Goal: Information Seeking & Learning: Learn about a topic

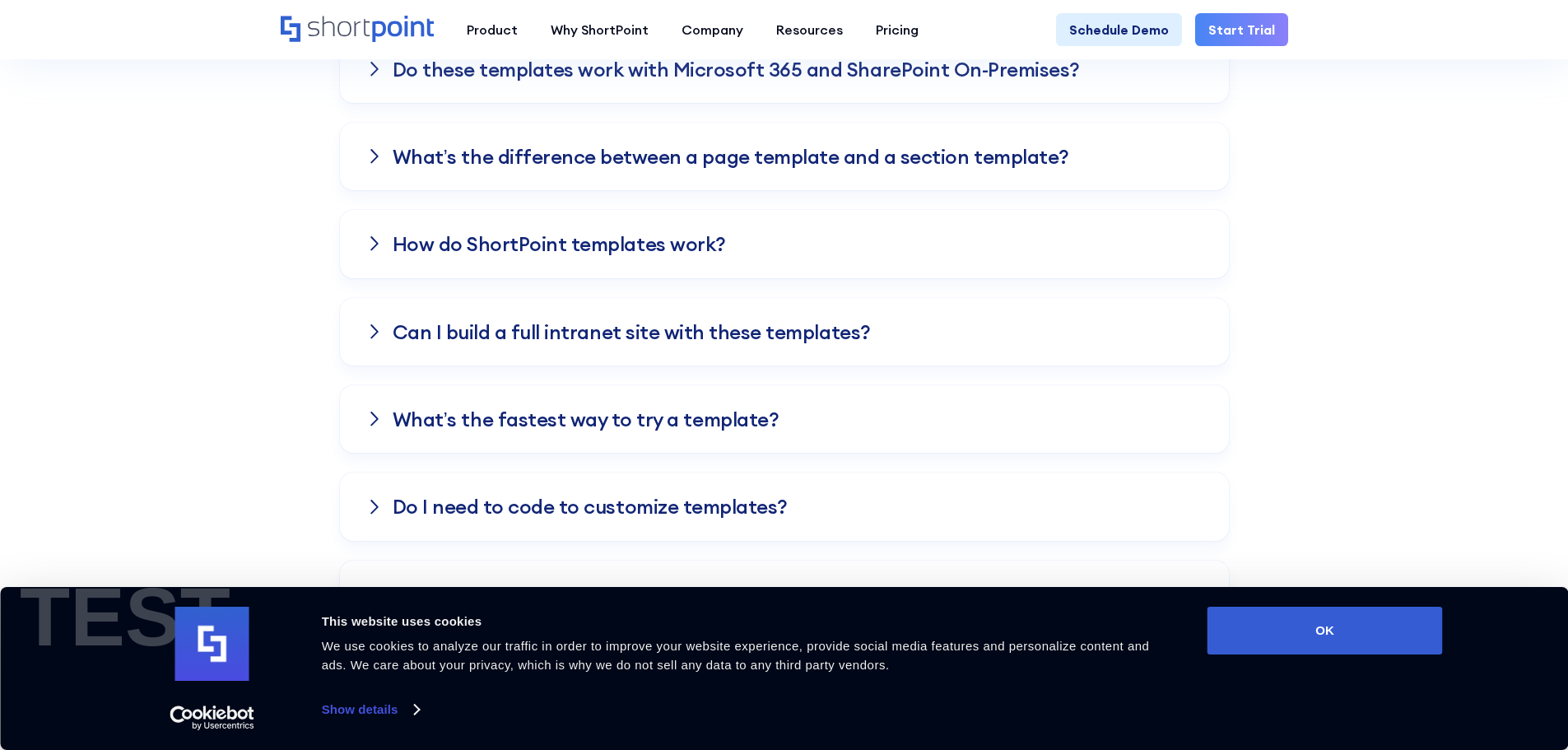
scroll to position [1728, 0]
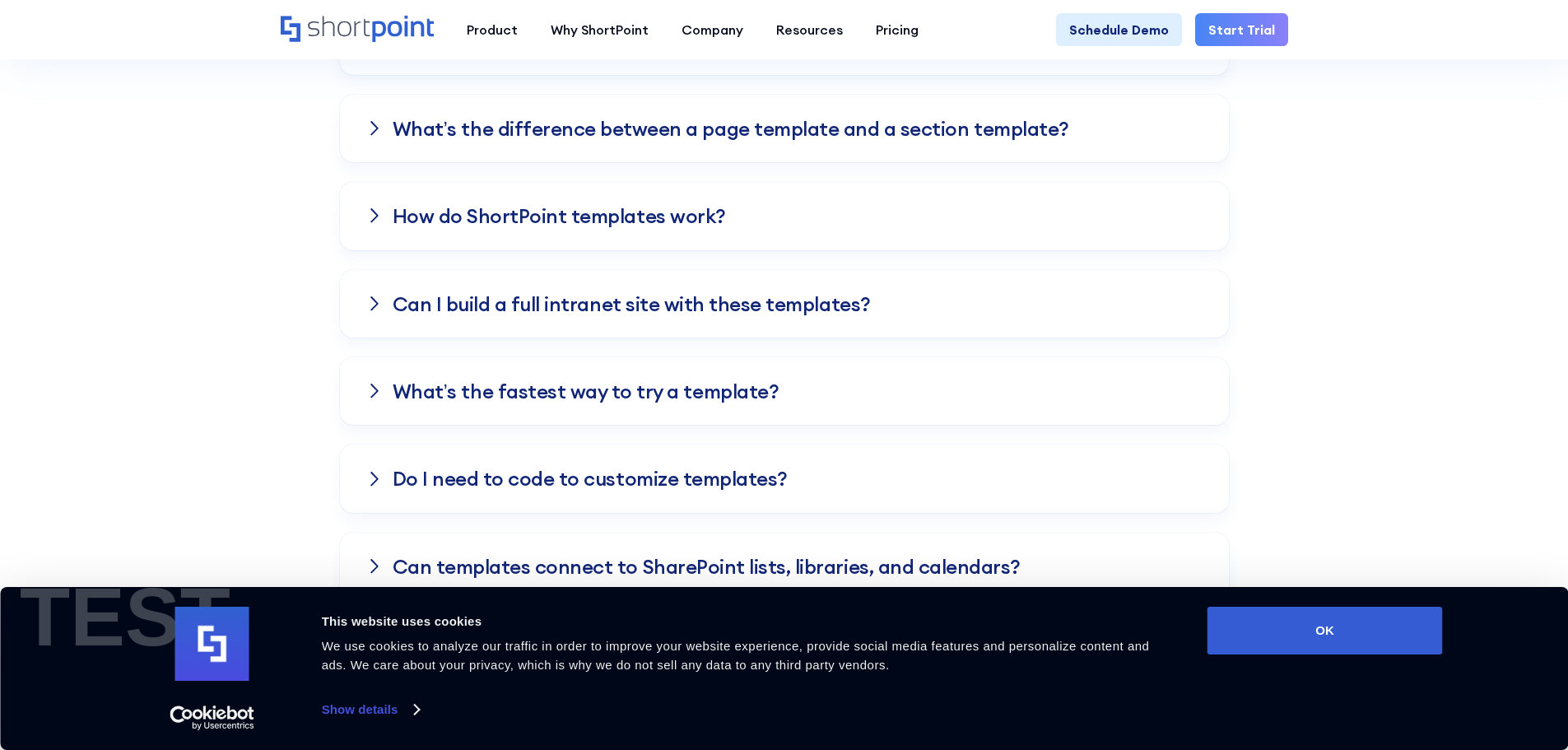
click at [1319, 660] on div "Consent Details [#IABV2SETTINGS#] About This website uses cookies We use cookie…" at bounding box center [784, 668] width 1317 height 123
click at [1322, 642] on button "OK" at bounding box center [1325, 630] width 235 height 48
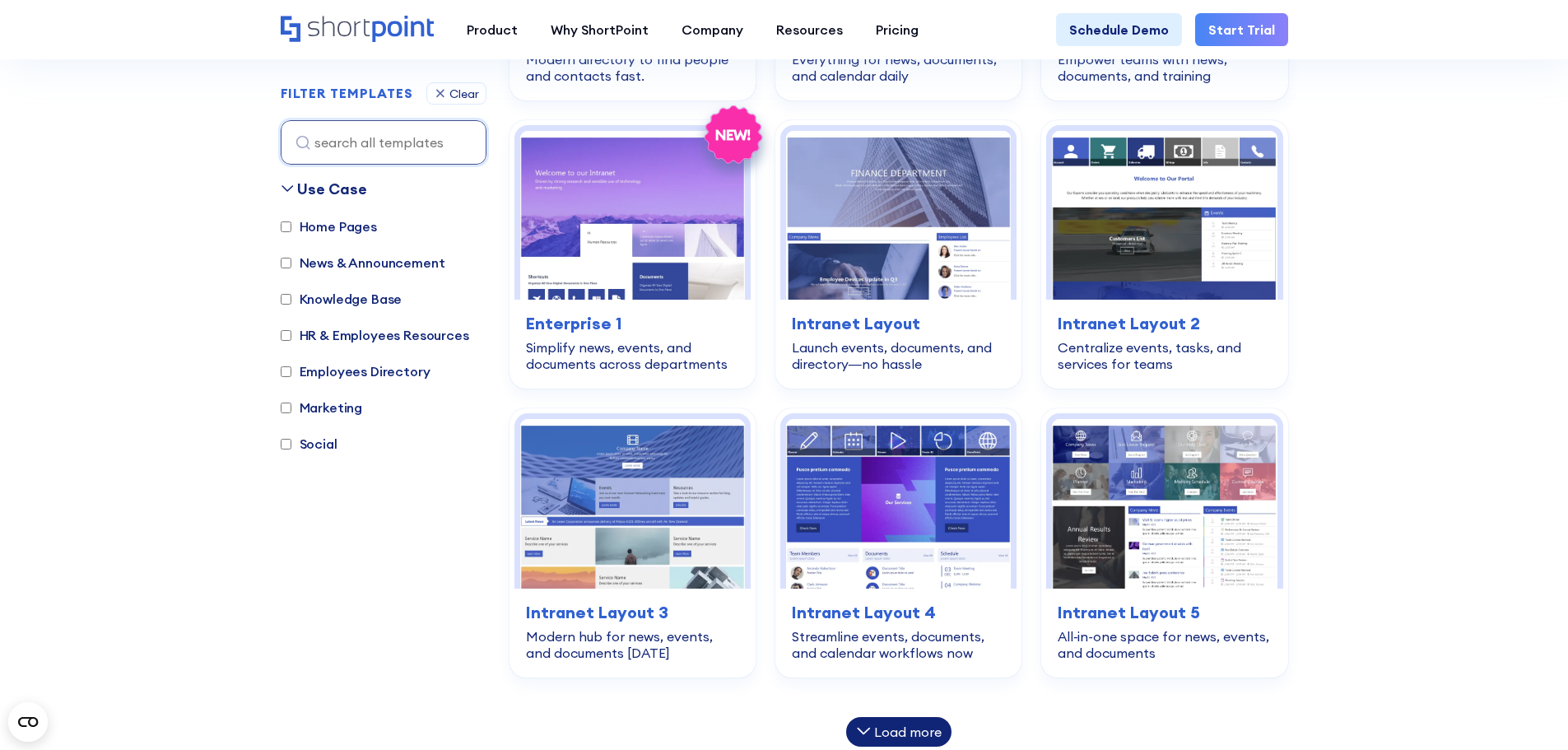
scroll to position [741, 0]
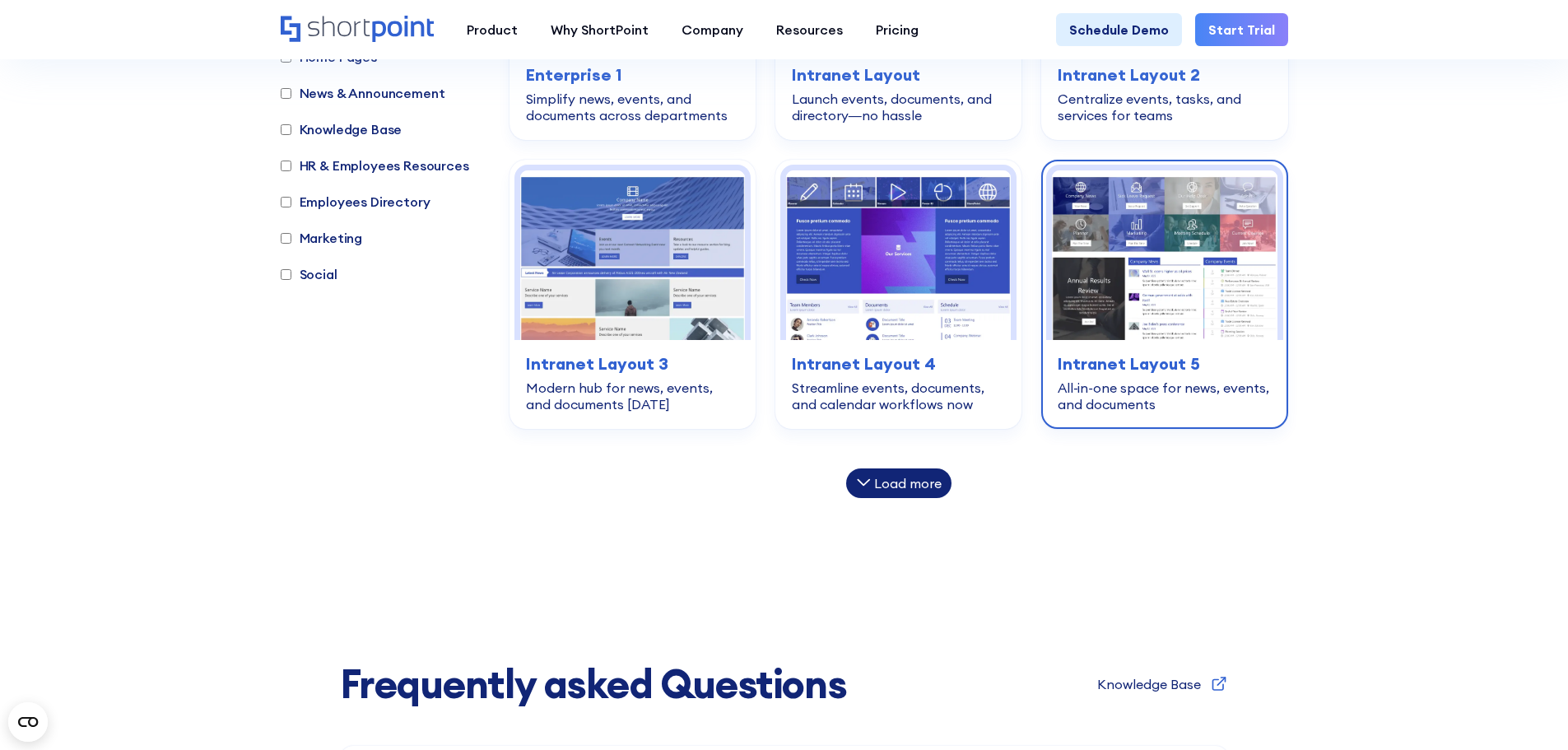
scroll to position [988, 0]
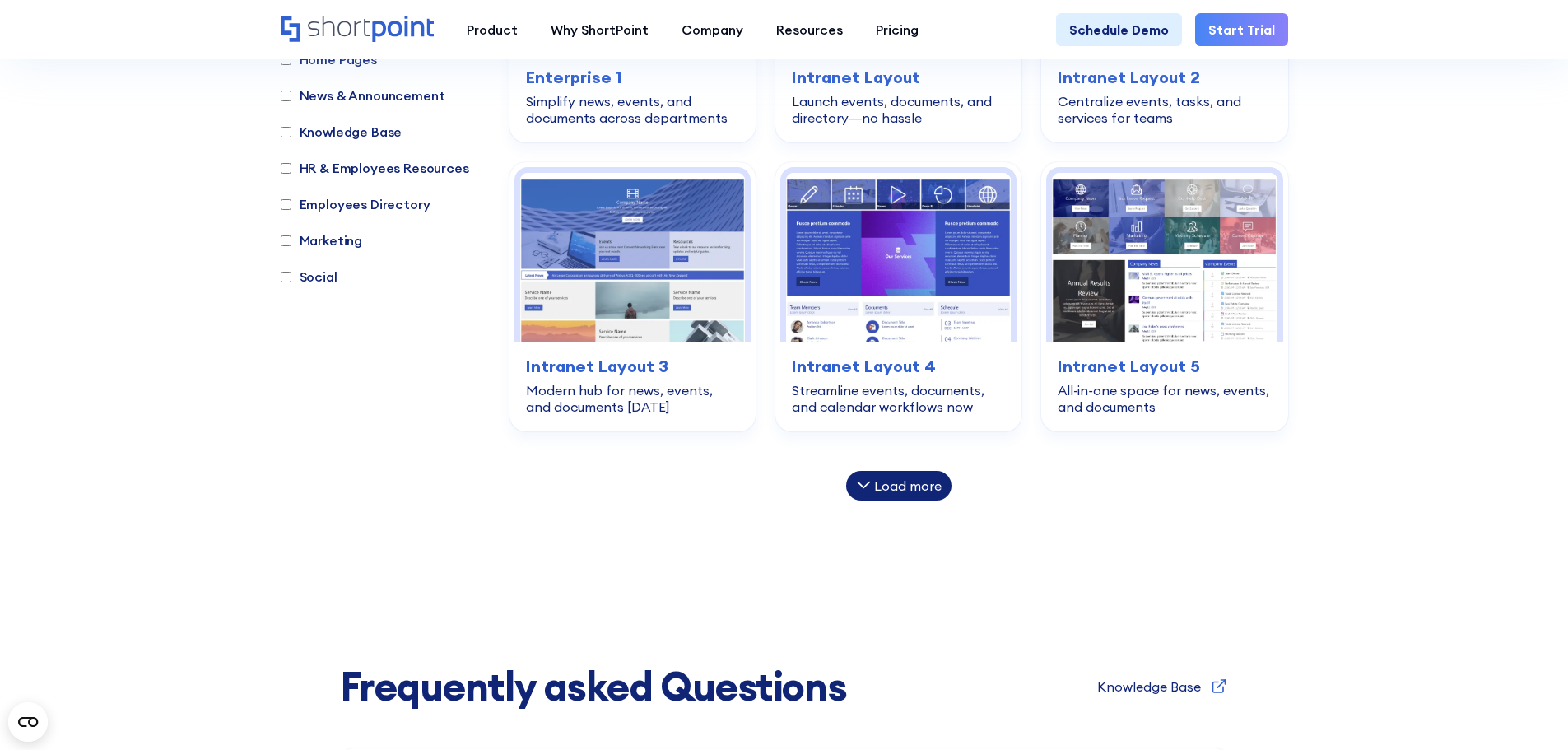
click at [905, 479] on div "Load more" at bounding box center [908, 486] width 68 height 13
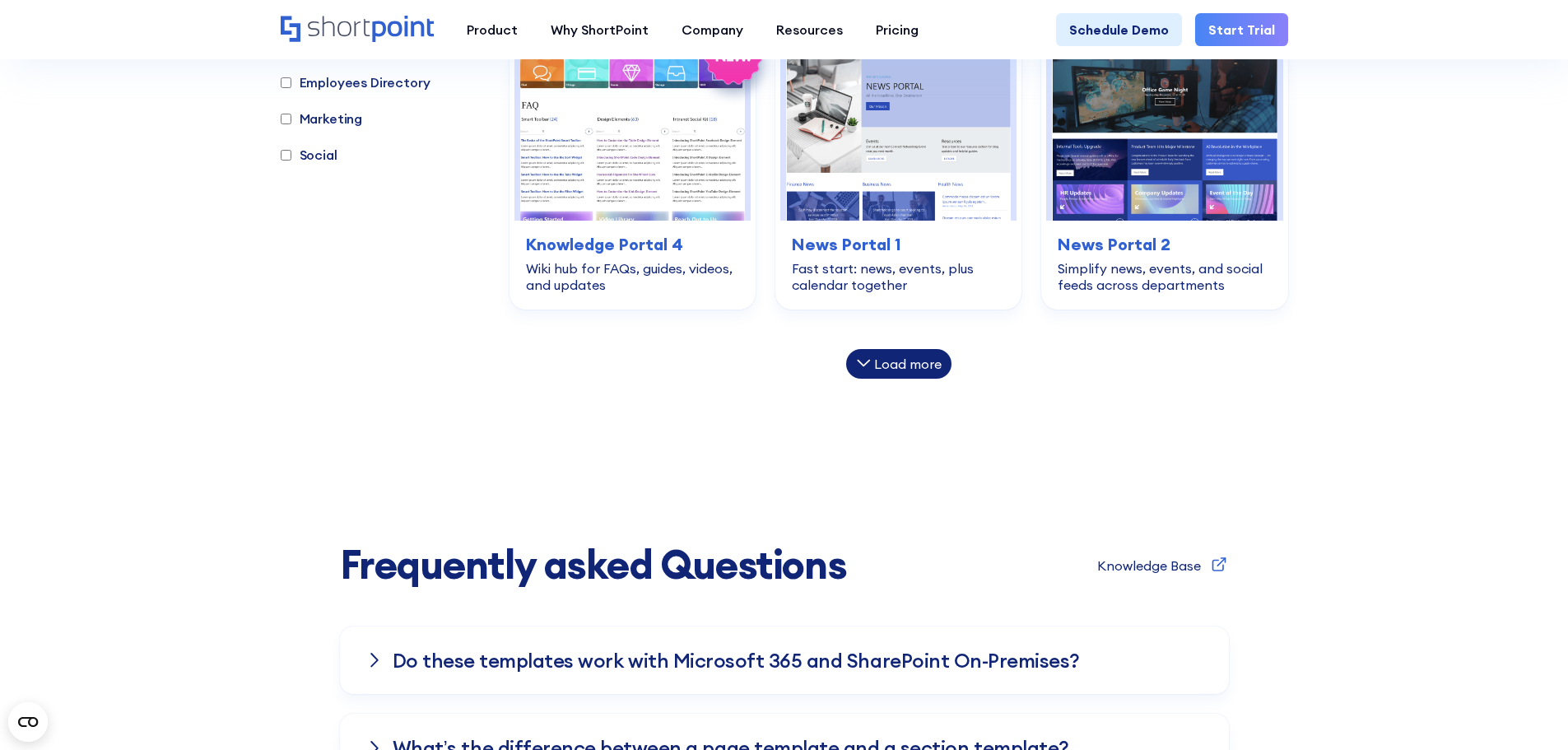
scroll to position [1975, 0]
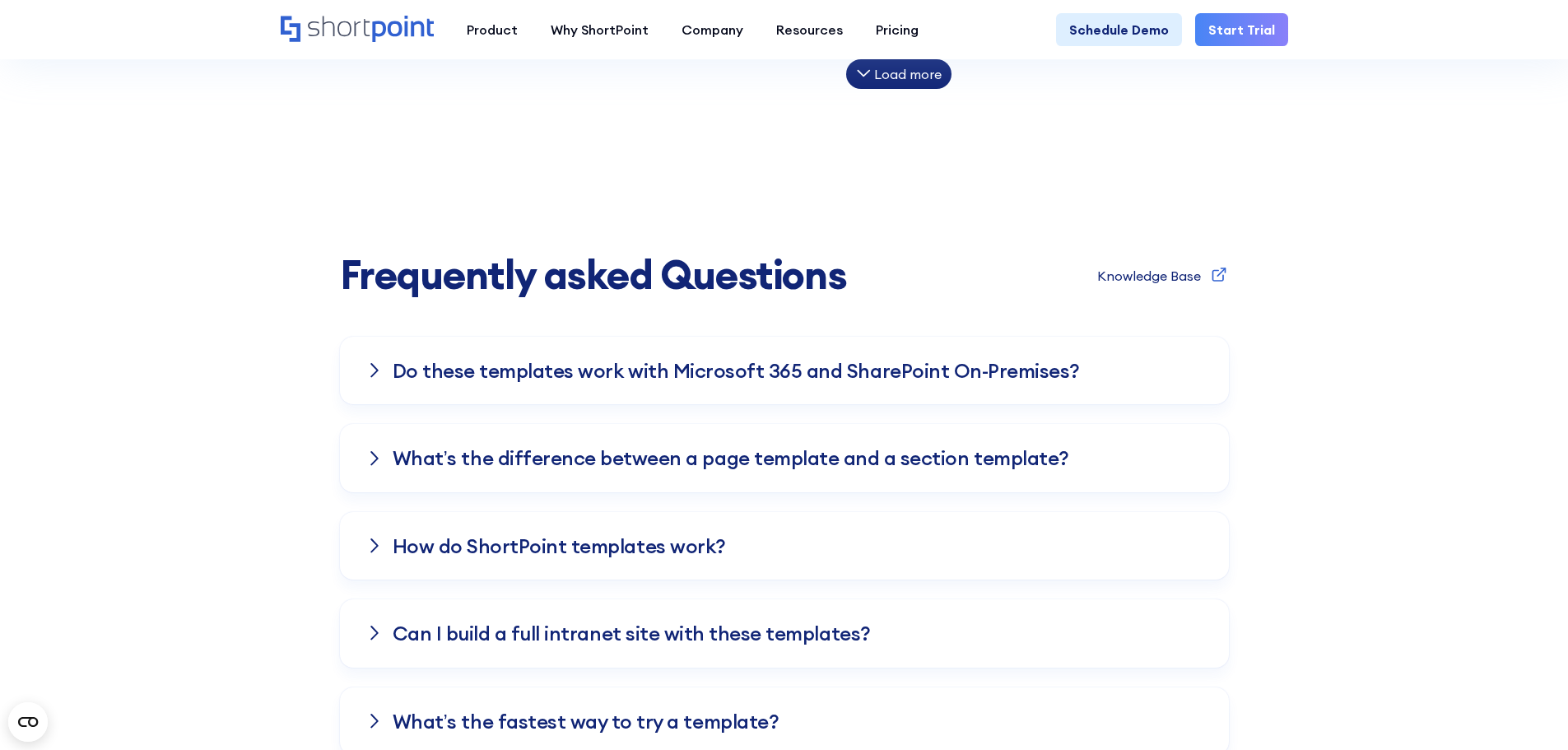
click at [925, 70] on div "Load more" at bounding box center [908, 74] width 68 height 13
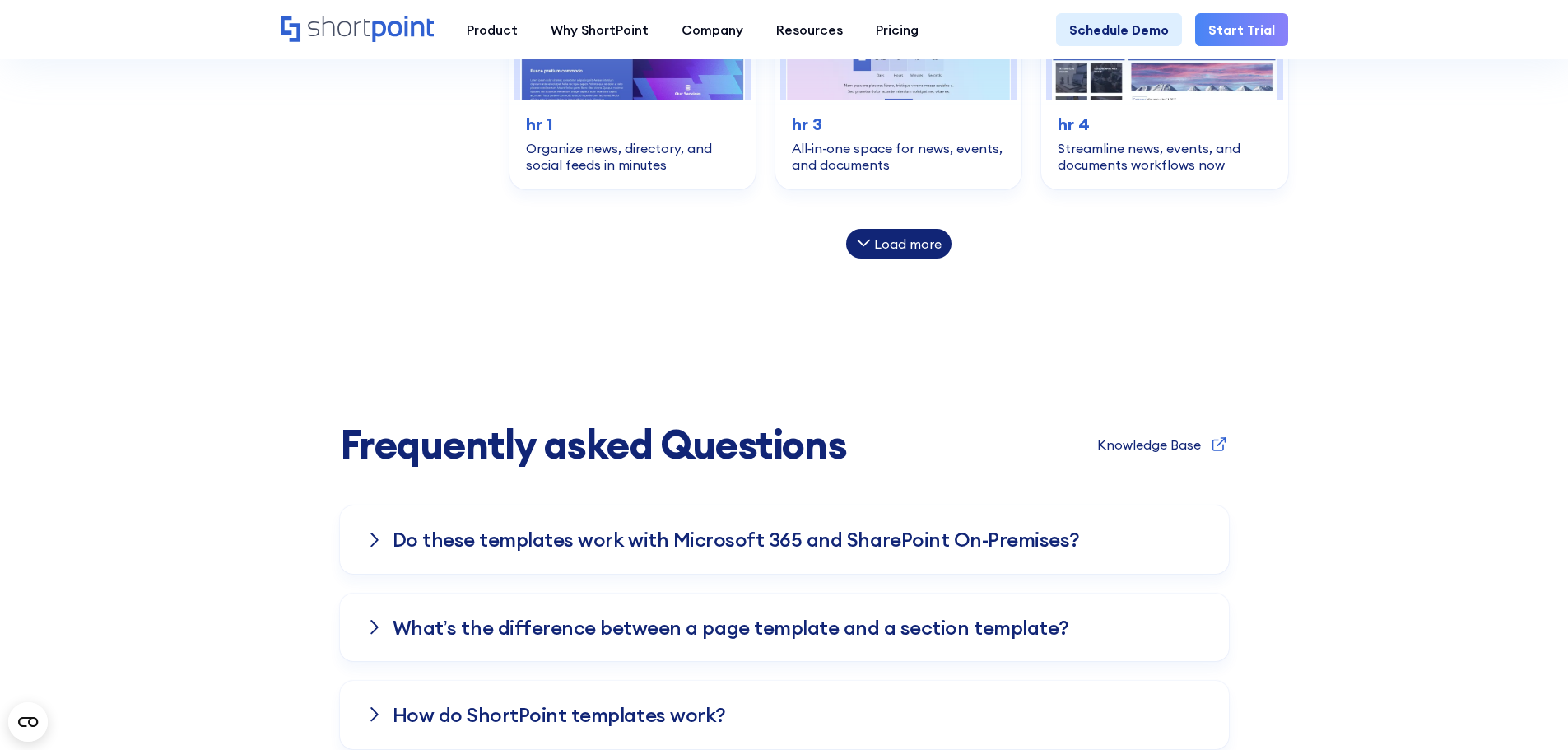
scroll to position [2387, 0]
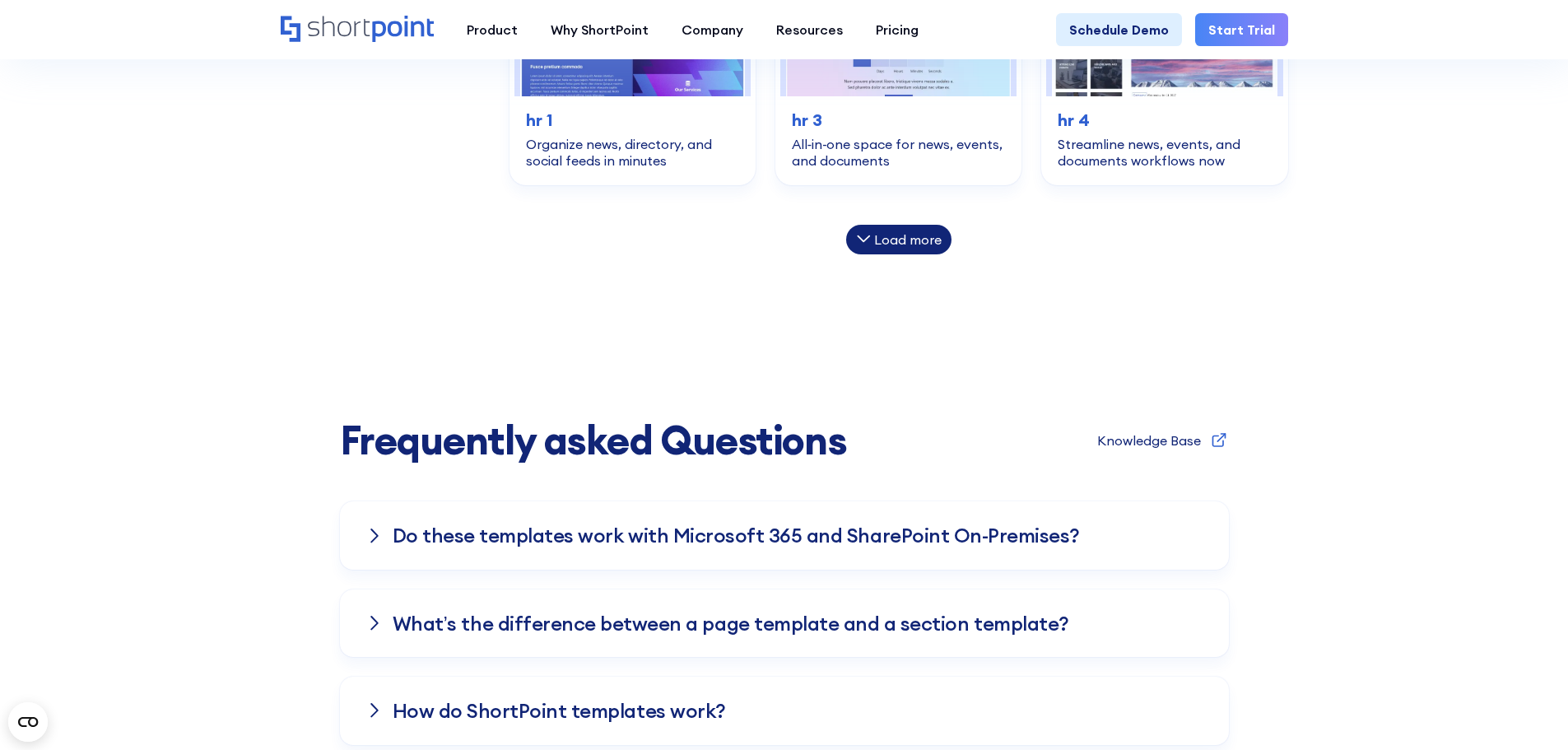
click at [898, 232] on div "Load more" at bounding box center [908, 239] width 68 height 13
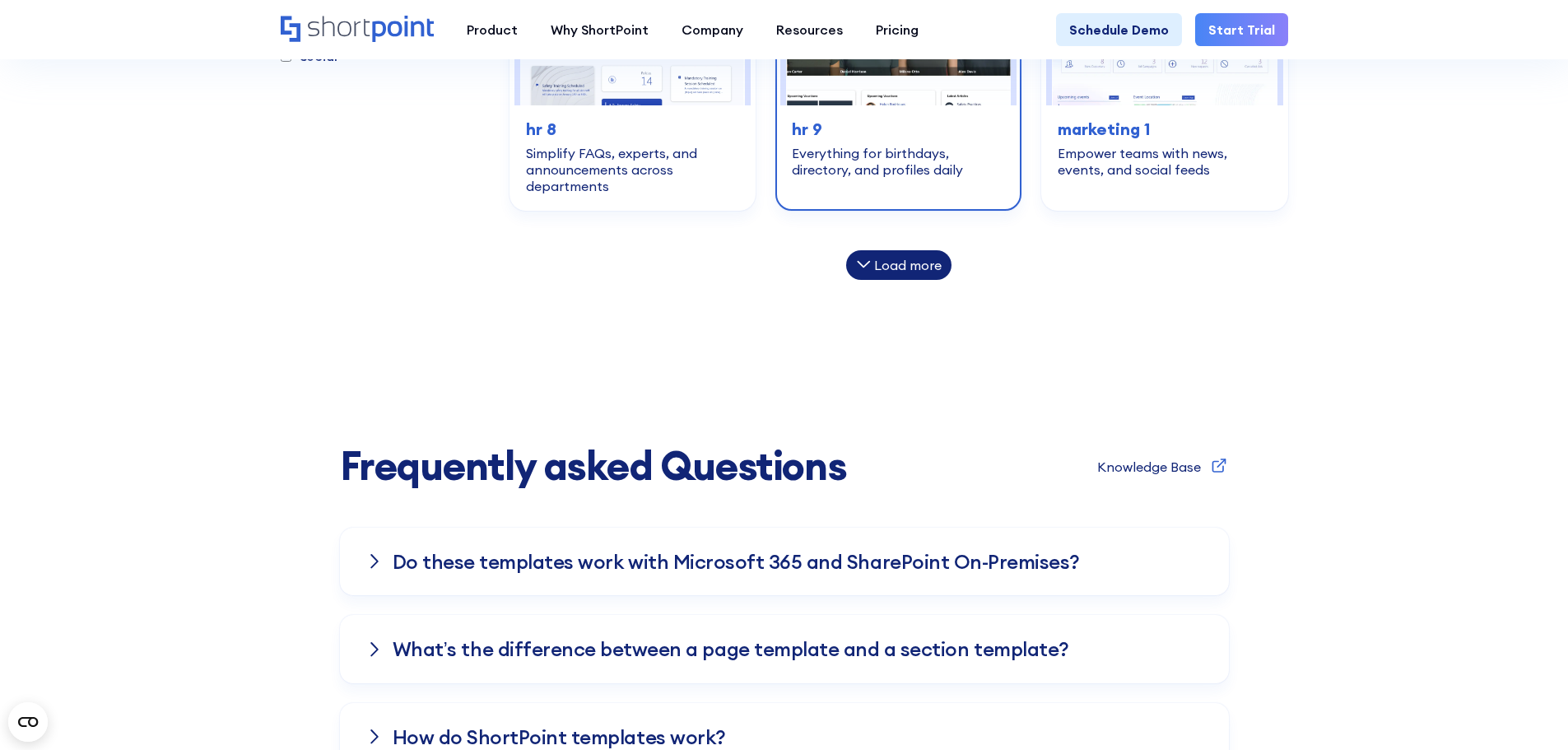
scroll to position [2962, 0]
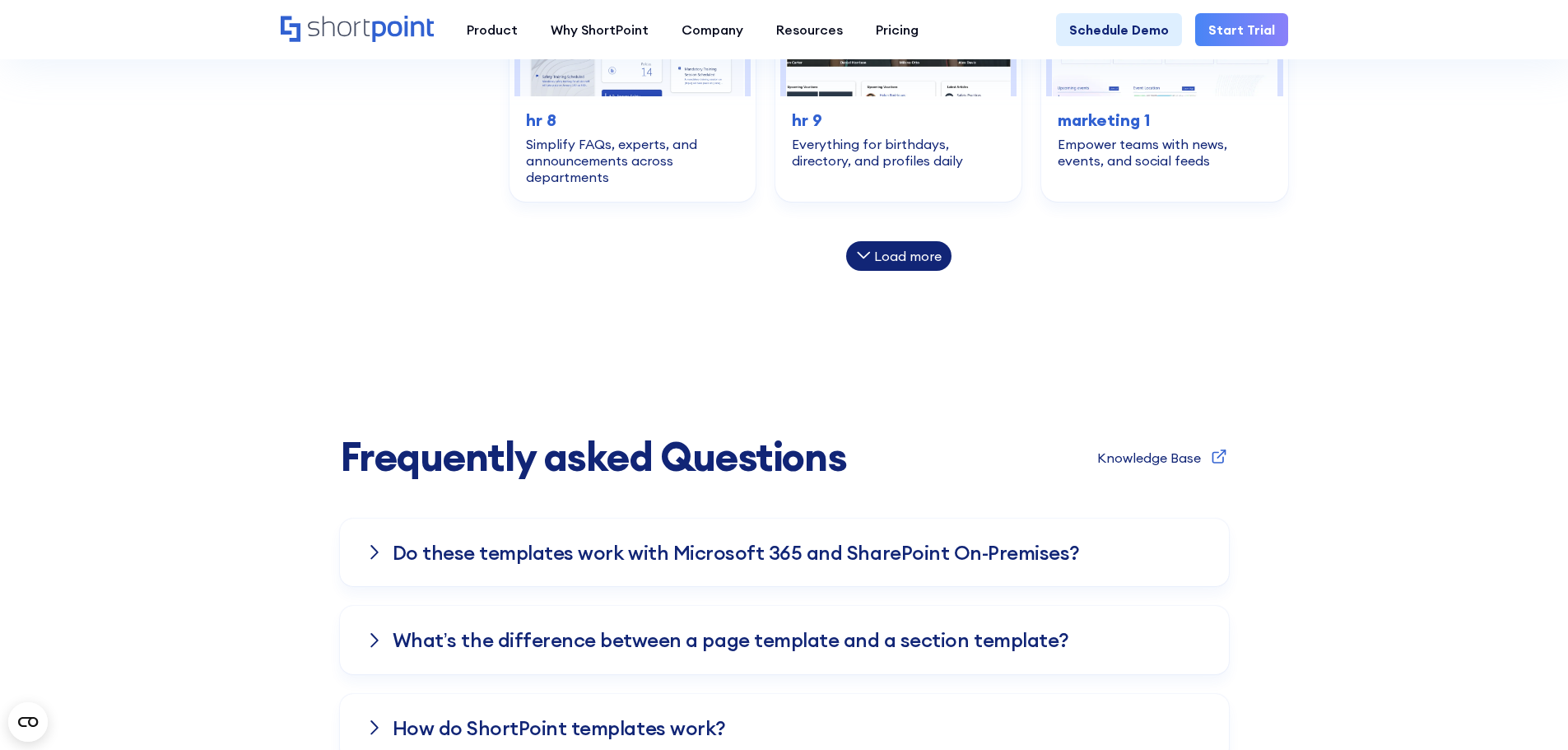
click at [910, 249] on div "Load more" at bounding box center [908, 256] width 68 height 13
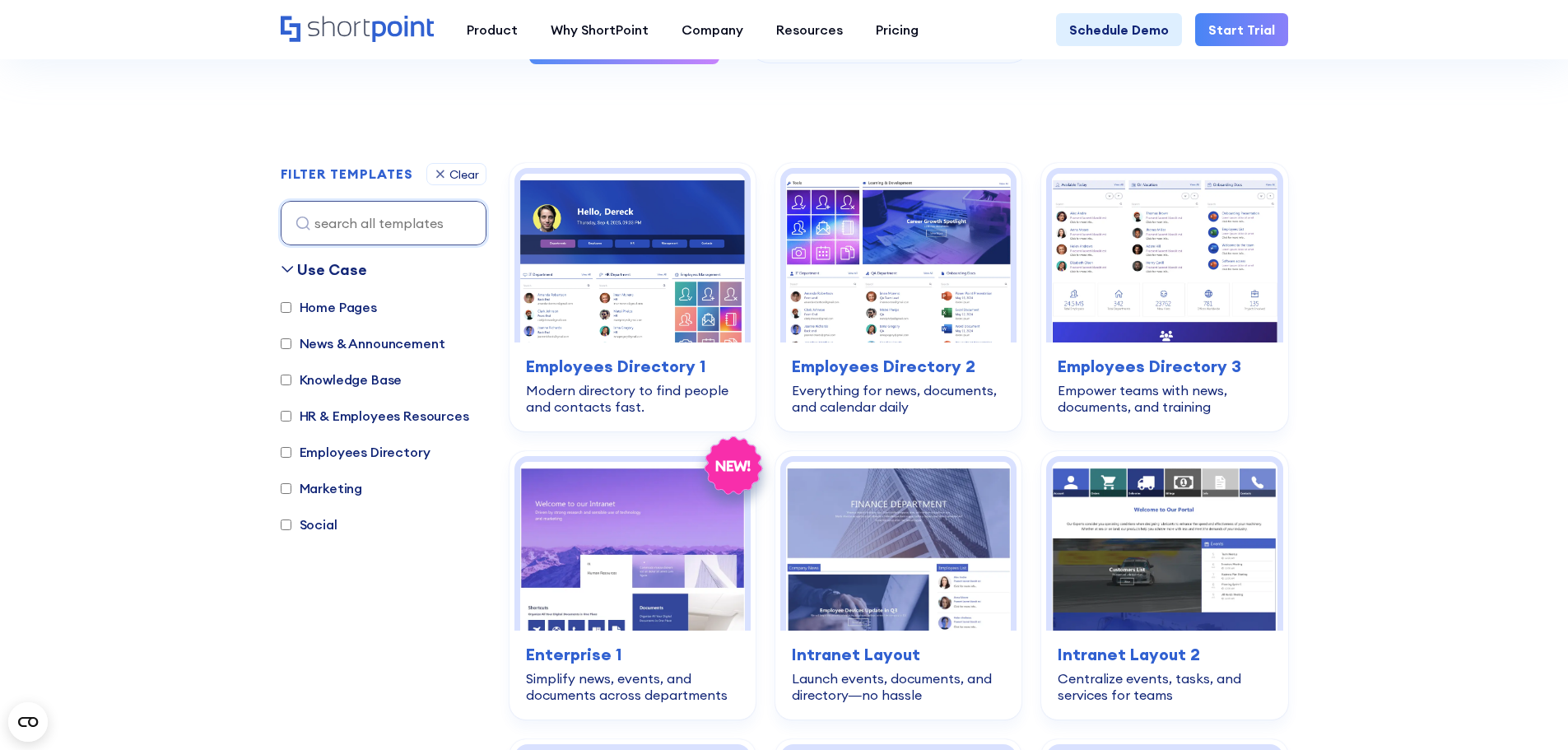
scroll to position [412, 0]
click at [293, 262] on icon at bounding box center [288, 268] width 13 height 13
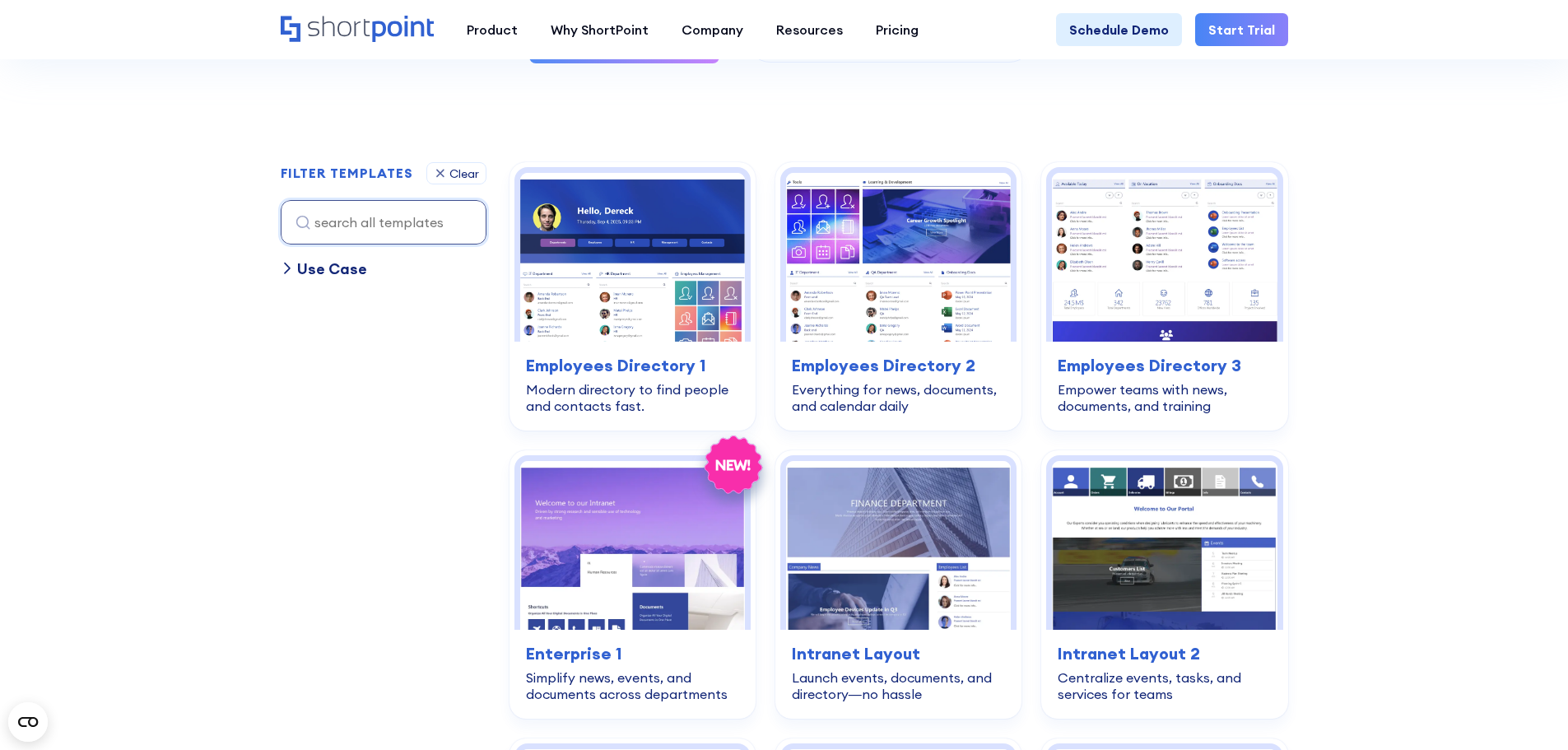
click at [293, 264] on icon at bounding box center [288, 268] width 13 height 13
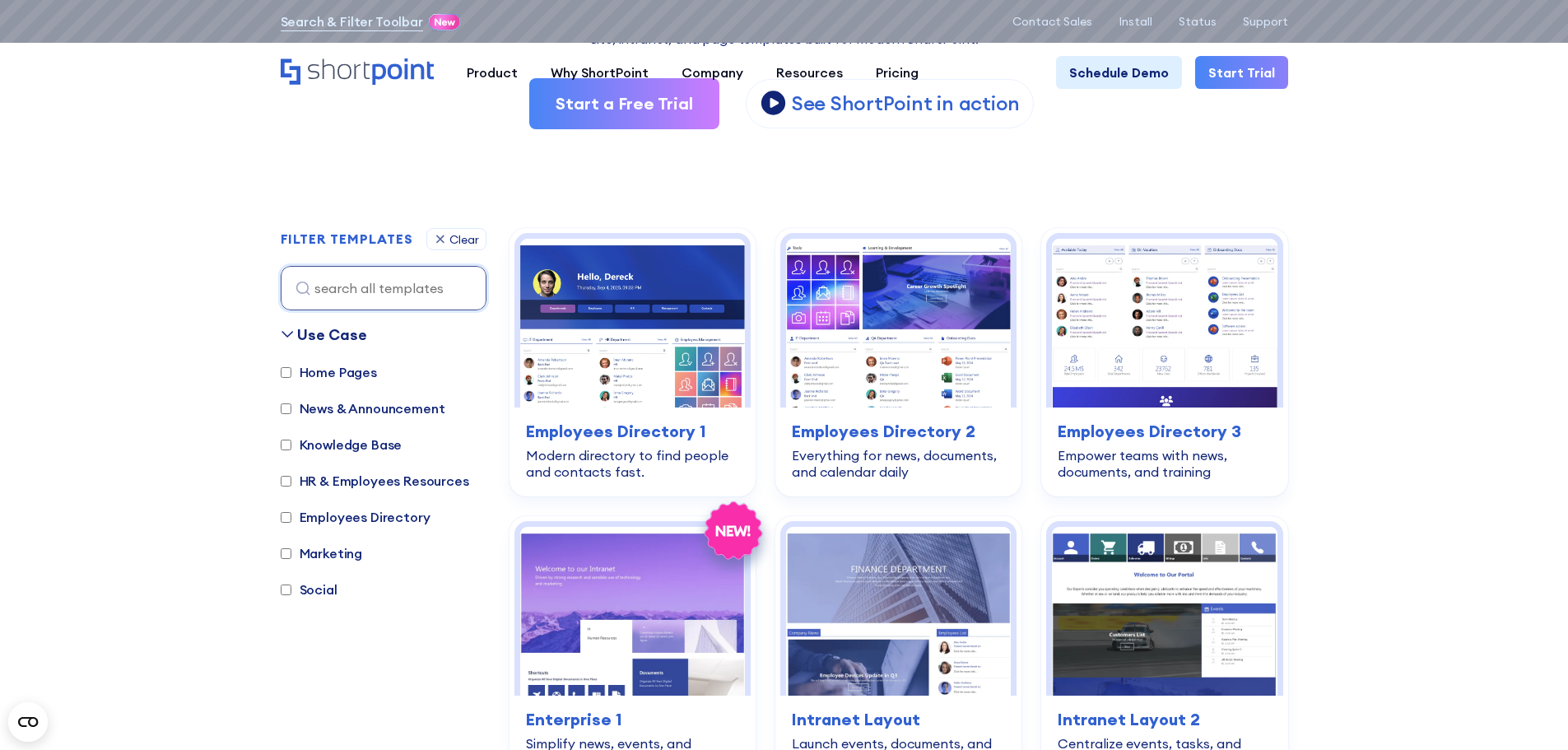
scroll to position [412, 0]
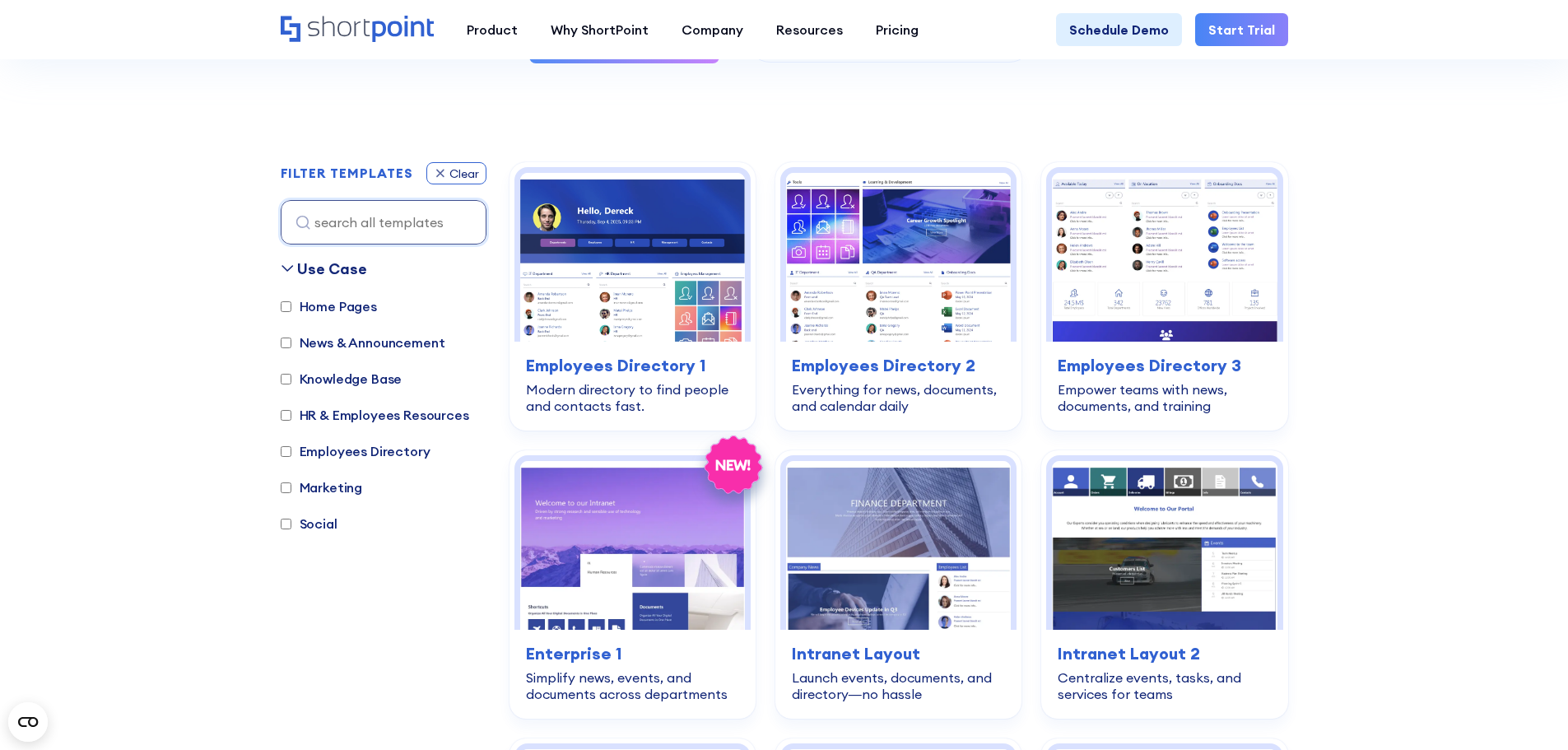
click at [435, 174] on icon at bounding box center [440, 172] width 13 height 14
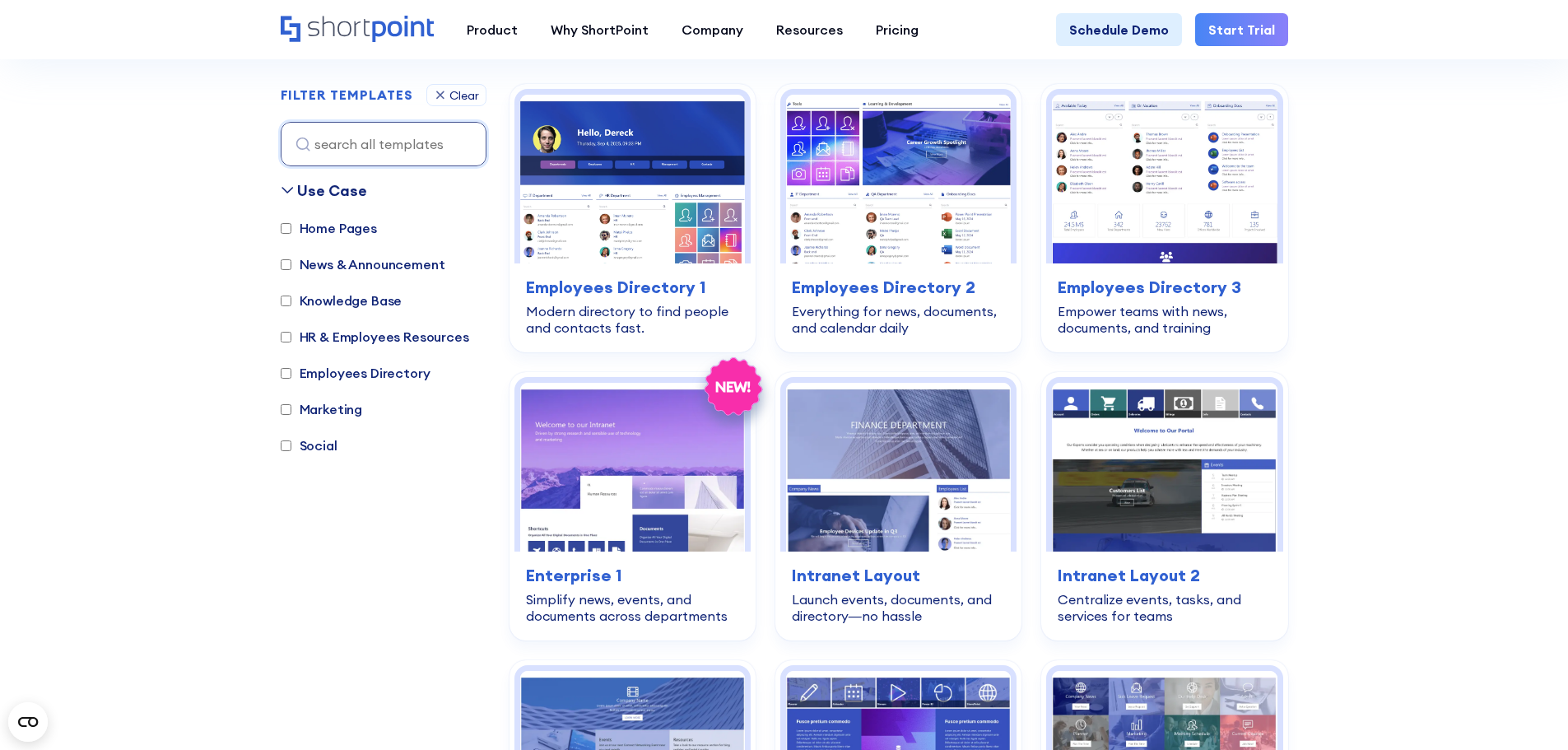
scroll to position [492, 0]
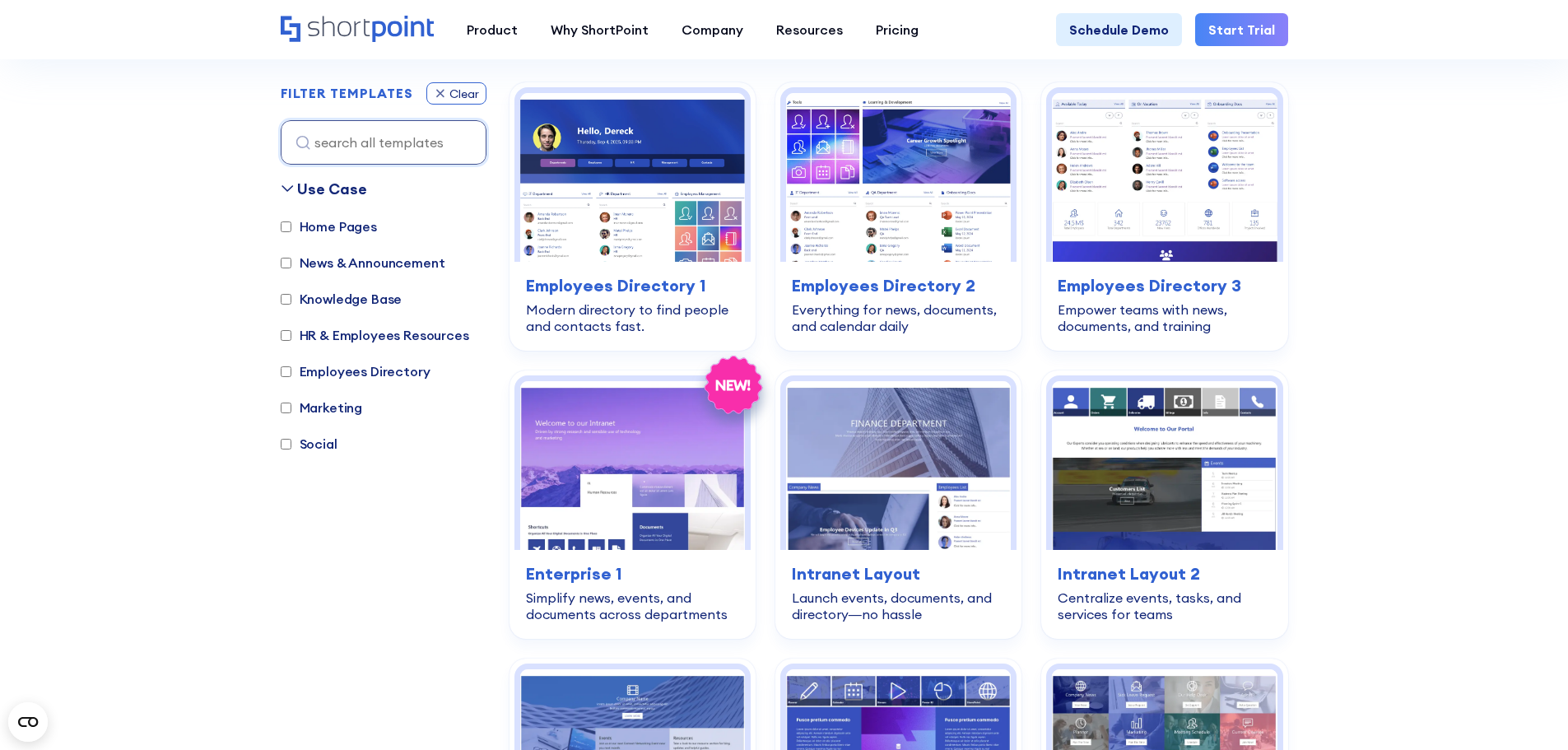
click at [436, 88] on icon at bounding box center [440, 93] width 13 height 14
click at [430, 101] on div "Clear" at bounding box center [457, 93] width 60 height 22
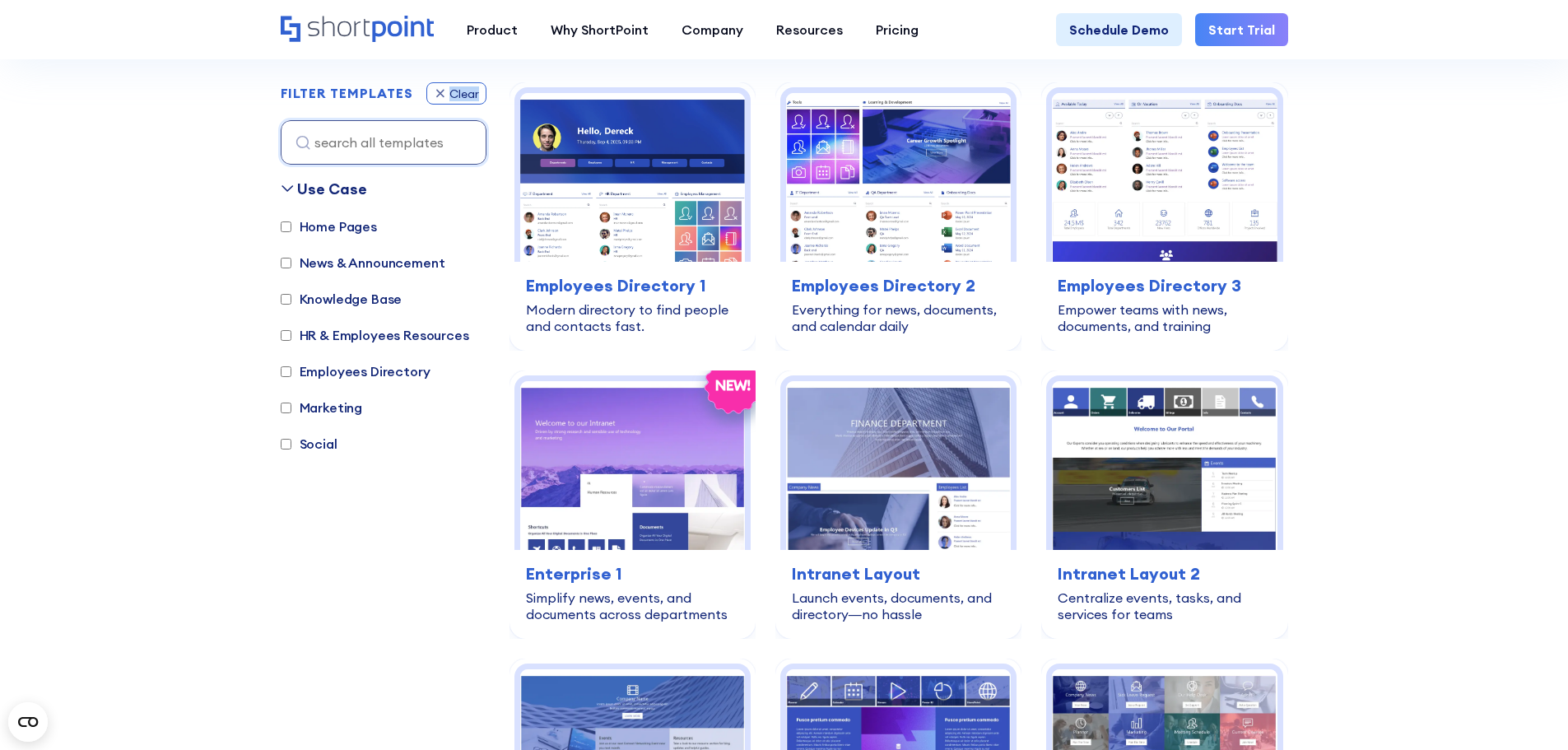
click at [430, 101] on div "Clear" at bounding box center [457, 93] width 60 height 22
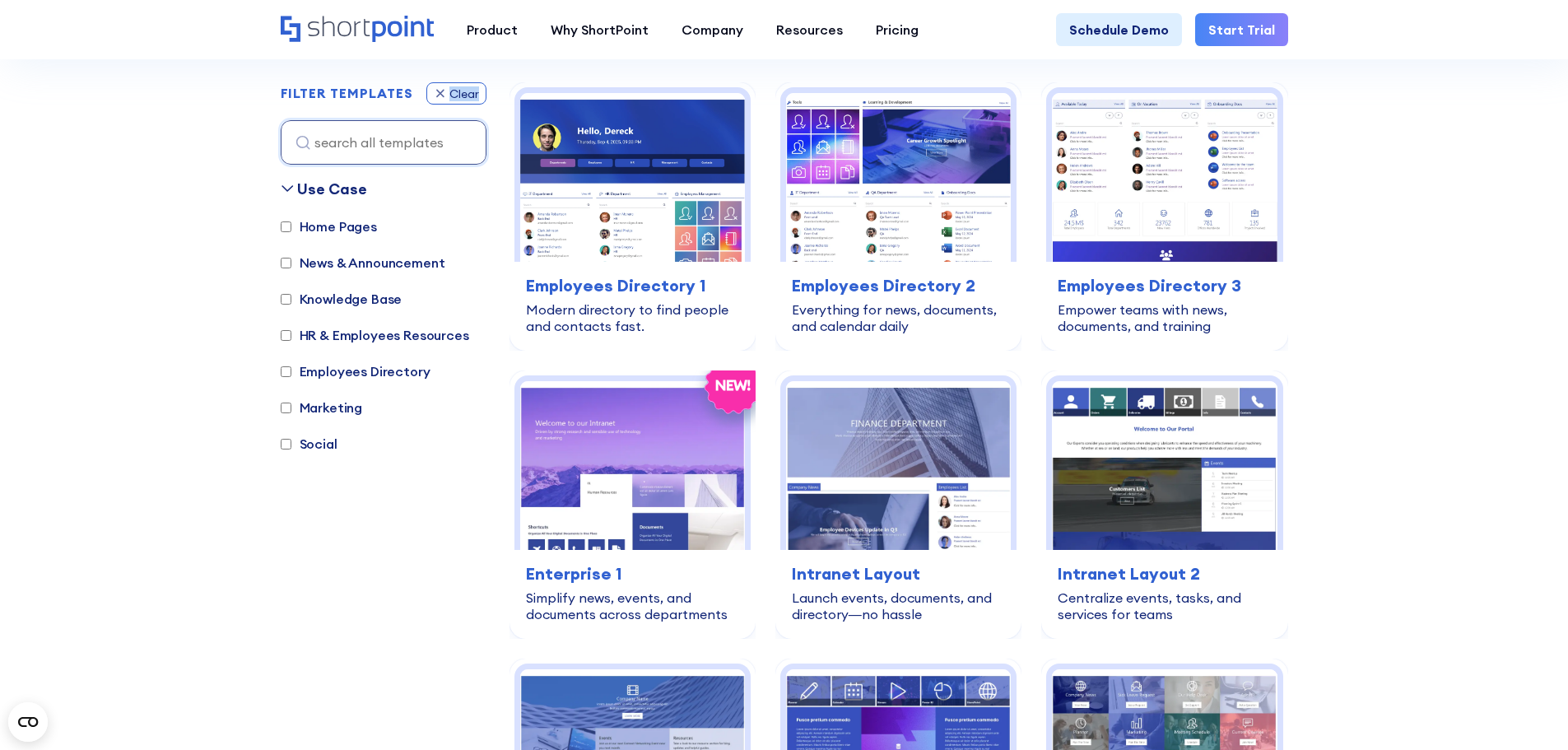
click at [430, 101] on div "Clear" at bounding box center [457, 93] width 60 height 22
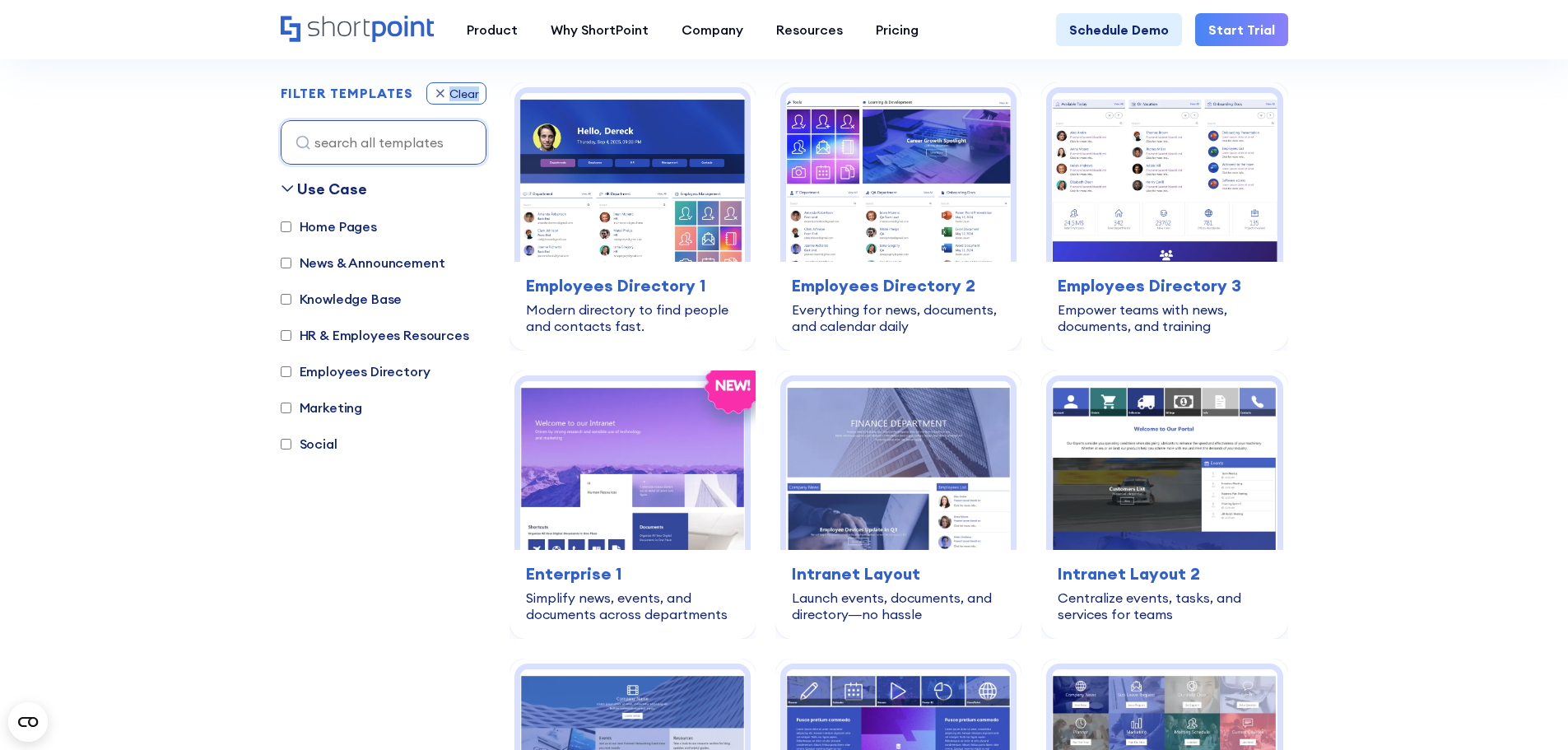
click at [430, 101] on div "Clear" at bounding box center [457, 93] width 60 height 22
click at [299, 194] on div "Use Case" at bounding box center [333, 188] width 70 height 22
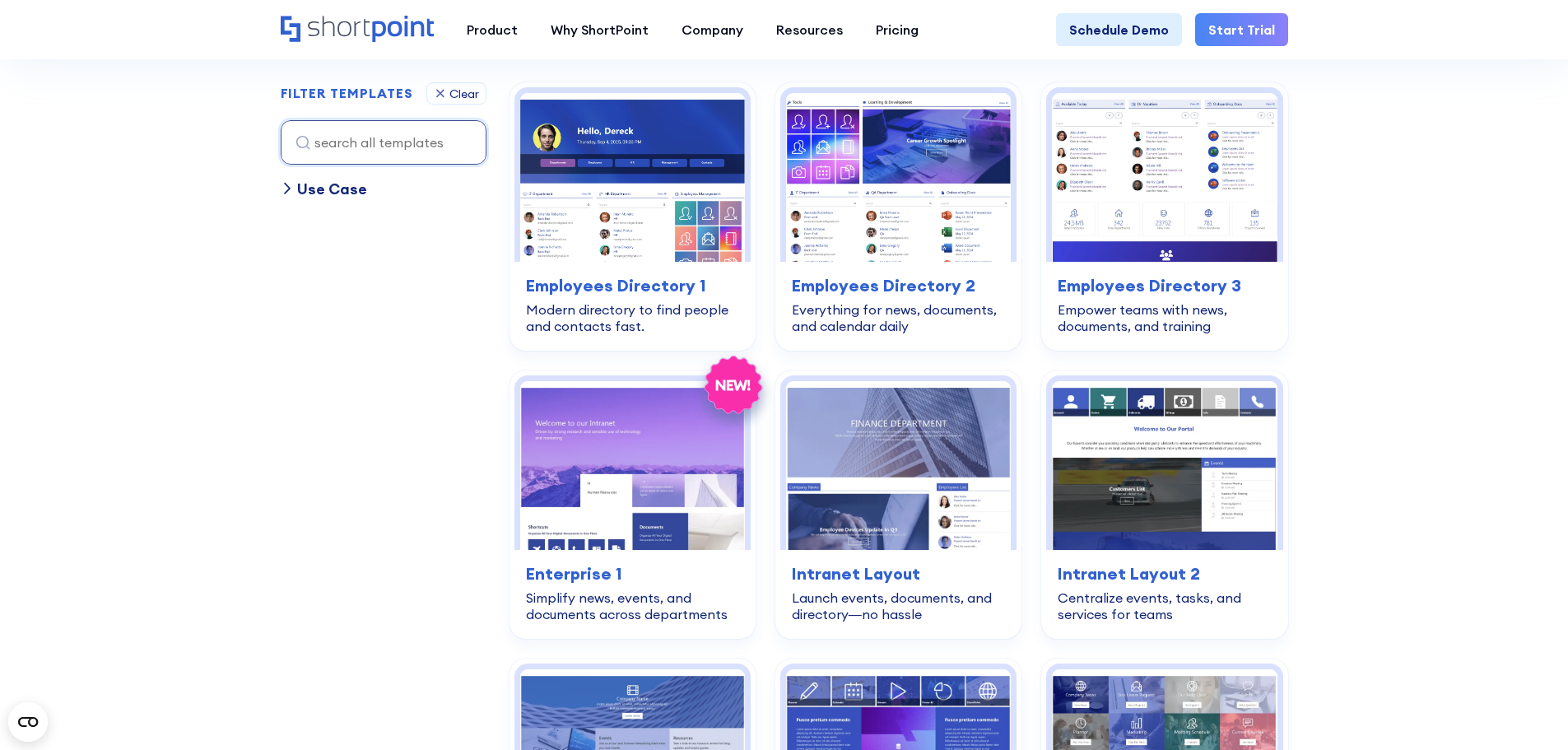
click at [299, 191] on div "Use Case" at bounding box center [333, 188] width 70 height 22
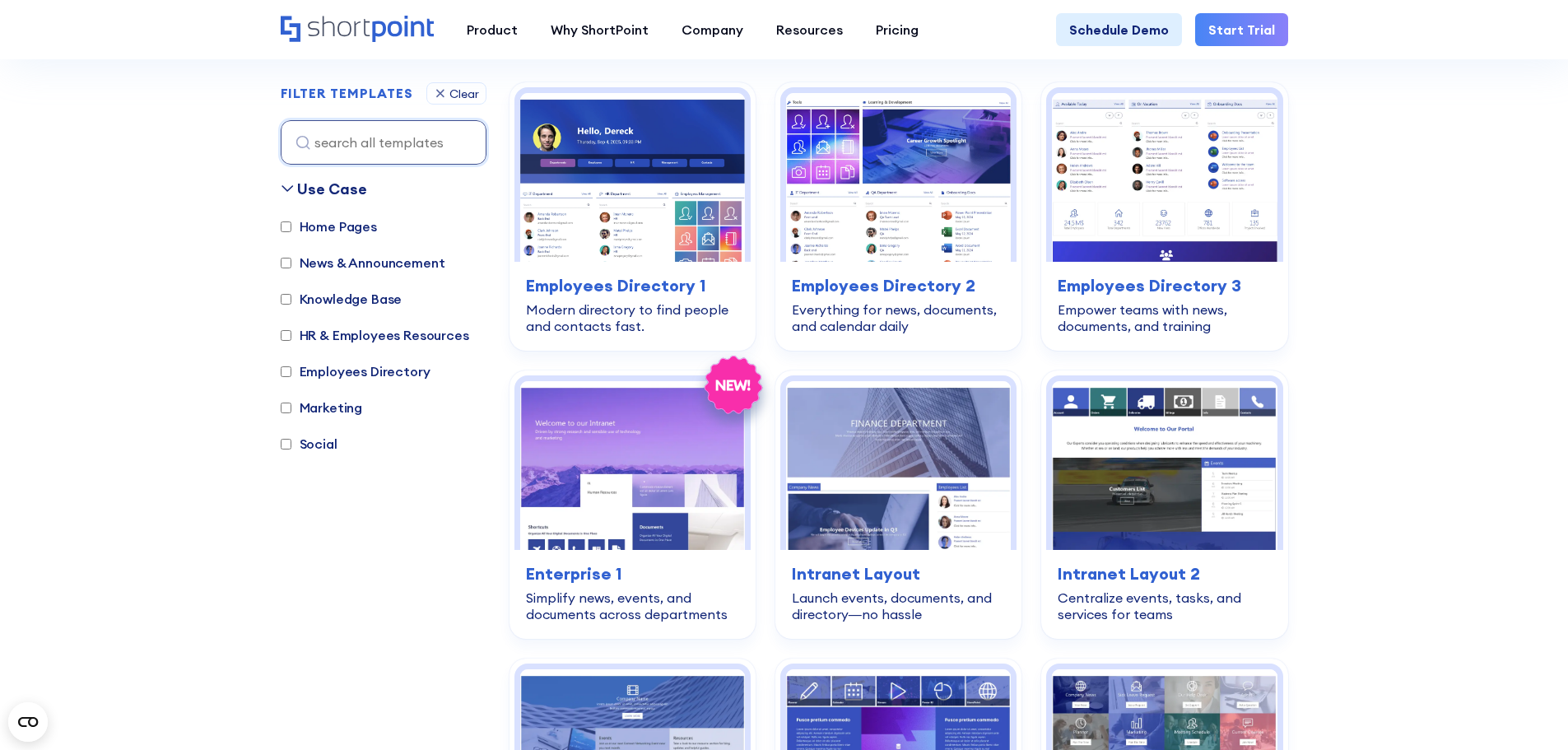
click at [312, 232] on label "Home Pages" at bounding box center [329, 227] width 97 height 20
click at [292, 232] on input "Home Pages" at bounding box center [286, 227] width 11 height 11
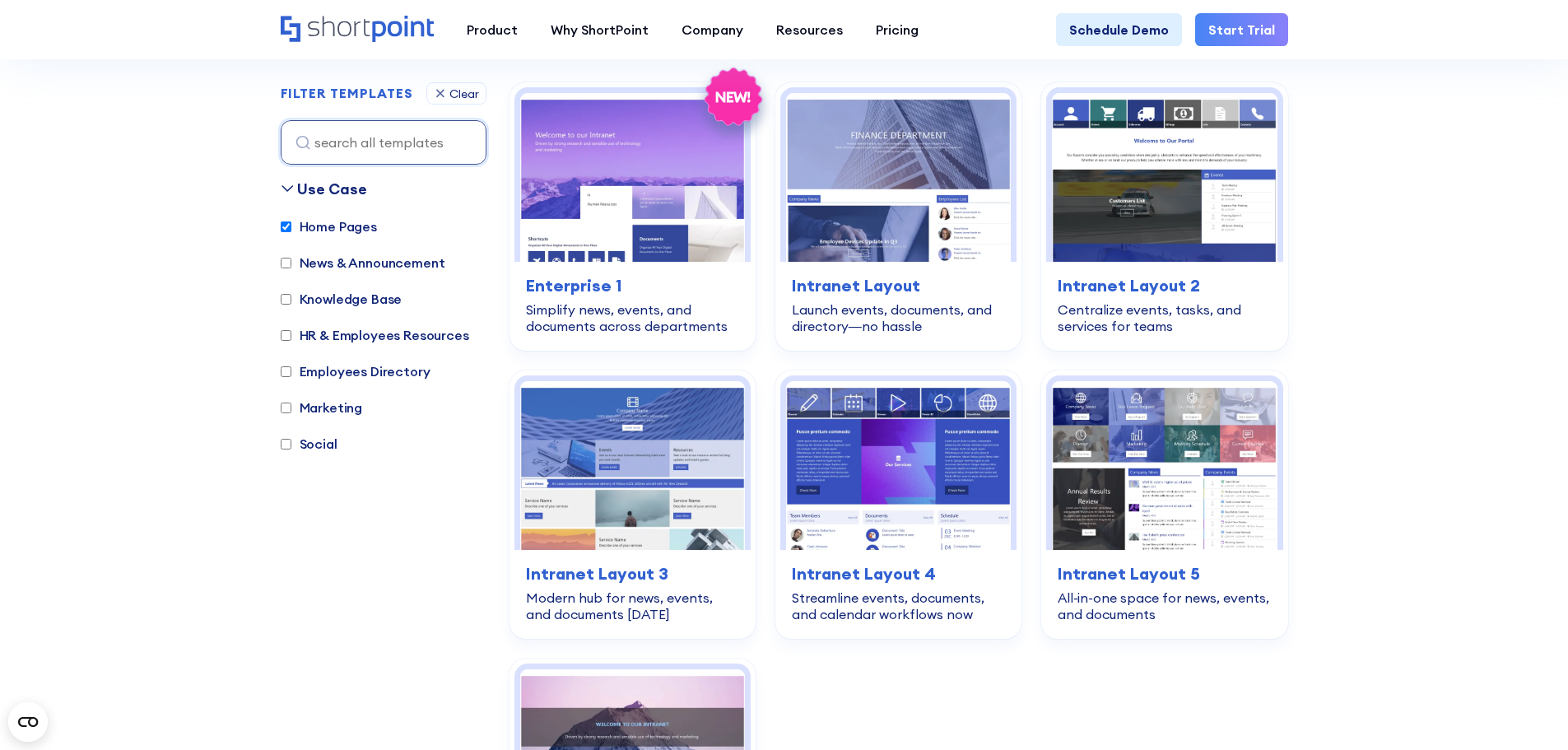
click at [318, 228] on label "Home Pages" at bounding box center [329, 227] width 97 height 20
click at [292, 228] on input "Home Pages" at bounding box center [286, 227] width 11 height 11
checkbox input "false"
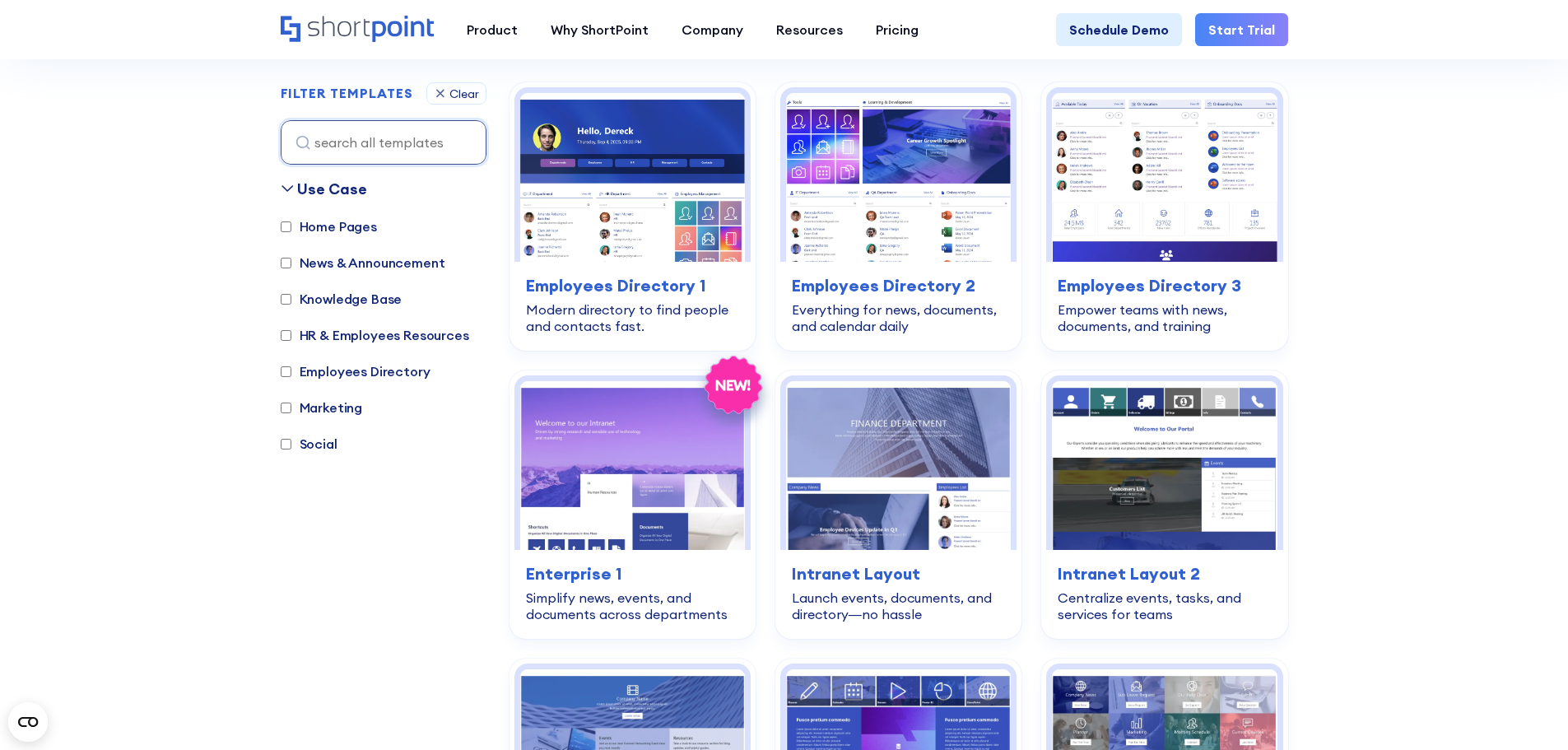
click at [327, 269] on label "News & Announcement" at bounding box center [363, 262] width 165 height 20
click at [292, 268] on input "News & Announcement" at bounding box center [286, 262] width 11 height 11
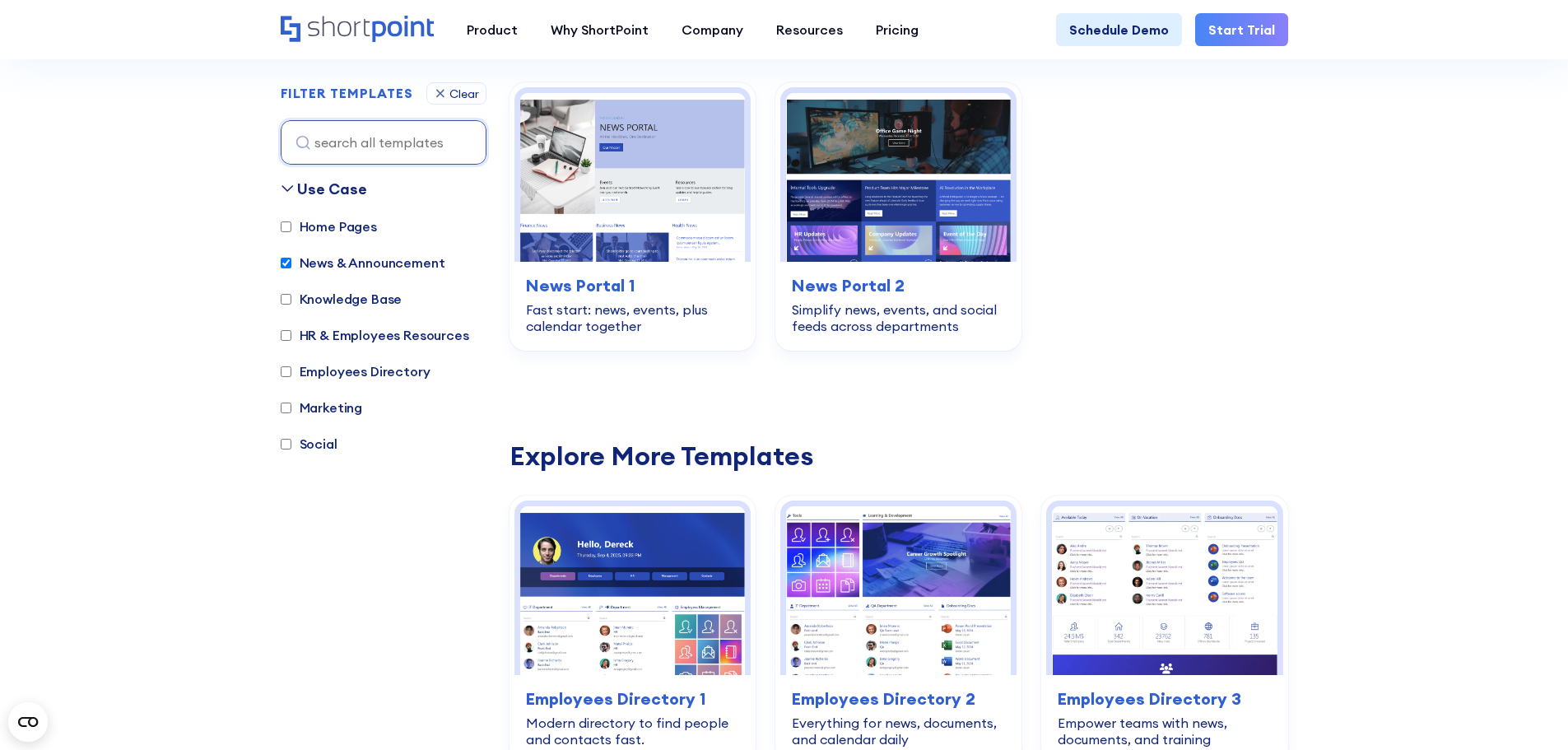
click at [328, 270] on label "News & Announcement" at bounding box center [363, 262] width 165 height 20
click at [292, 268] on input "News & Announcement" at bounding box center [286, 262] width 11 height 11
checkbox input "false"
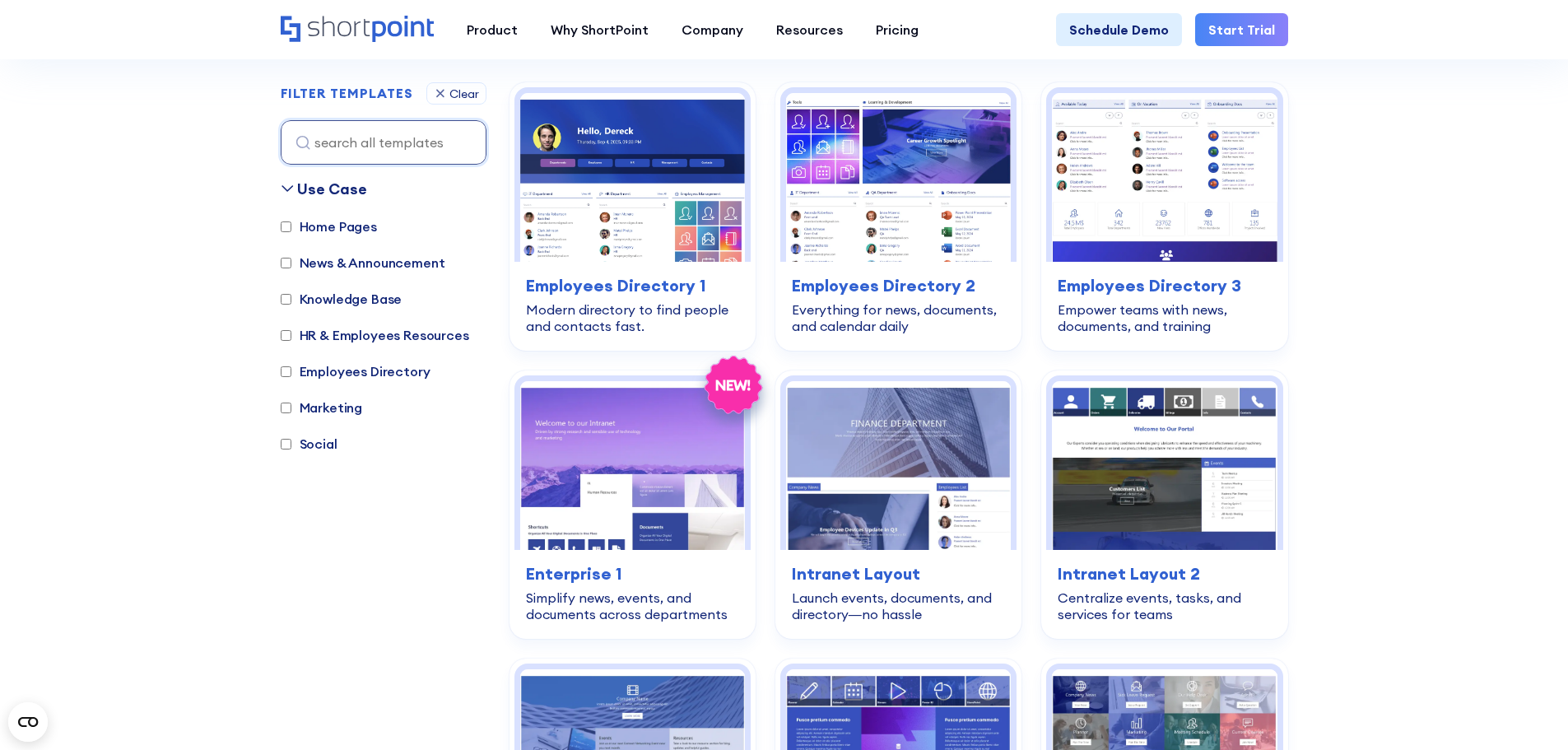
click at [329, 299] on label "Knowledge Base" at bounding box center [342, 299] width 122 height 20
click at [292, 299] on input "Knowledge Base" at bounding box center [286, 299] width 11 height 11
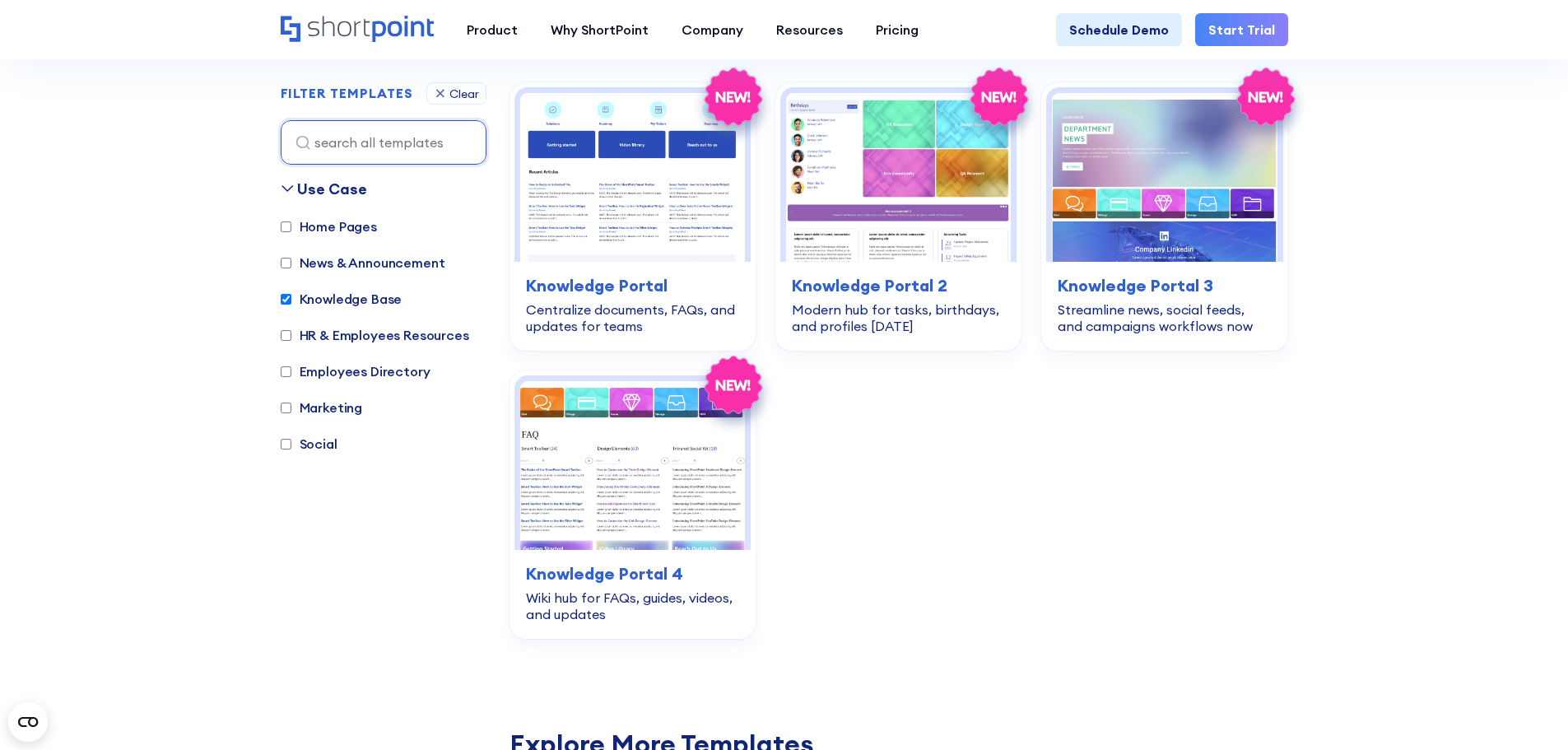
click at [327, 299] on label "Knowledge Base" at bounding box center [342, 299] width 122 height 20
click at [292, 299] on input "Knowledge Base" at bounding box center [286, 299] width 11 height 11
checkbox input "false"
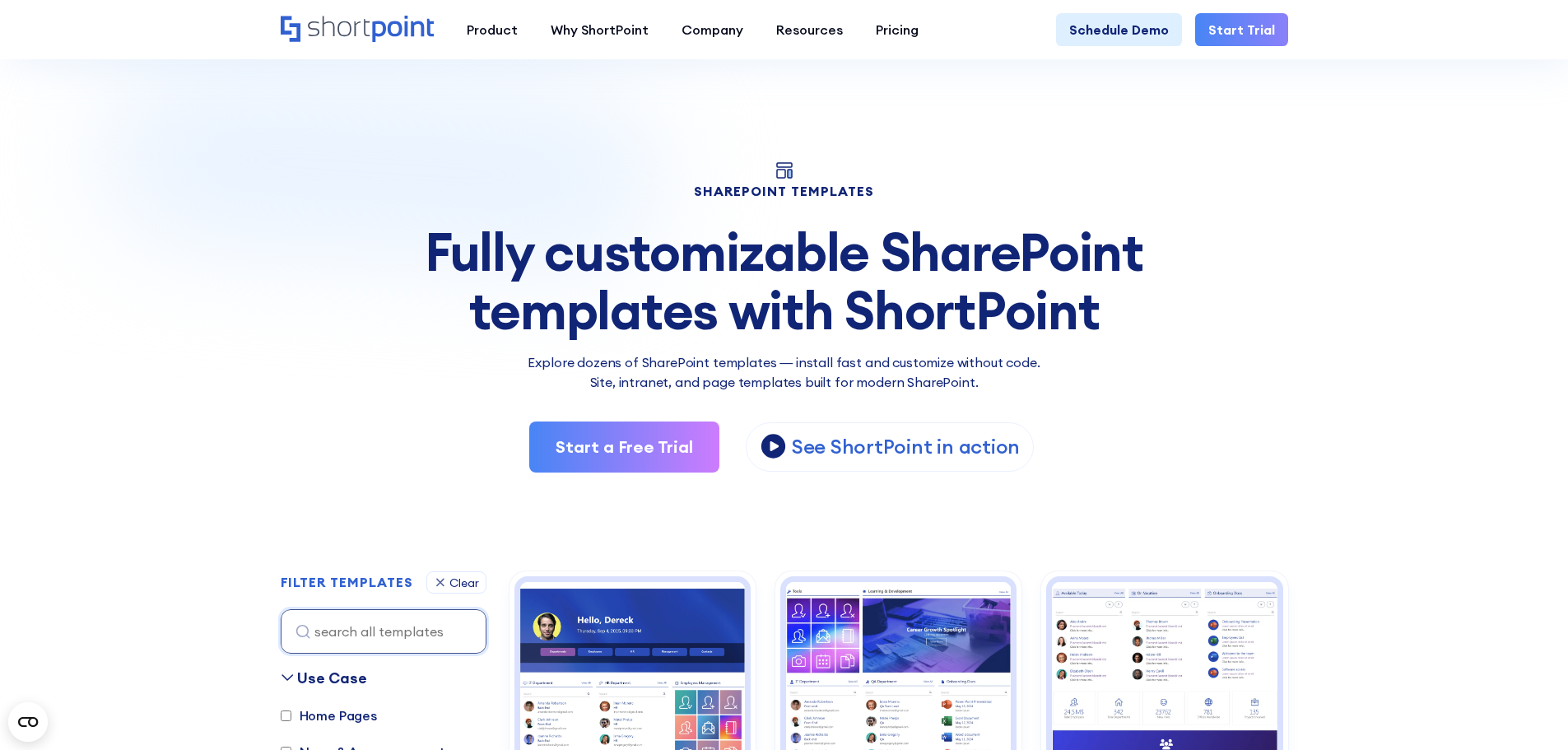
scroll to position [0, 0]
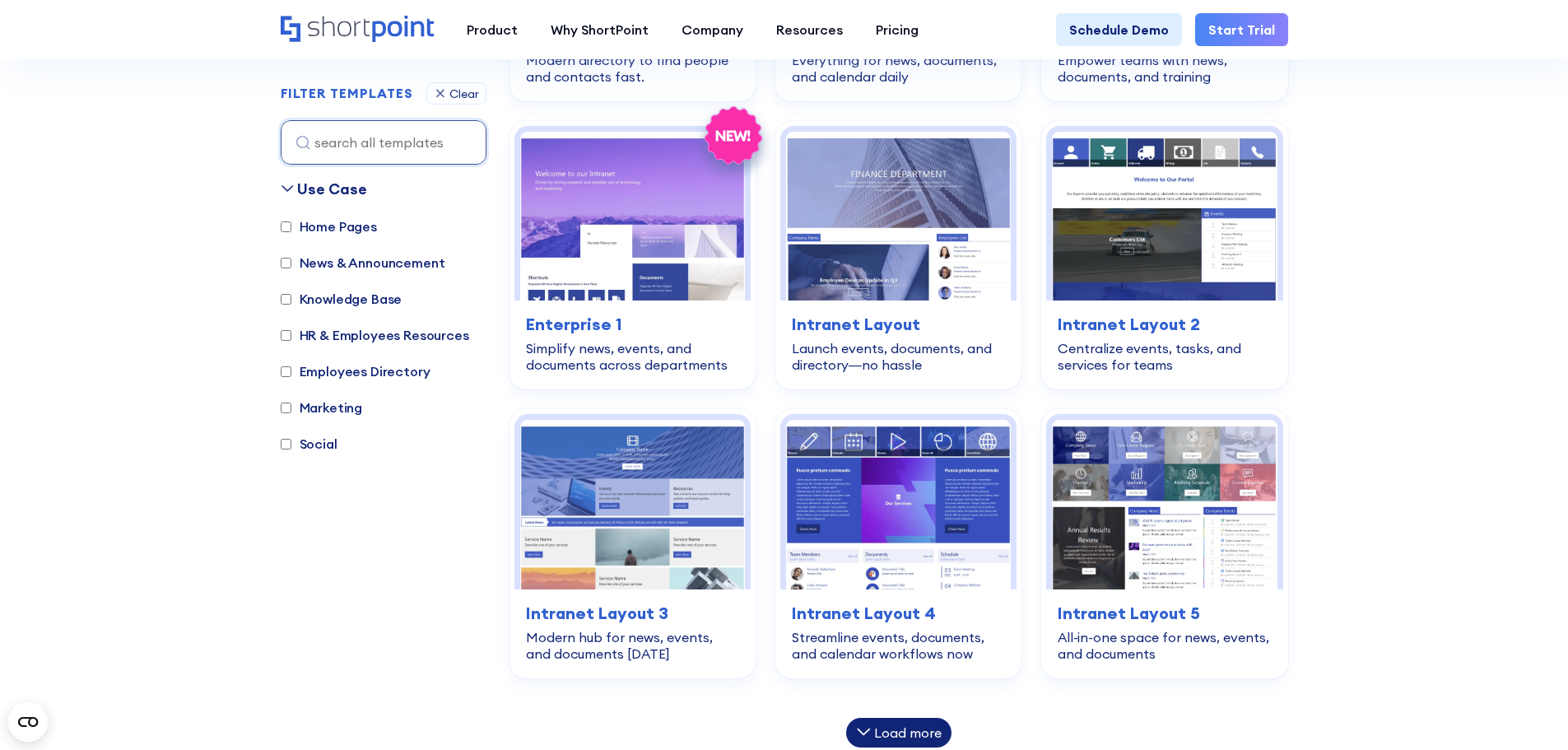
click at [329, 374] on label "Employees Directory" at bounding box center [356, 372] width 150 height 20
click at [292, 374] on input "Employees Directory" at bounding box center [286, 371] width 11 height 11
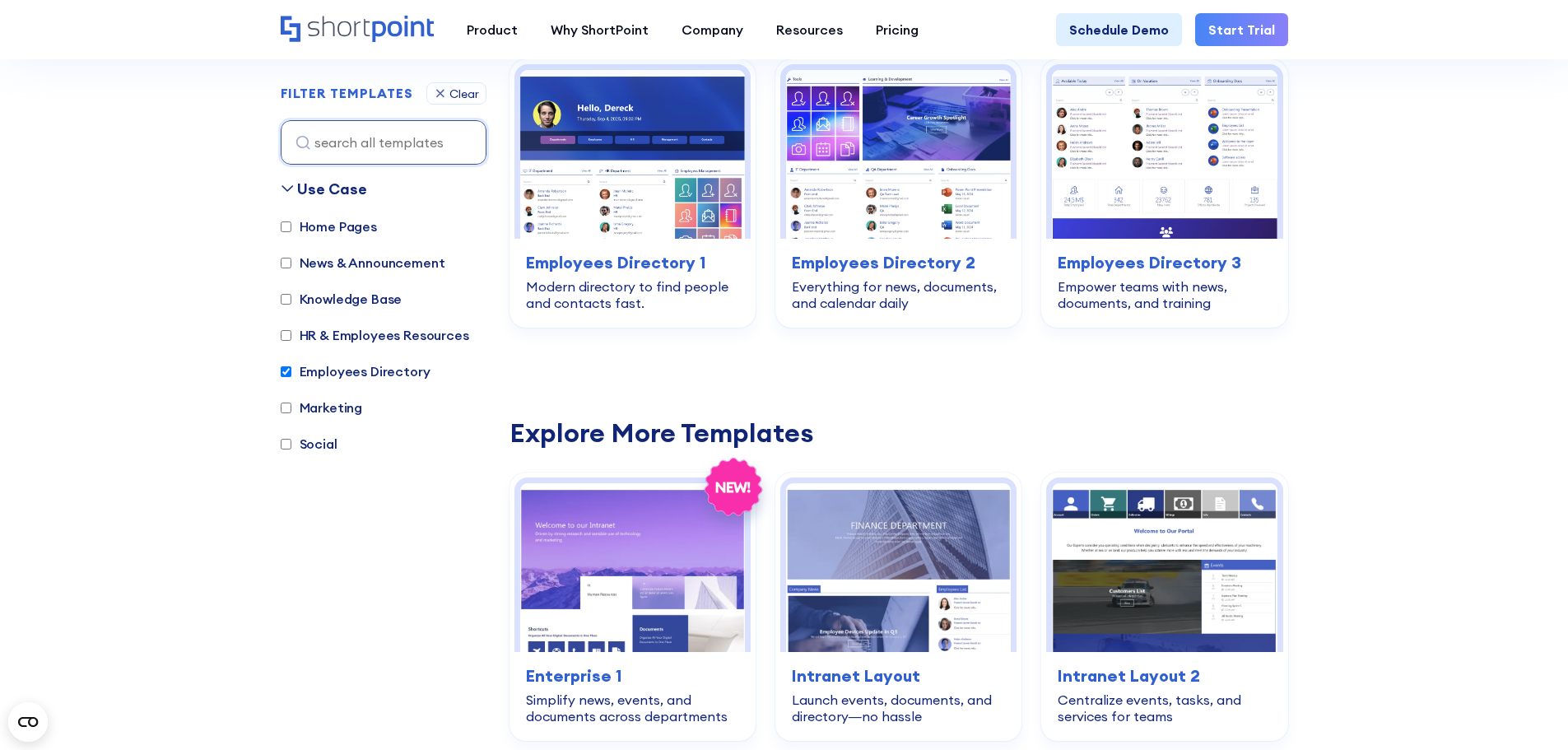
scroll to position [492, 0]
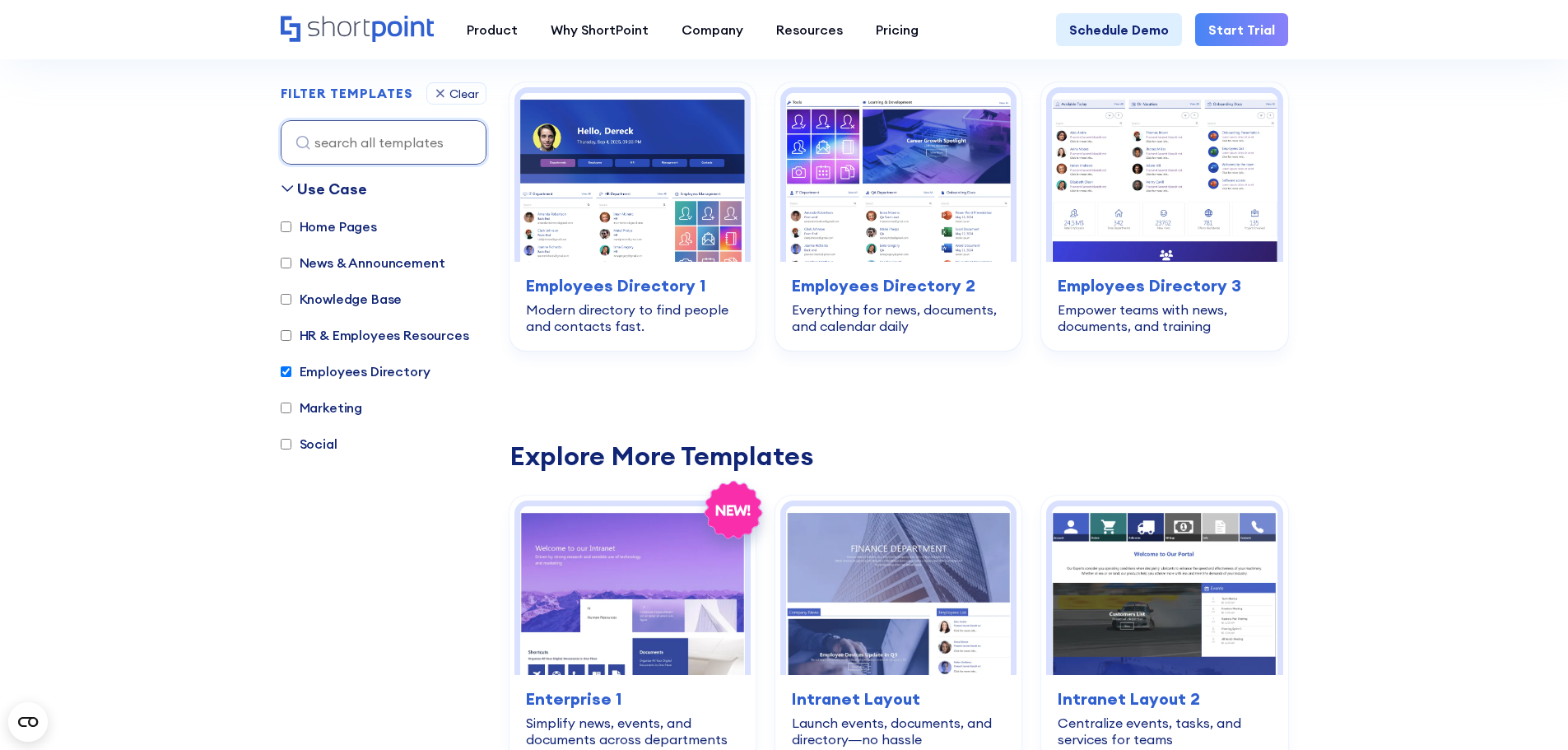
click at [329, 375] on label "Employees Directory" at bounding box center [356, 372] width 150 height 20
click at [292, 375] on input "Employees Directory" at bounding box center [286, 371] width 11 height 11
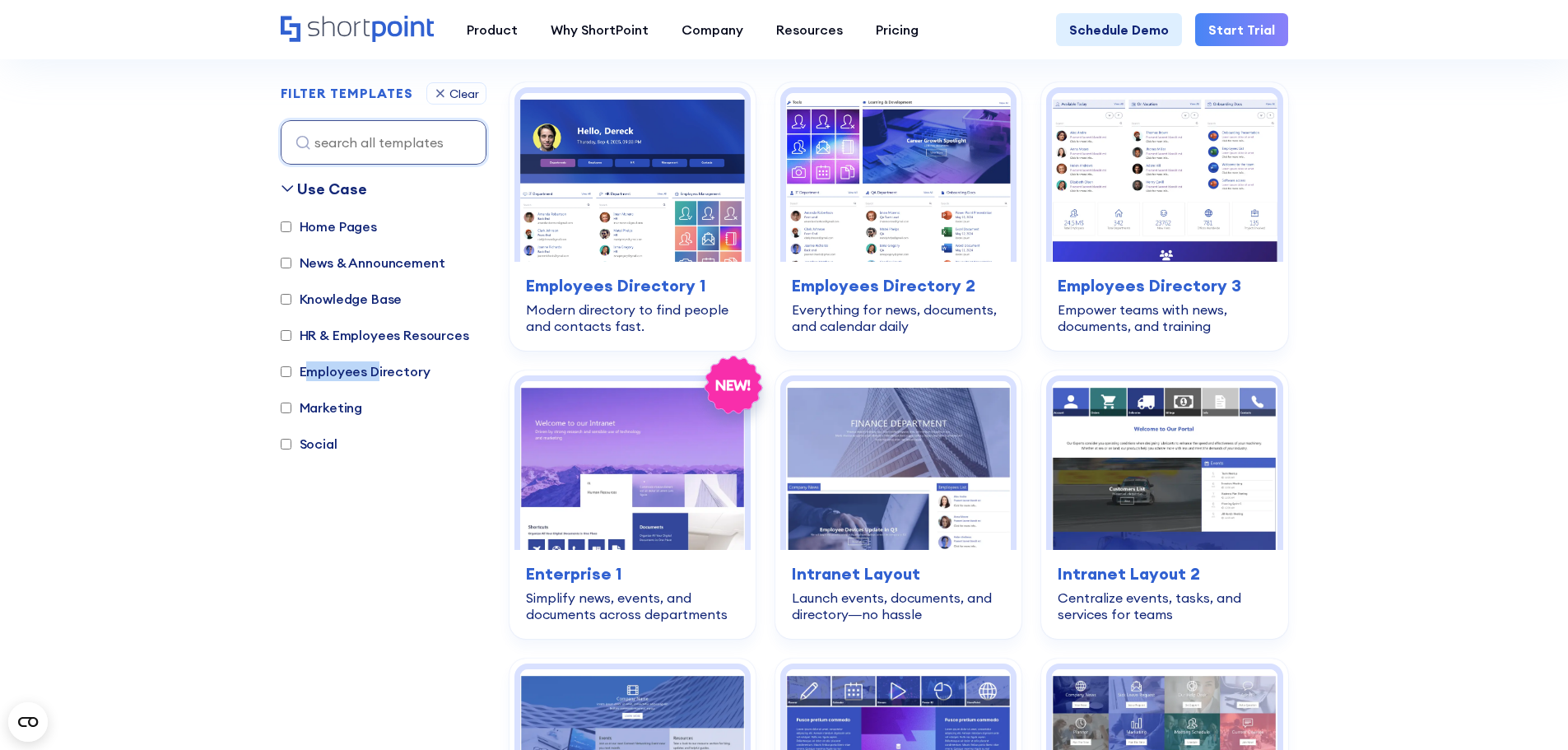
click at [329, 375] on label "Employees Directory" at bounding box center [356, 372] width 150 height 20
click at [292, 375] on input "Employees Directory" at bounding box center [286, 371] width 11 height 11
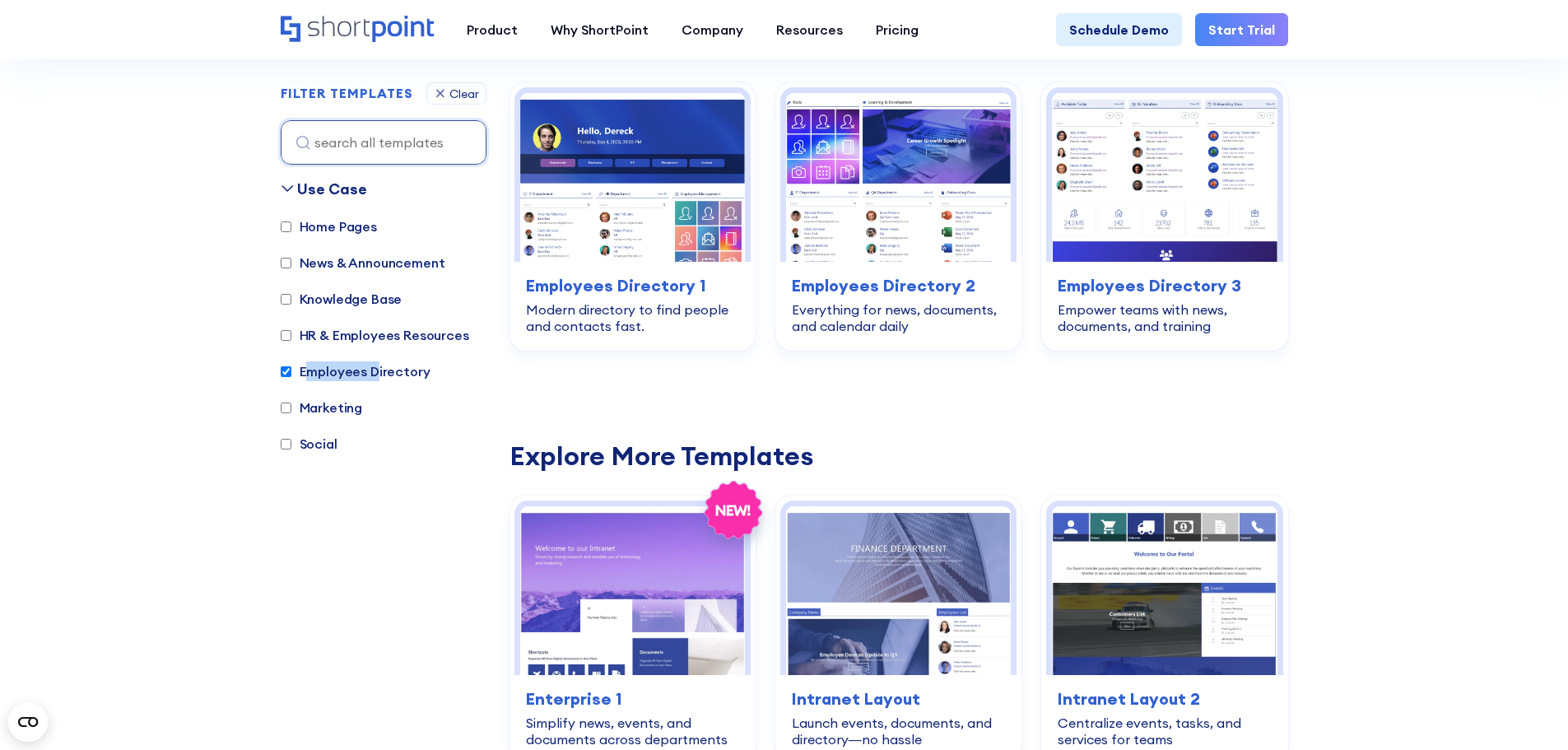
click at [329, 375] on label "Employees Directory" at bounding box center [356, 372] width 150 height 20
click at [292, 375] on input "Employees Directory" at bounding box center [286, 371] width 11 height 11
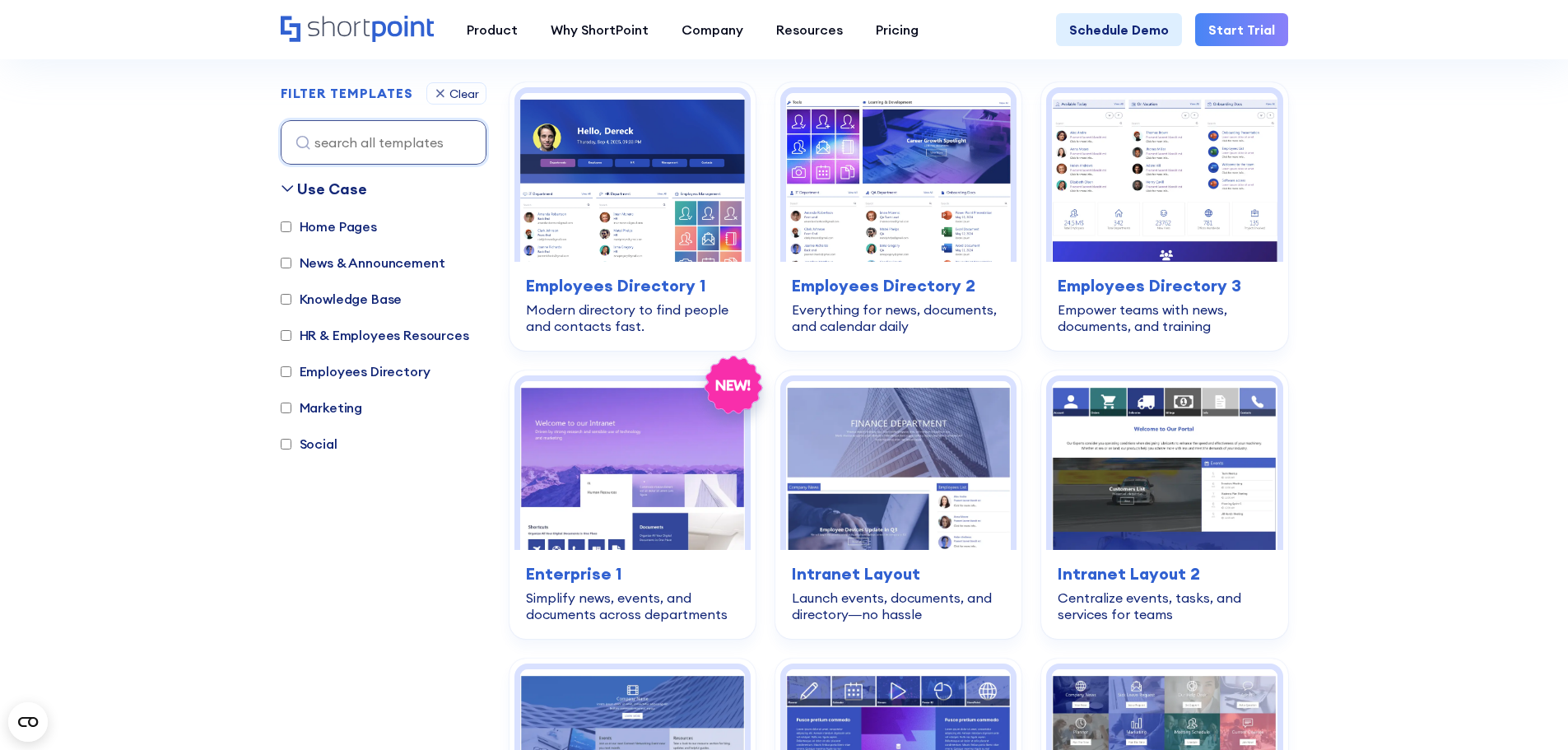
click at [329, 375] on label "Employees Directory" at bounding box center [356, 372] width 150 height 20
click at [292, 375] on input "Employees Directory" at bounding box center [286, 371] width 11 height 11
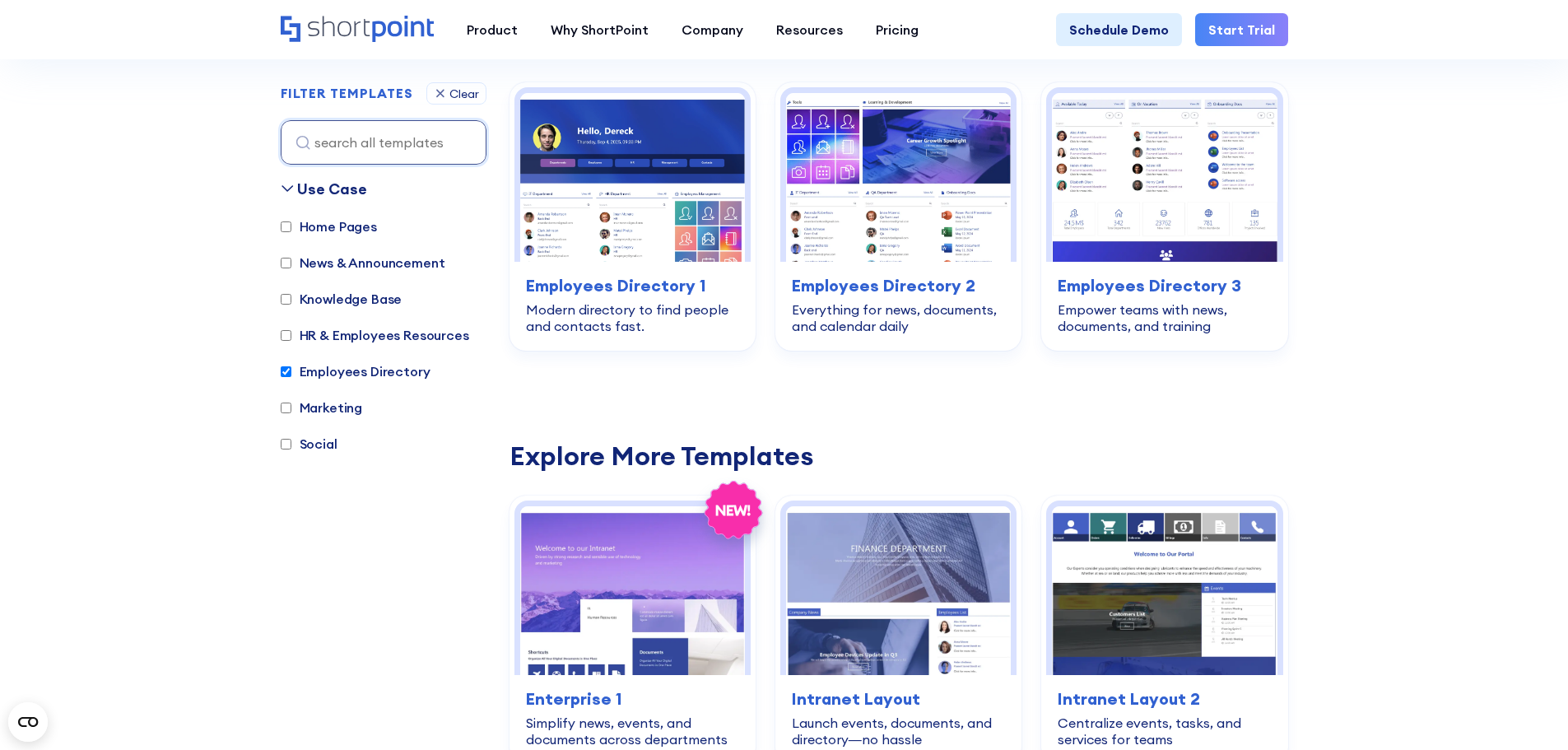
click at [329, 375] on label "Employees Directory" at bounding box center [356, 372] width 150 height 20
click at [292, 375] on input "Employees Directory" at bounding box center [286, 371] width 11 height 11
checkbox input "false"
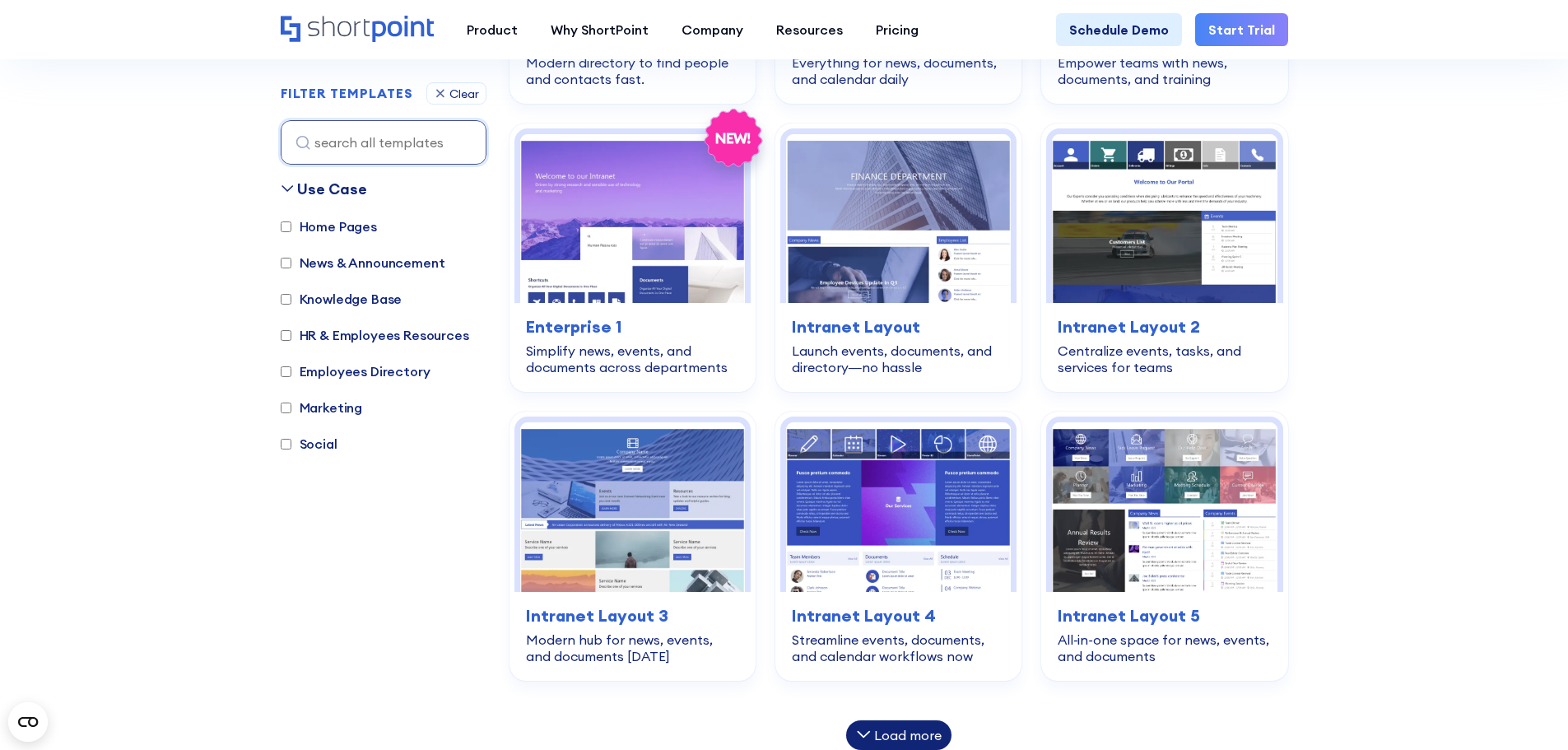
click at [307, 408] on label "Marketing" at bounding box center [322, 408] width 83 height 20
click at [292, 408] on input "Marketing" at bounding box center [286, 408] width 11 height 11
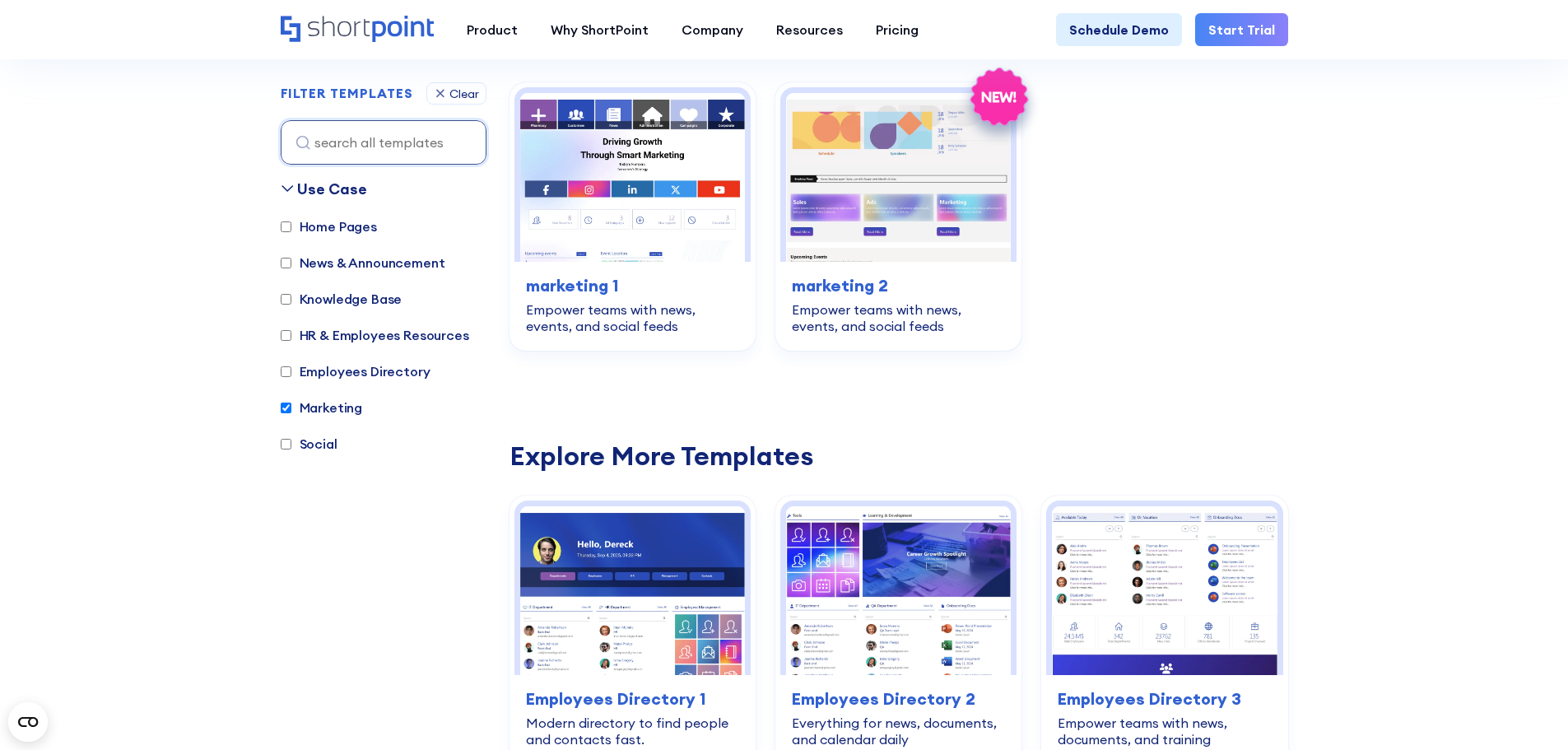
click at [307, 408] on label "Marketing" at bounding box center [322, 408] width 83 height 20
click at [292, 408] on input "Marketing" at bounding box center [286, 408] width 11 height 11
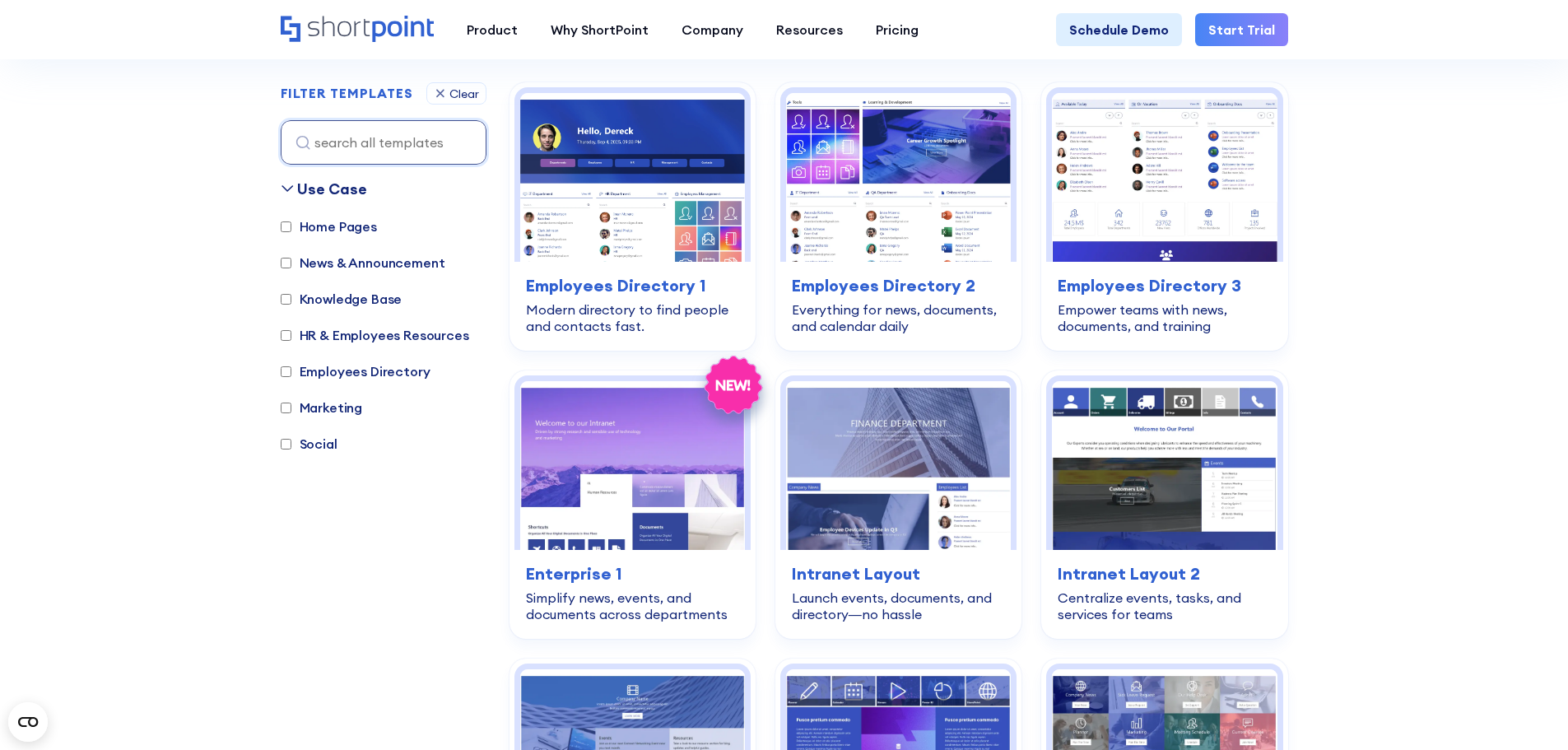
click at [307, 408] on label "Marketing" at bounding box center [322, 408] width 83 height 20
click at [292, 408] on input "Marketing" at bounding box center [286, 408] width 11 height 11
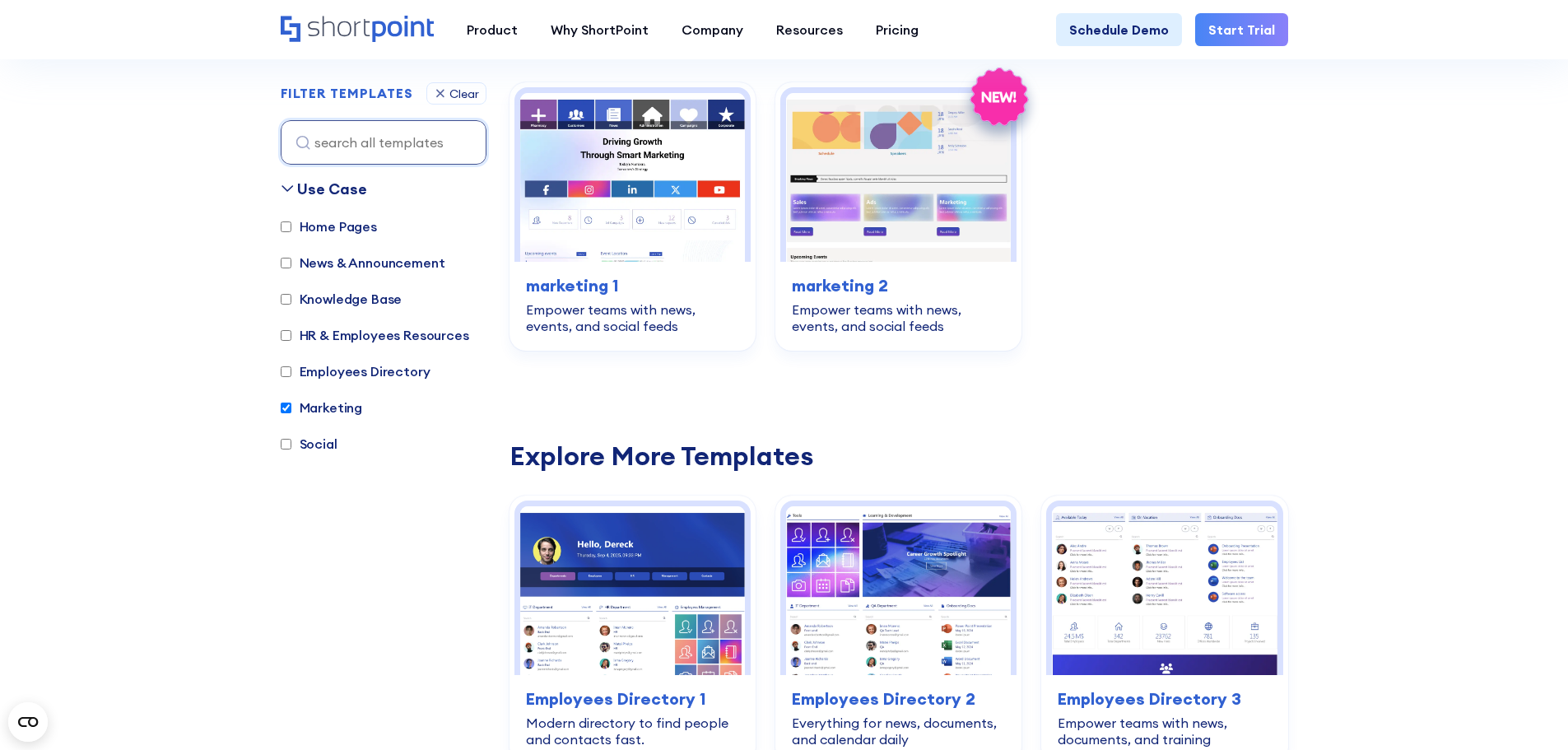
click at [307, 408] on label "Marketing" at bounding box center [322, 408] width 83 height 20
click at [292, 408] on input "Marketing" at bounding box center [286, 408] width 11 height 11
checkbox input "false"
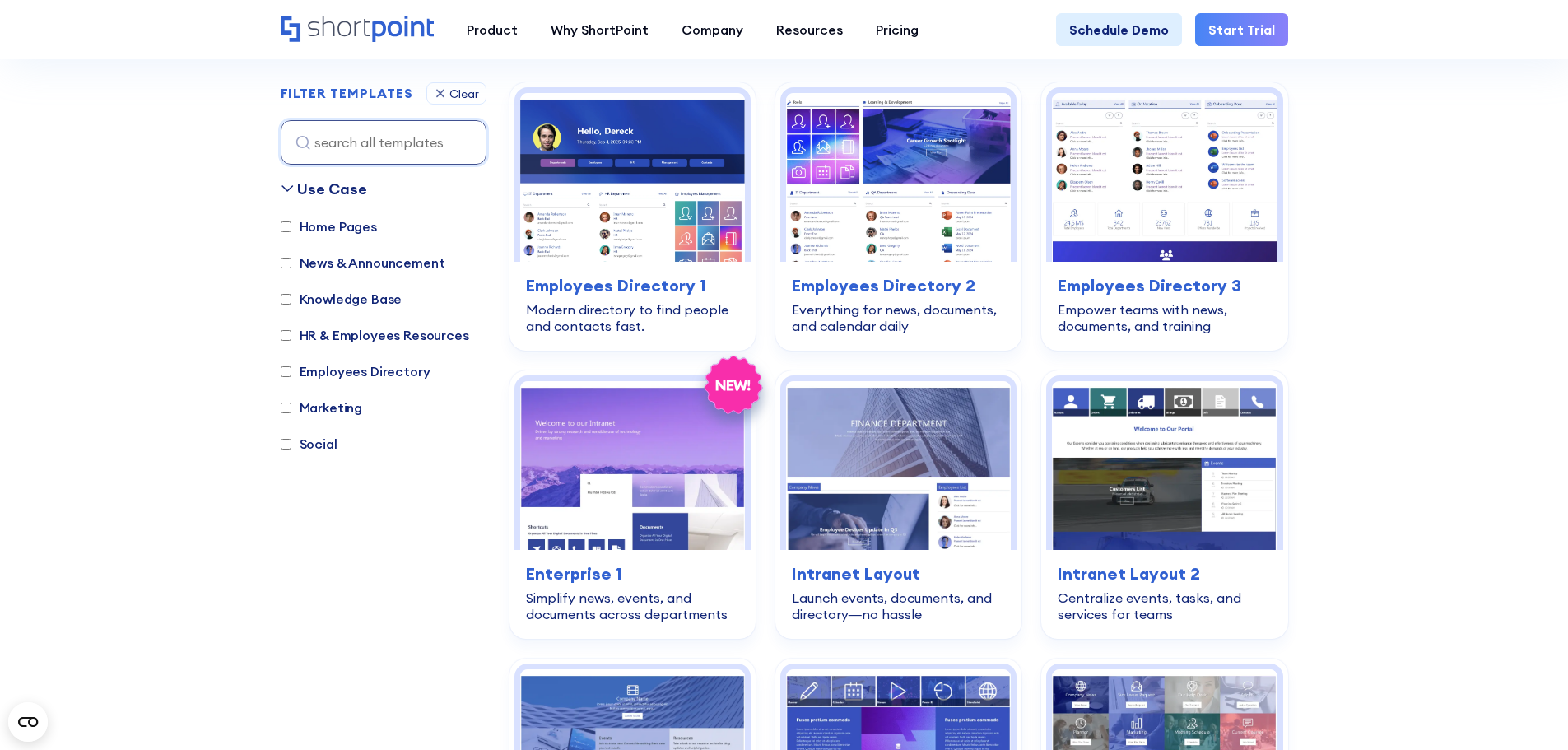
click at [315, 445] on label "Social" at bounding box center [309, 443] width 57 height 20
click at [292, 445] on input "Social" at bounding box center [286, 443] width 11 height 11
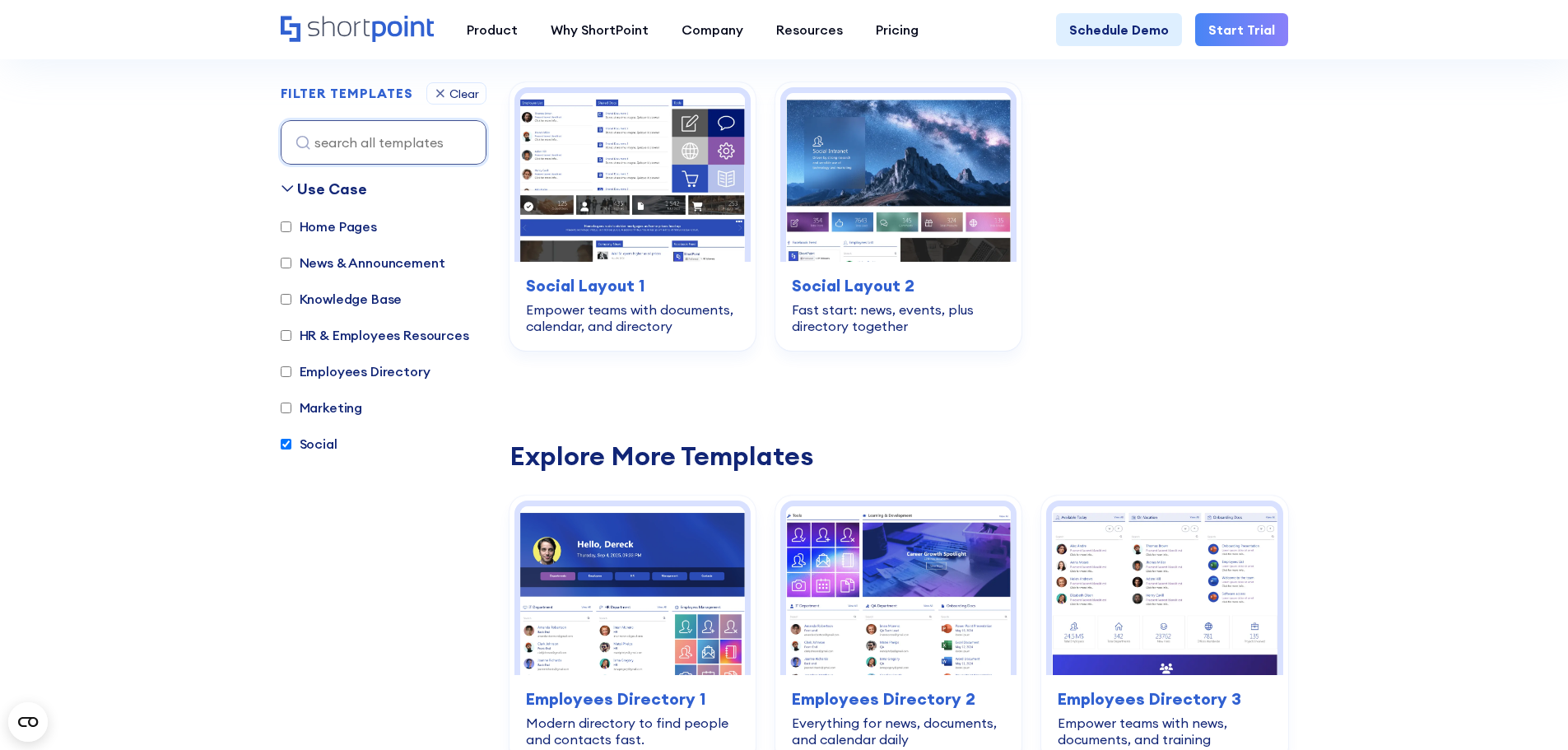
click at [315, 445] on label "Social" at bounding box center [309, 443] width 57 height 20
click at [292, 445] on input "Social" at bounding box center [286, 443] width 11 height 11
checkbox input "false"
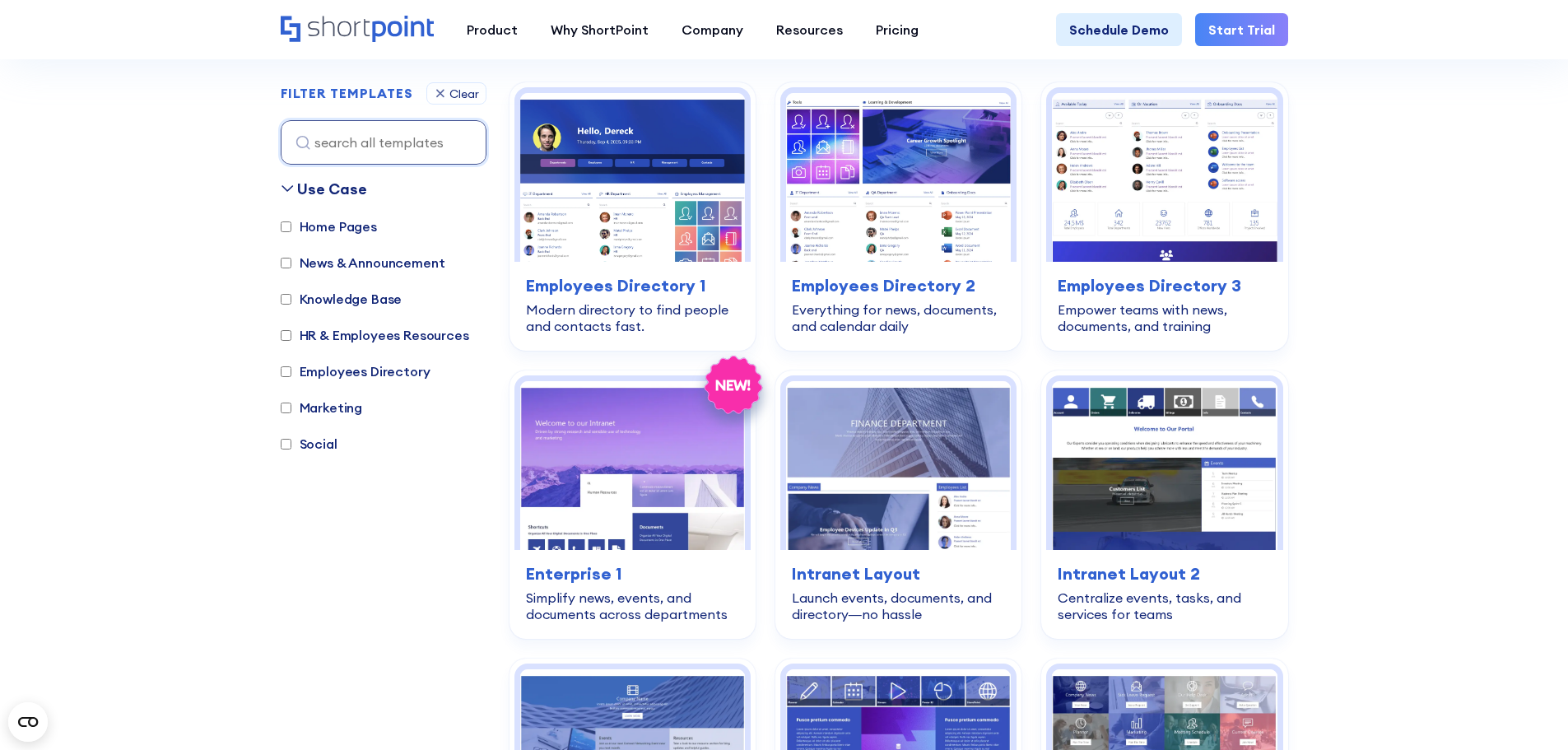
click at [341, 336] on label "HR & Employees Resources" at bounding box center [375, 335] width 188 height 20
click at [292, 336] on input "HR & Employees Resources" at bounding box center [286, 335] width 11 height 11
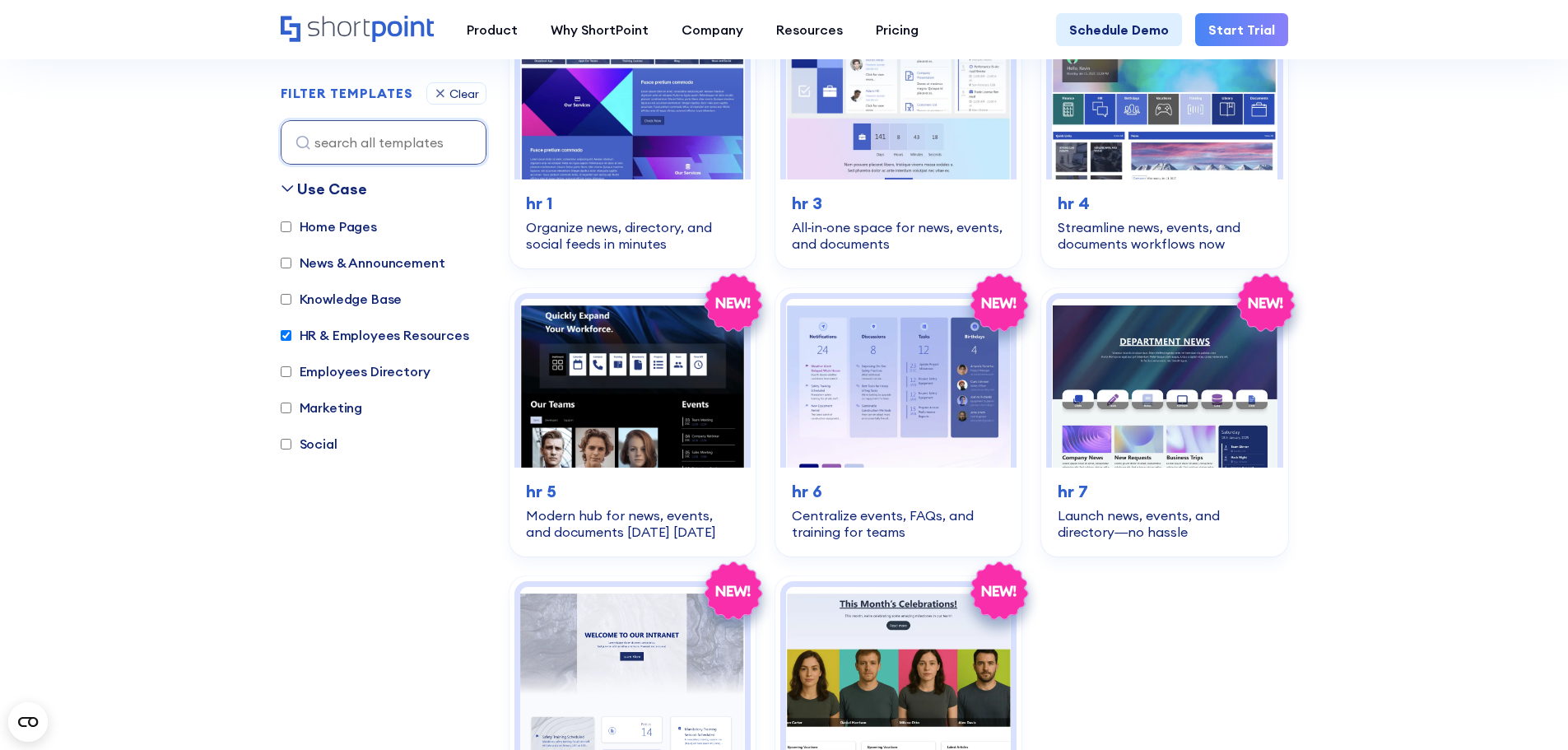
click at [343, 337] on label "HR & Employees Resources" at bounding box center [375, 335] width 188 height 20
click at [292, 337] on input "HR & Employees Resources" at bounding box center [286, 335] width 11 height 11
checkbox input "false"
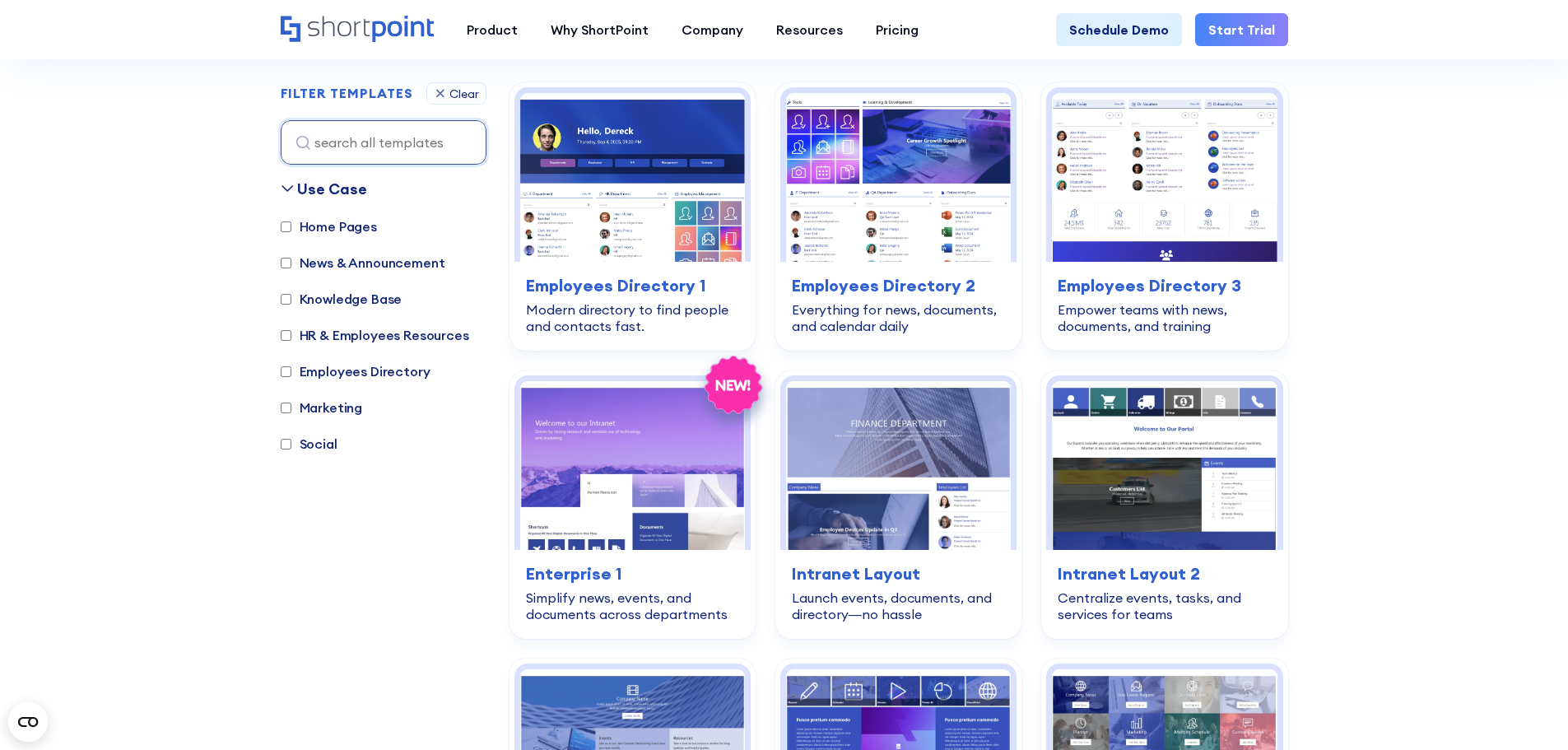
click at [343, 405] on label "Marketing" at bounding box center [322, 408] width 83 height 20
click at [292, 405] on input "Marketing" at bounding box center [286, 408] width 11 height 11
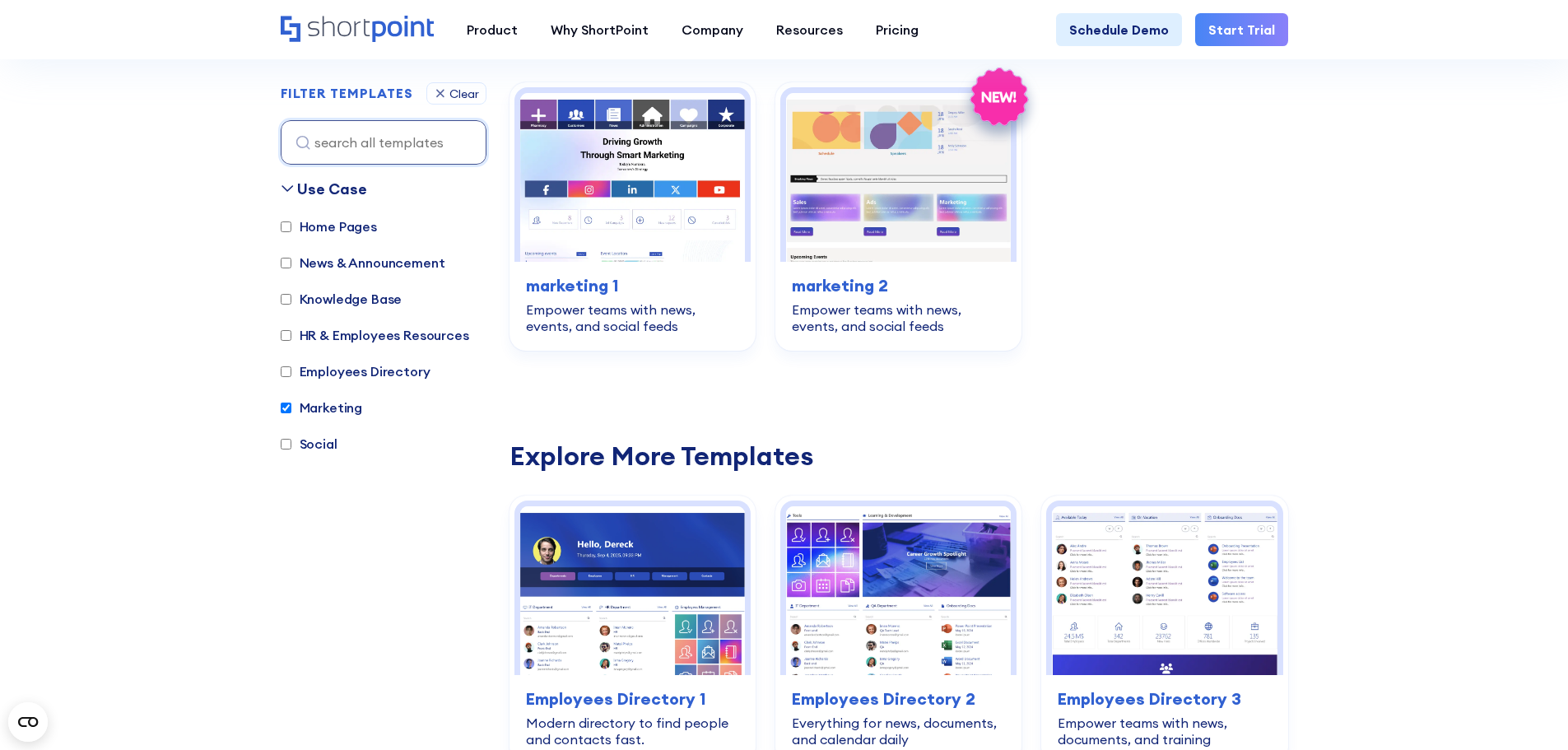
click at [343, 405] on label "Marketing" at bounding box center [322, 408] width 83 height 20
click at [292, 405] on input "Marketing" at bounding box center [286, 408] width 11 height 11
checkbox input "false"
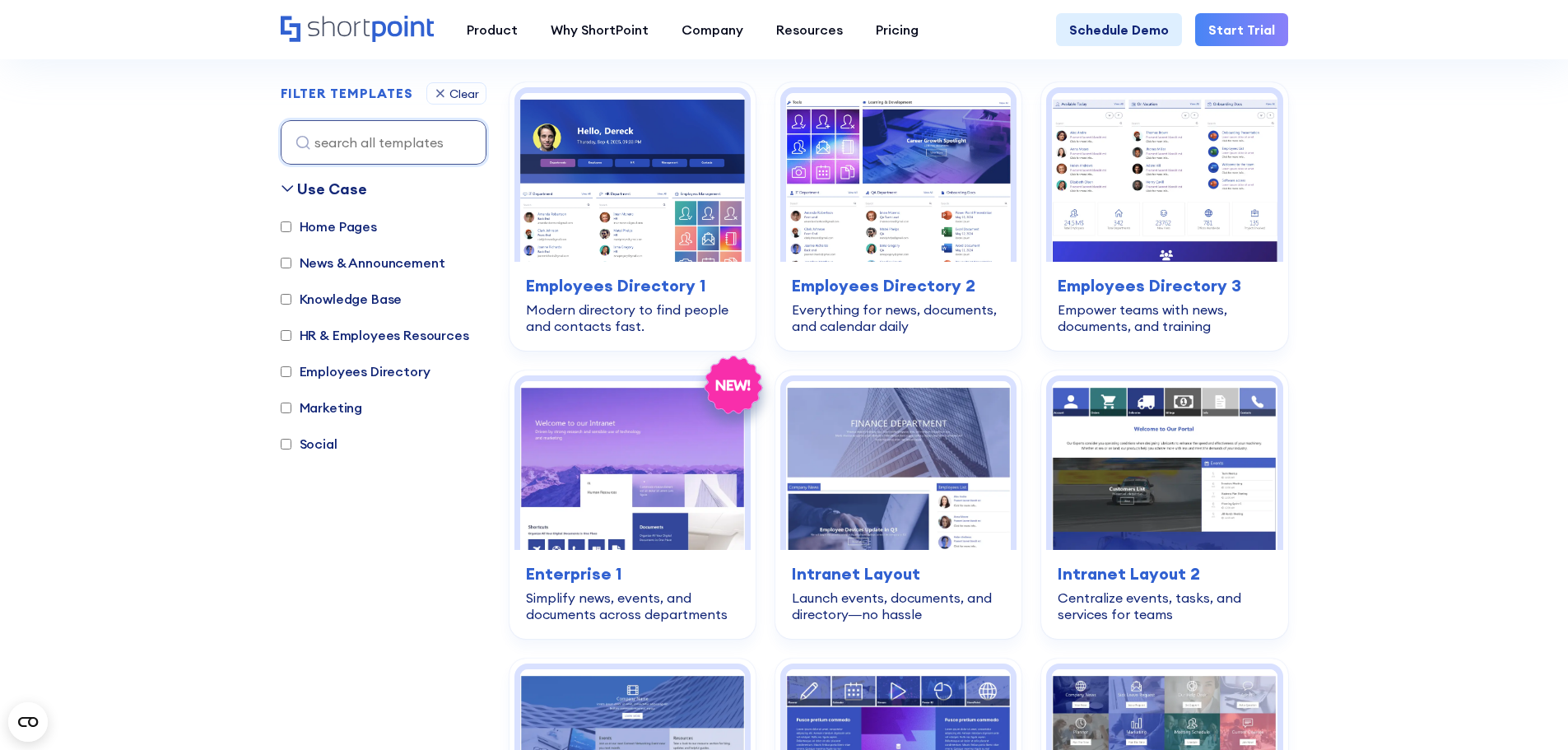
click at [317, 436] on label "Social" at bounding box center [309, 443] width 57 height 20
click at [292, 438] on input "Social" at bounding box center [286, 443] width 11 height 11
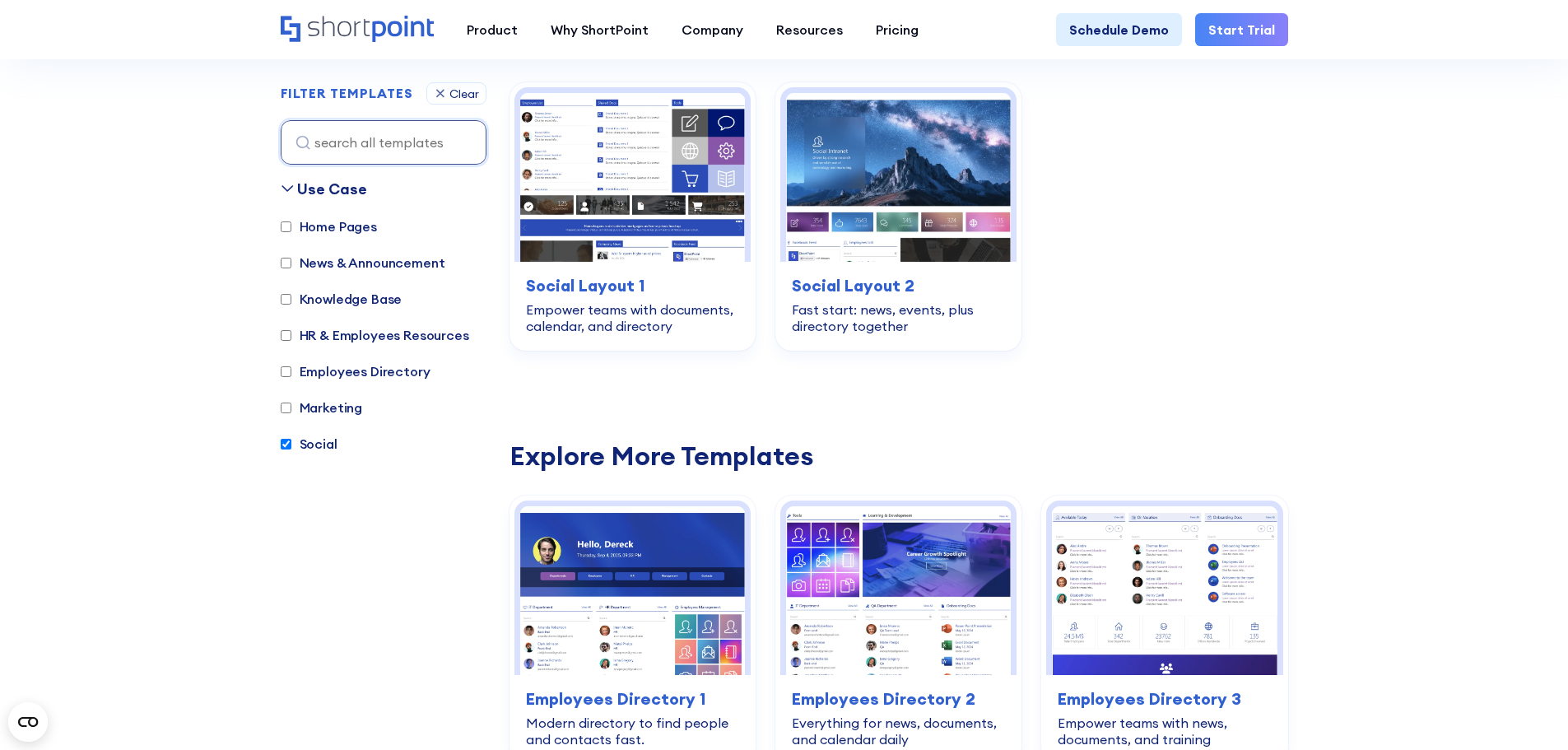
click at [316, 436] on label "Social" at bounding box center [309, 443] width 57 height 20
click at [292, 438] on input "Social" at bounding box center [286, 443] width 11 height 11
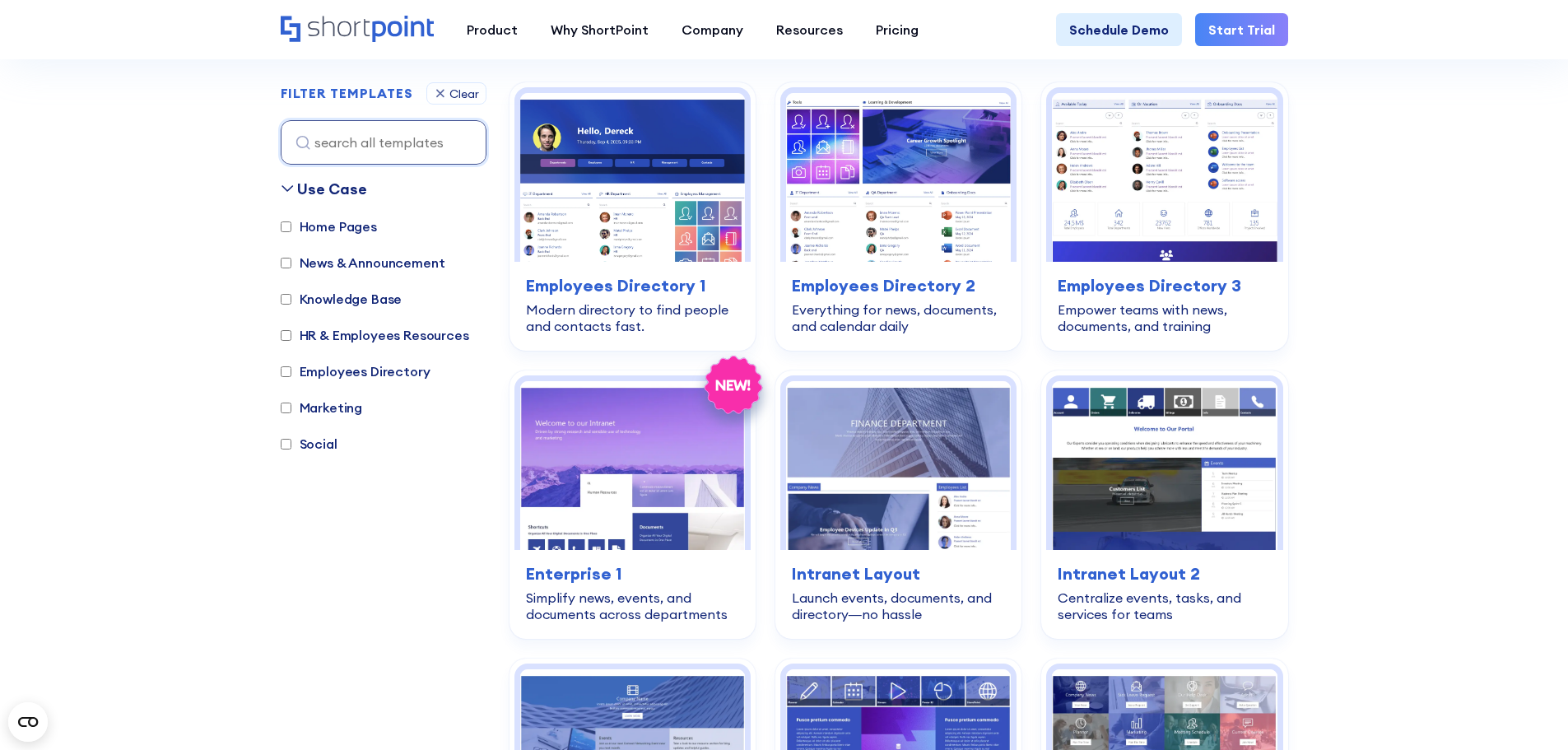
click at [313, 438] on label "Social" at bounding box center [309, 443] width 57 height 20
click at [292, 438] on input "Social" at bounding box center [286, 443] width 11 height 11
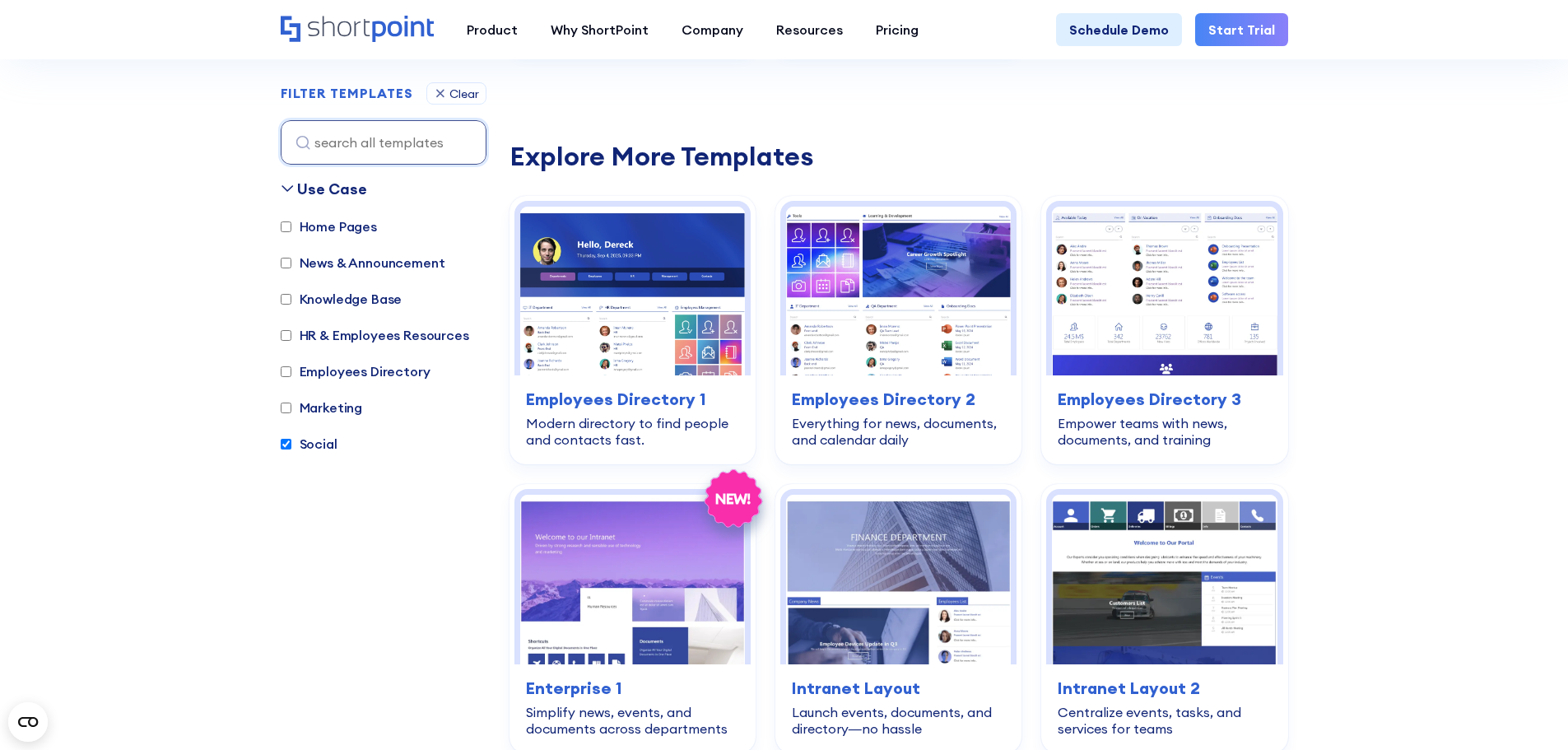
scroll to position [821, 0]
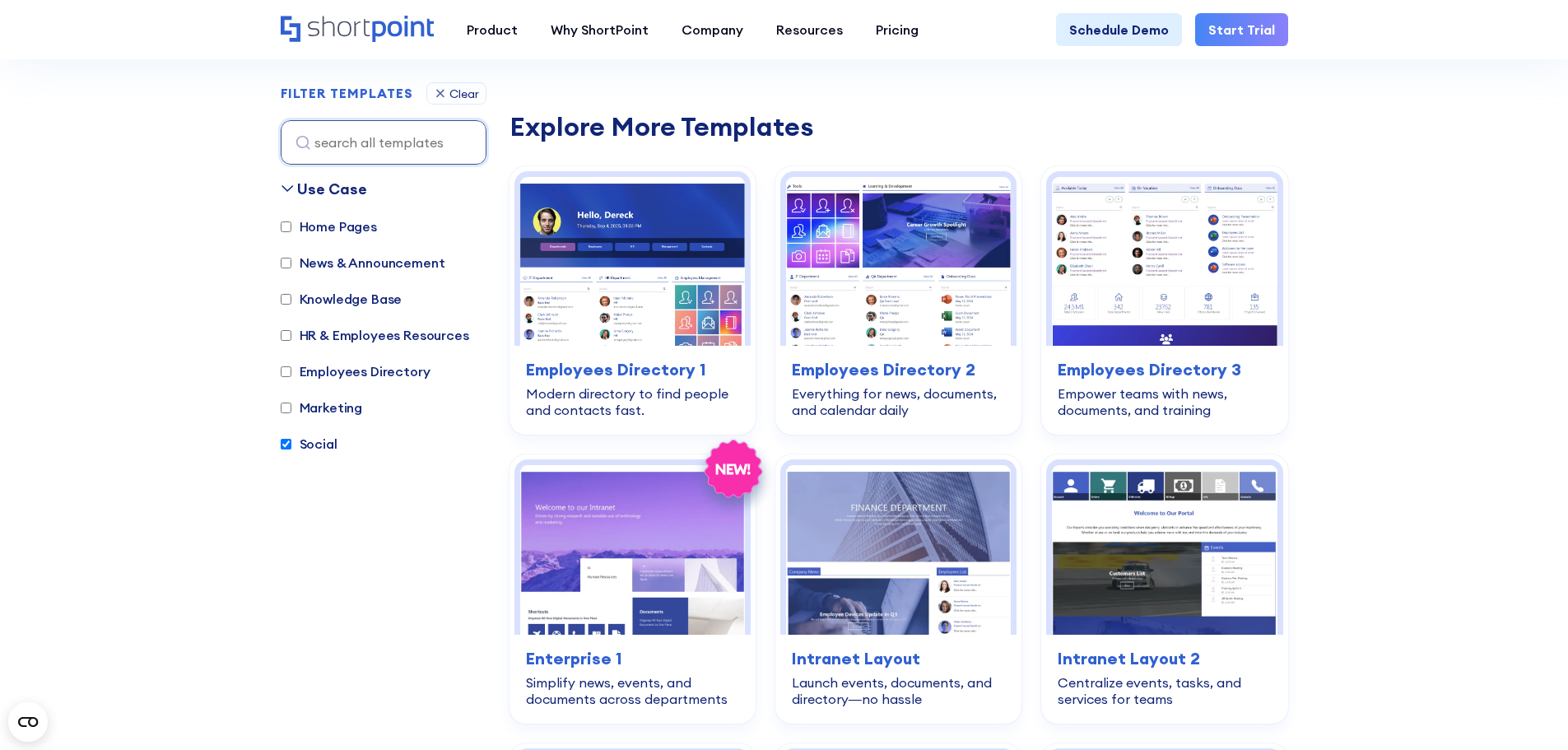
click at [302, 442] on label "Social" at bounding box center [309, 443] width 57 height 20
click at [292, 442] on input "Social" at bounding box center [286, 443] width 11 height 11
checkbox input "false"
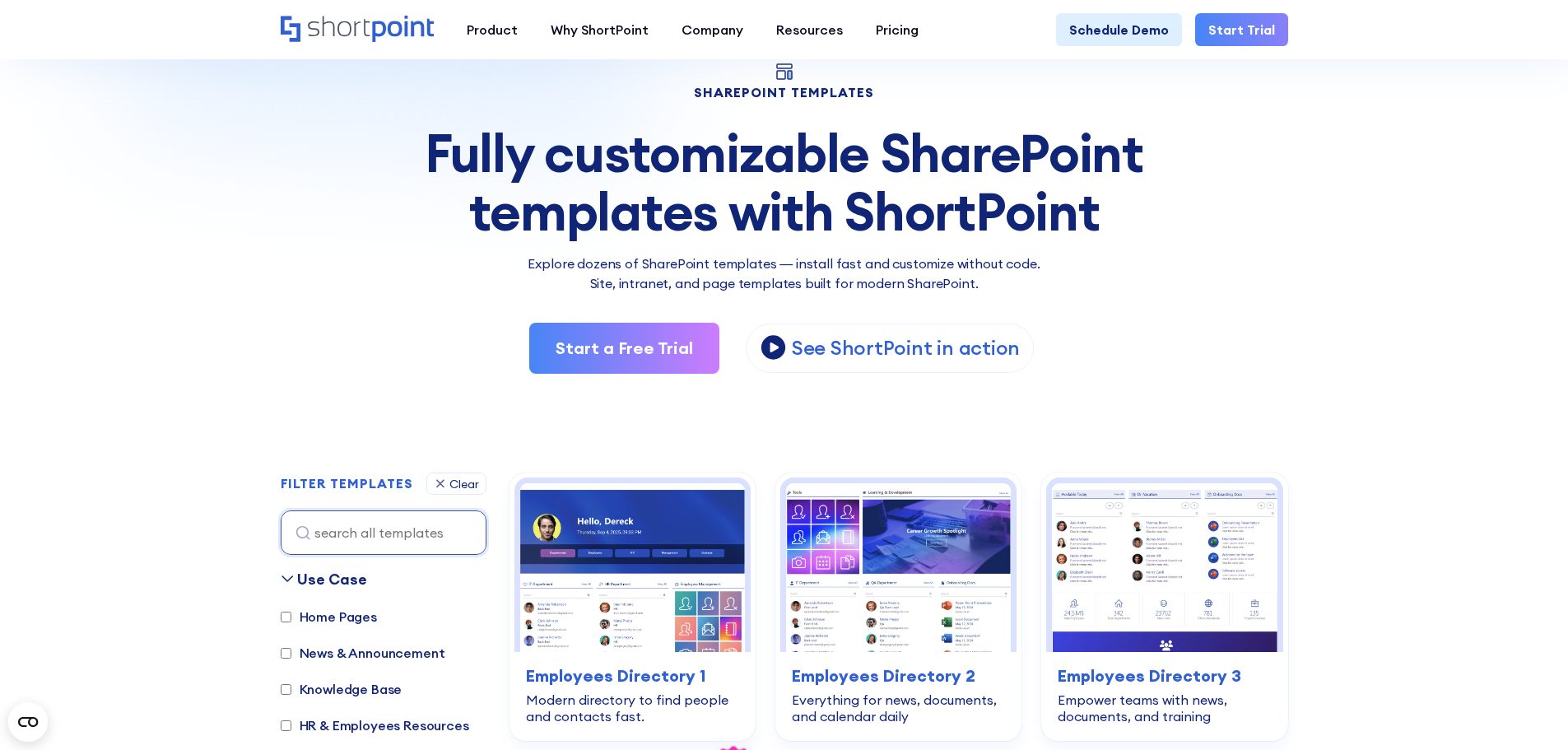
scroll to position [0, 0]
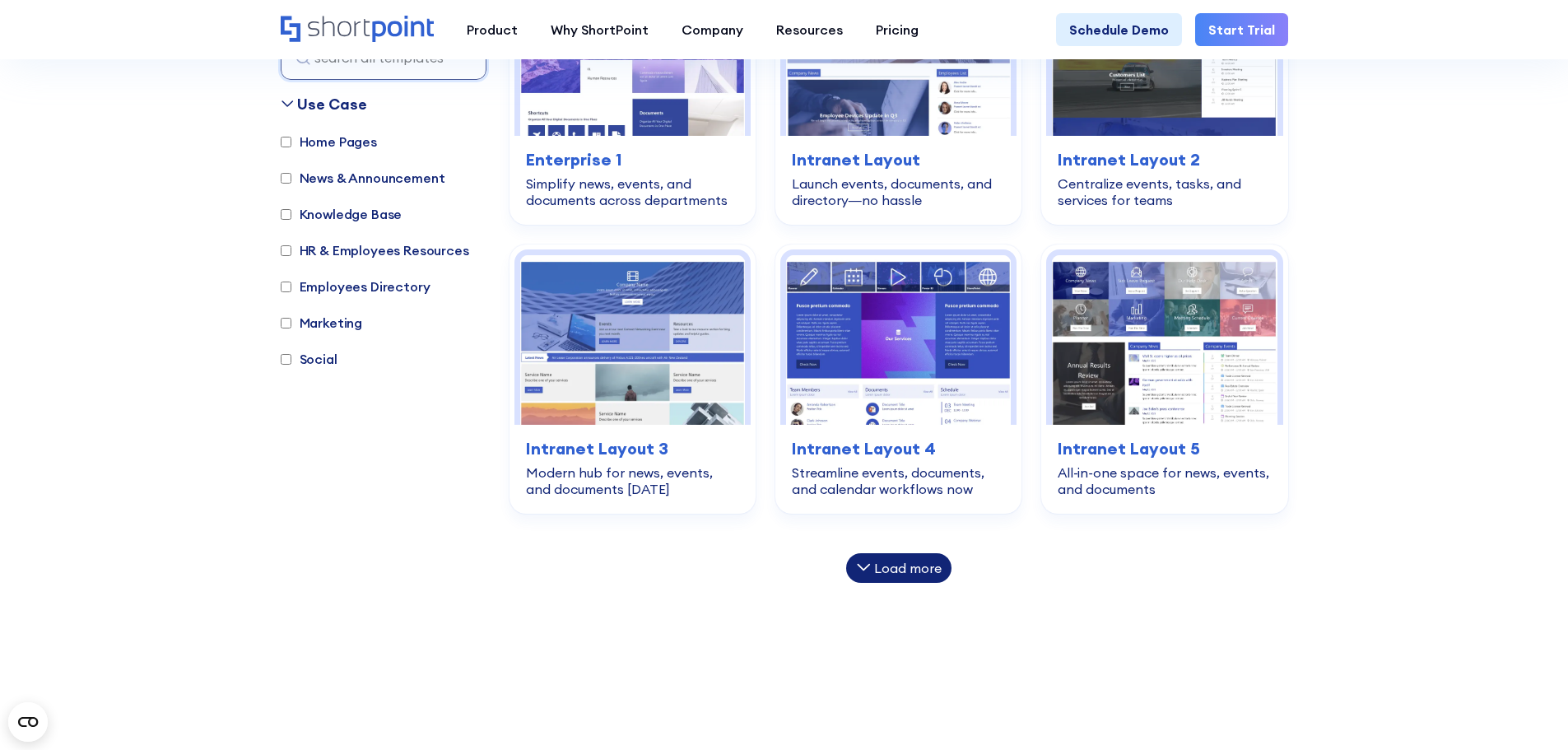
click at [884, 562] on div "Load more" at bounding box center [908, 568] width 68 height 13
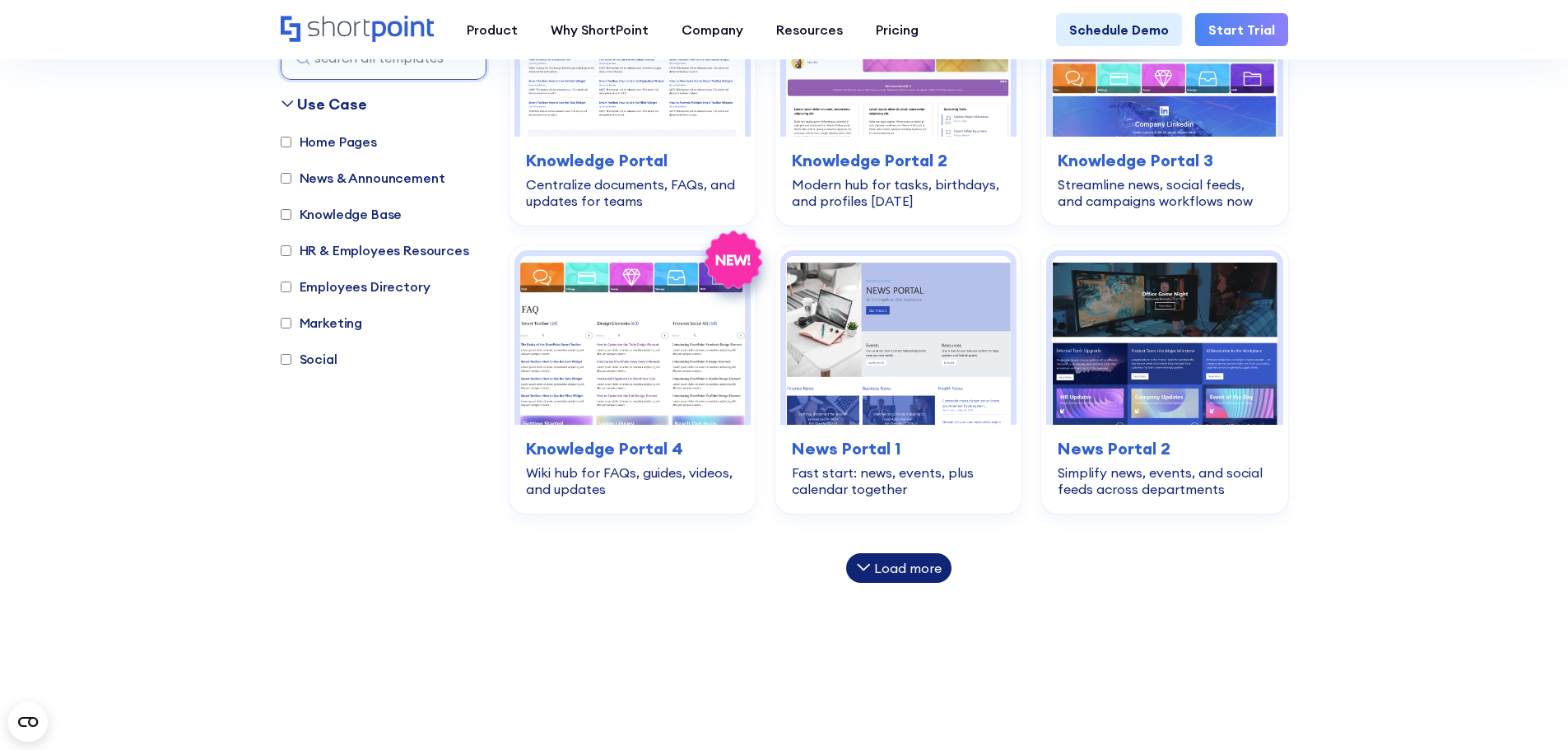
scroll to position [1975, 0]
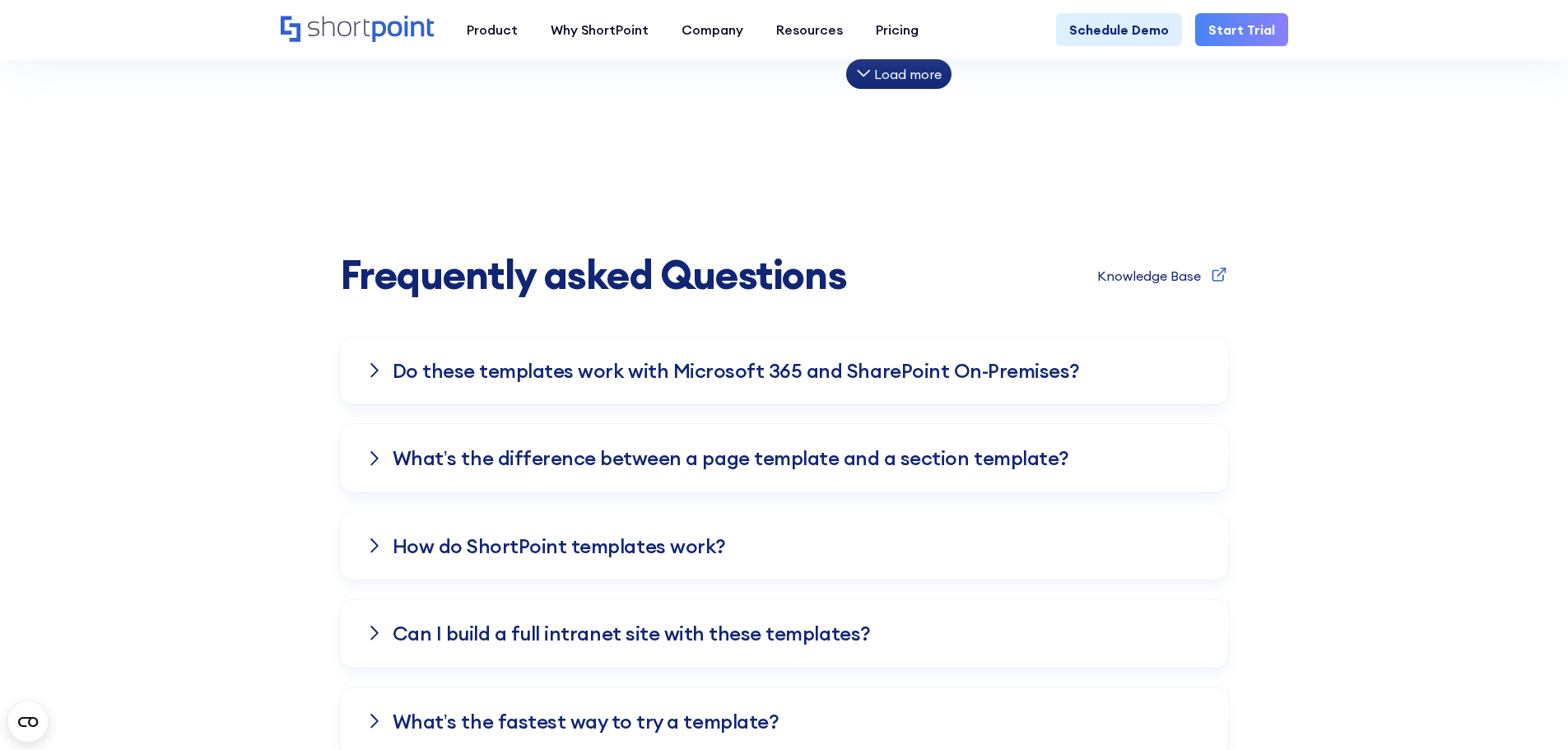
click at [383, 369] on div "Do these templates work with Microsoft 365 and SharePoint On-Premises?" at bounding box center [784, 370] width 889 height 68
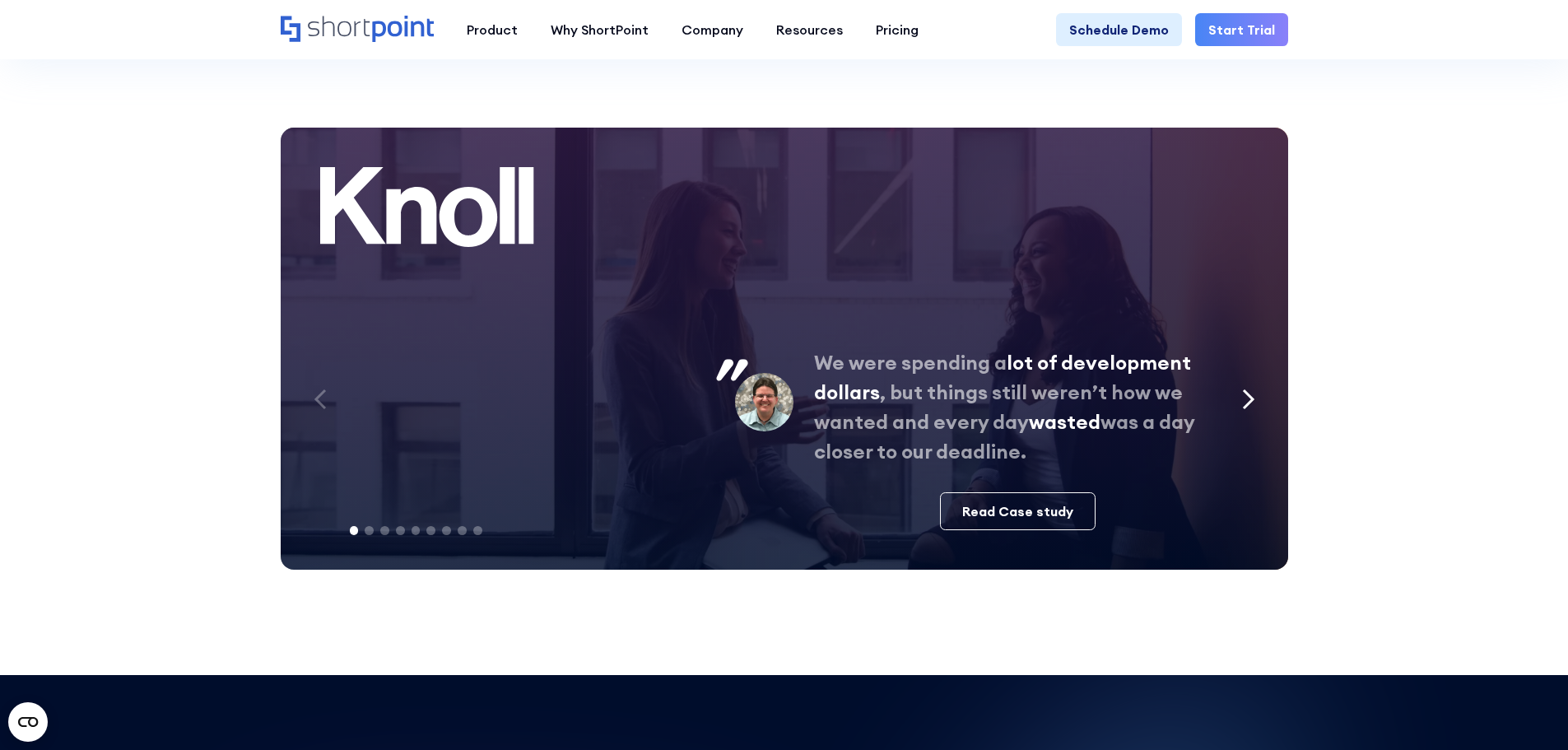
scroll to position [3539, 0]
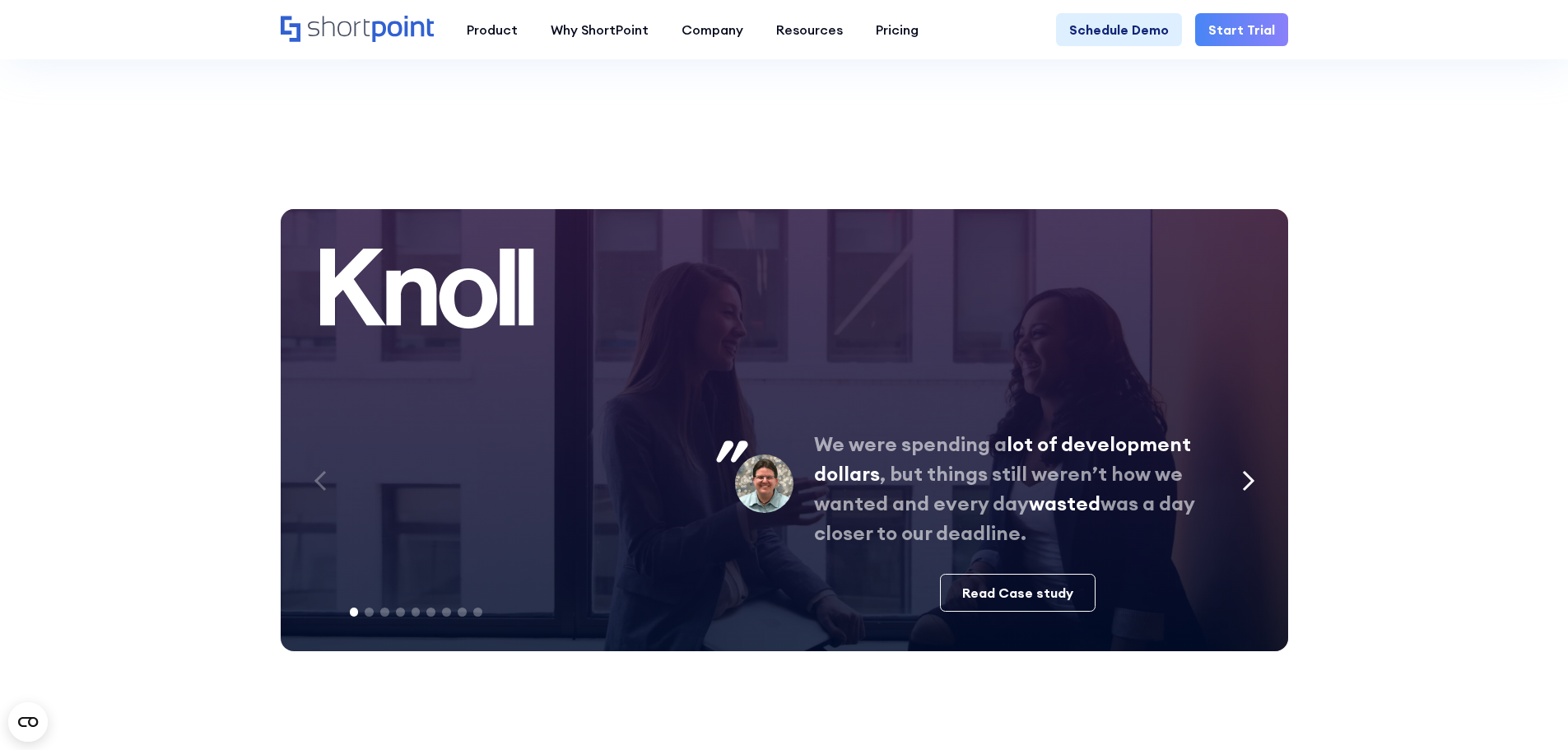
click at [1250, 484] on icon "Next slide" at bounding box center [1248, 481] width 9 height 18
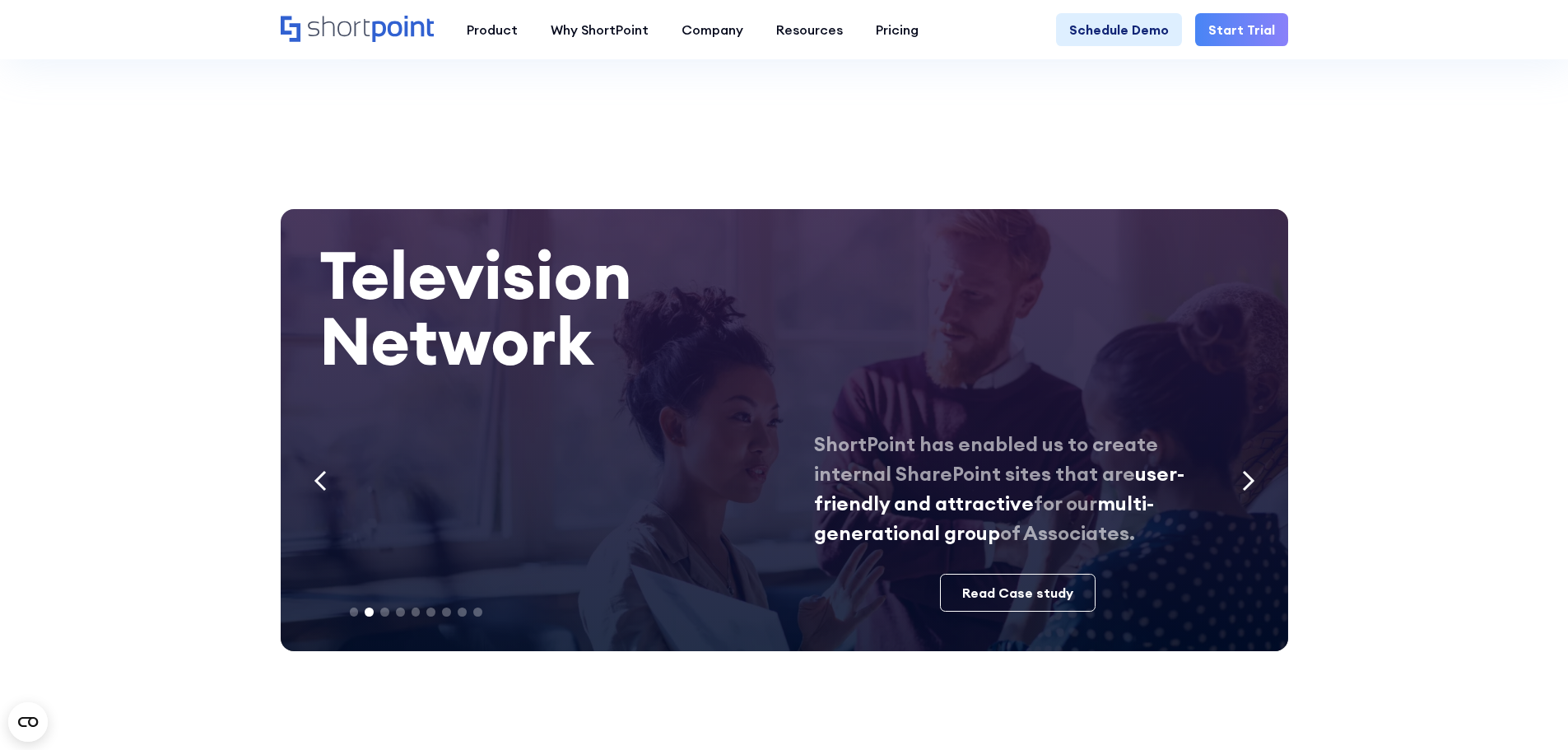
click at [1250, 484] on icon "Next slide" at bounding box center [1248, 481] width 9 height 18
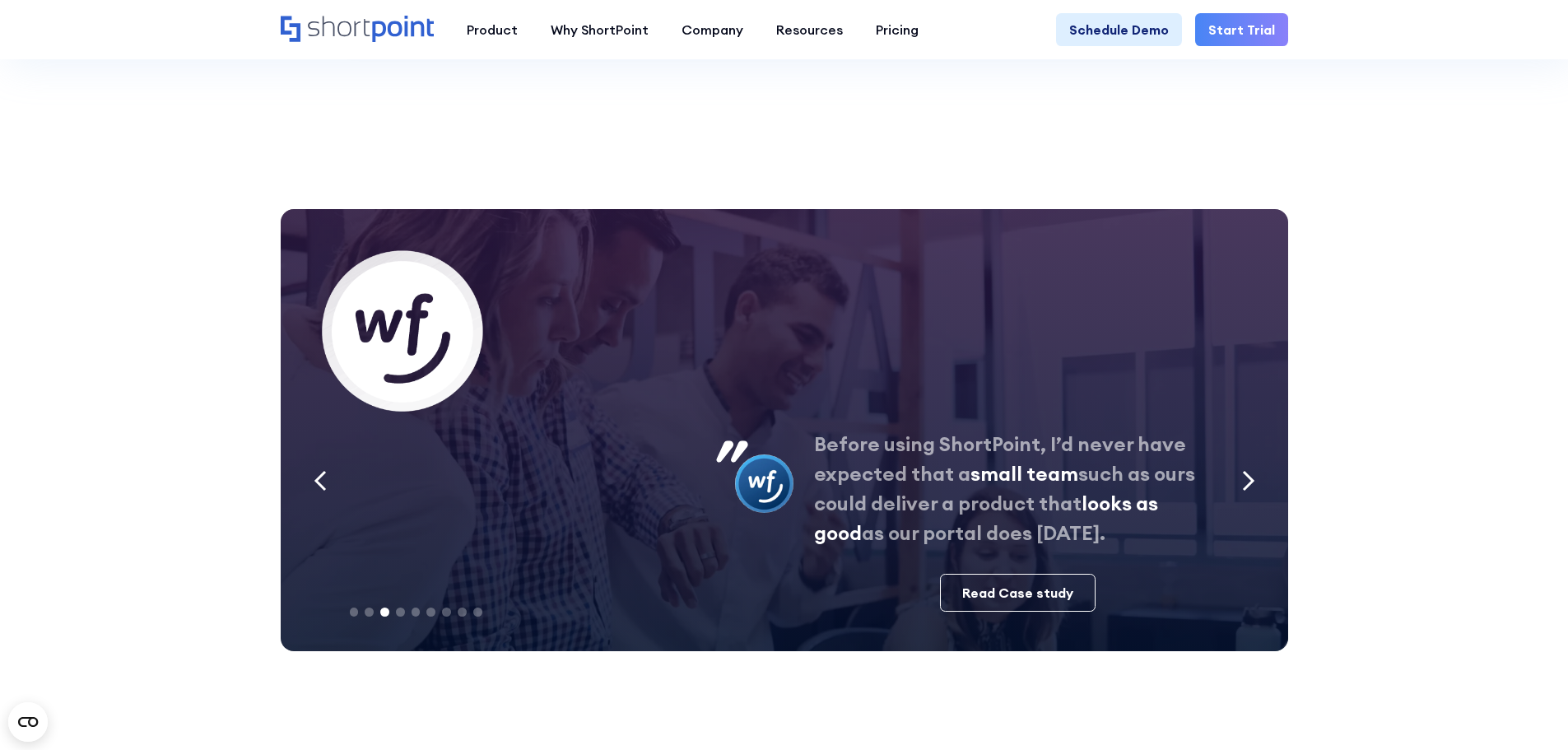
click at [1250, 484] on icon "Next slide" at bounding box center [1248, 481] width 9 height 18
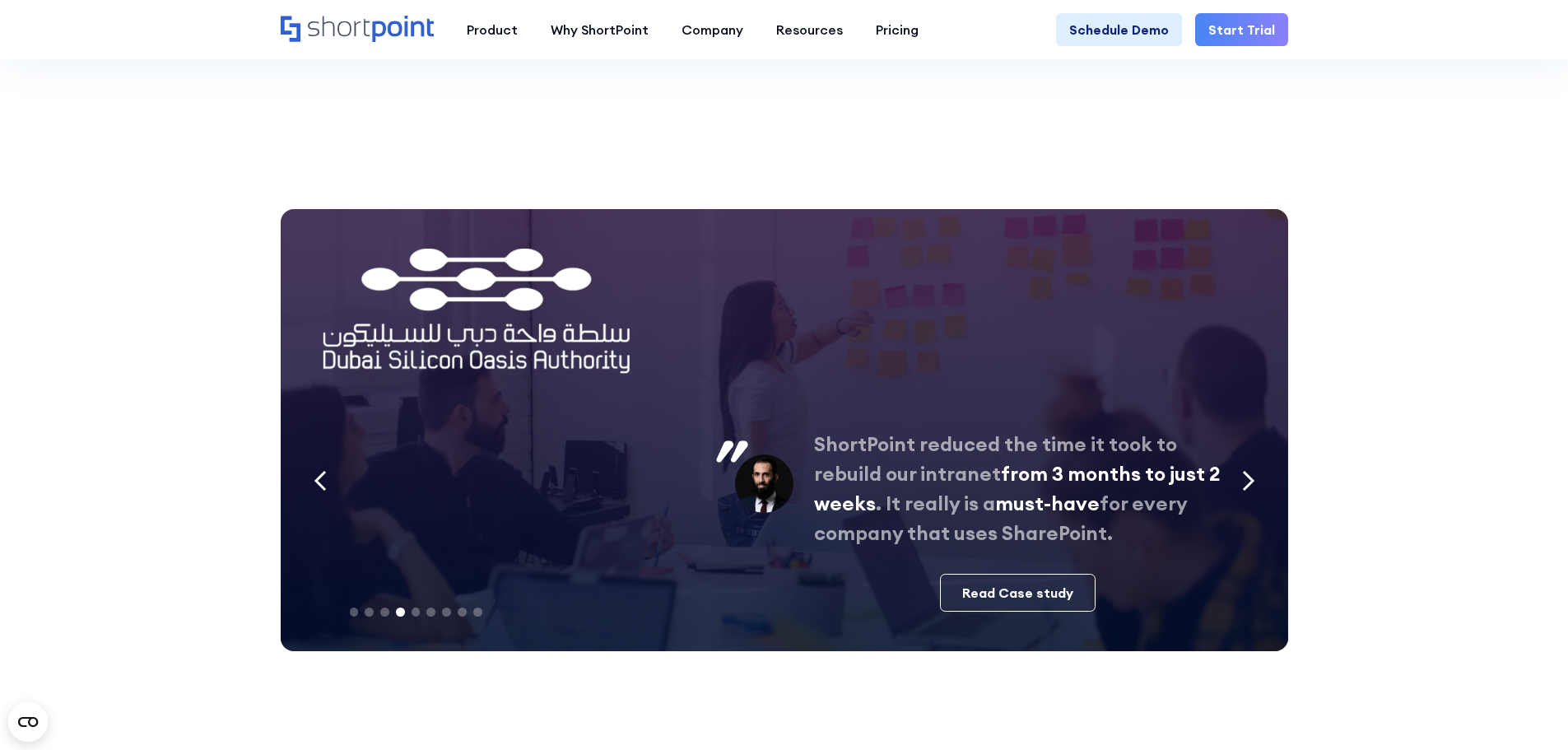
click at [1250, 484] on icon "Next slide" at bounding box center [1248, 481] width 9 height 18
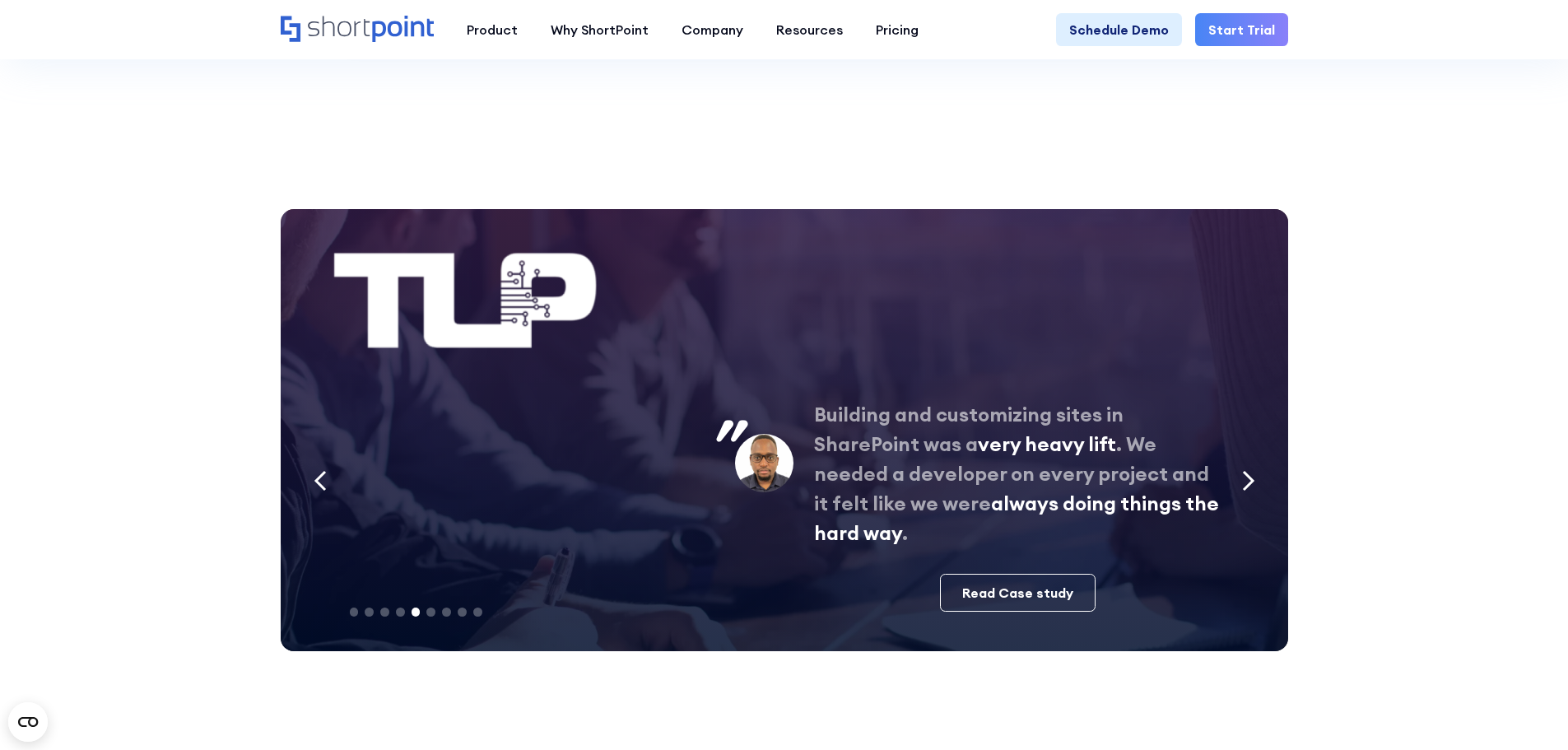
click at [1250, 484] on icon "Next slide" at bounding box center [1248, 481] width 9 height 18
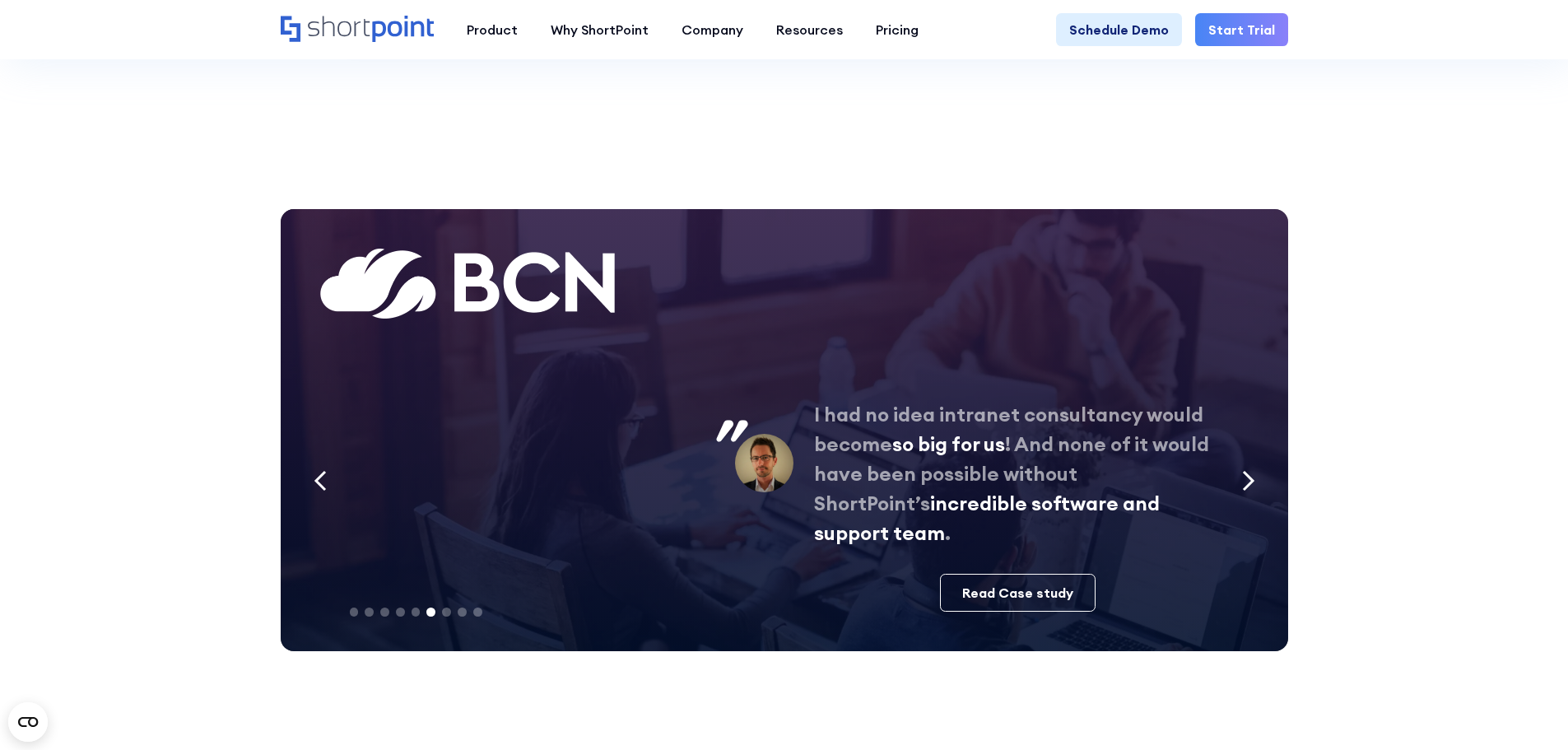
click at [1250, 484] on icon "Next slide" at bounding box center [1248, 481] width 9 height 18
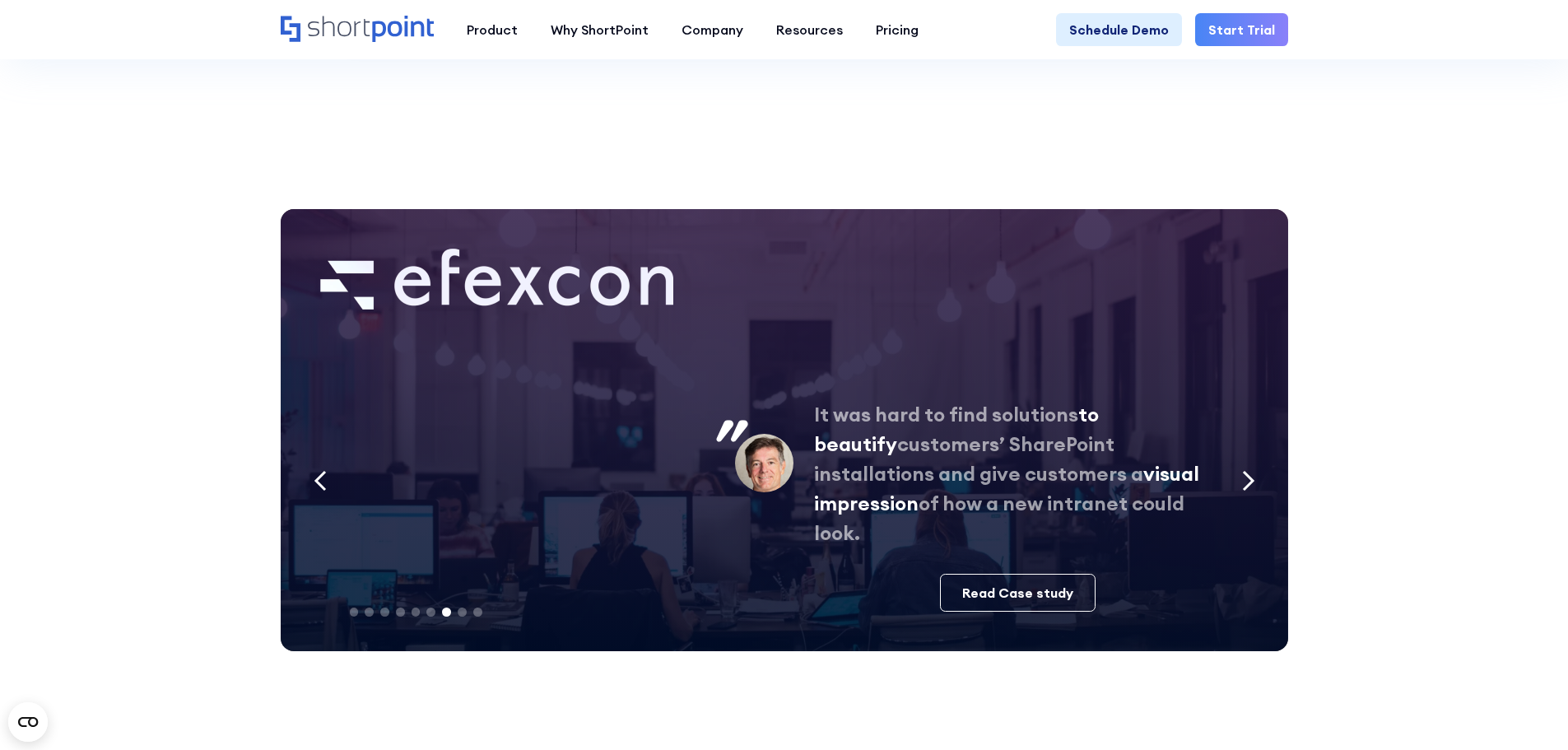
click at [1250, 484] on icon "Next slide" at bounding box center [1248, 481] width 9 height 18
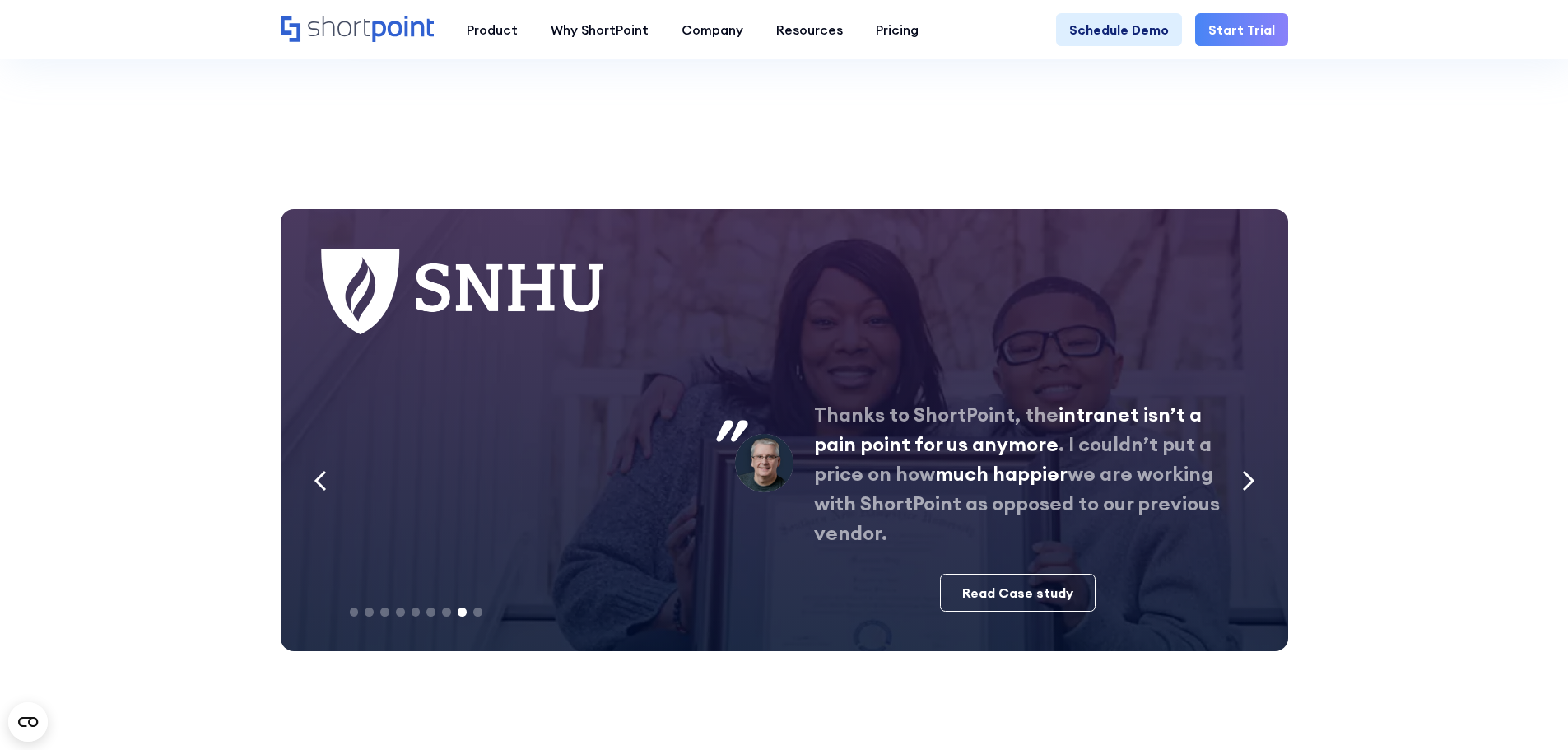
click at [1250, 484] on icon "Next slide" at bounding box center [1248, 481] width 9 height 18
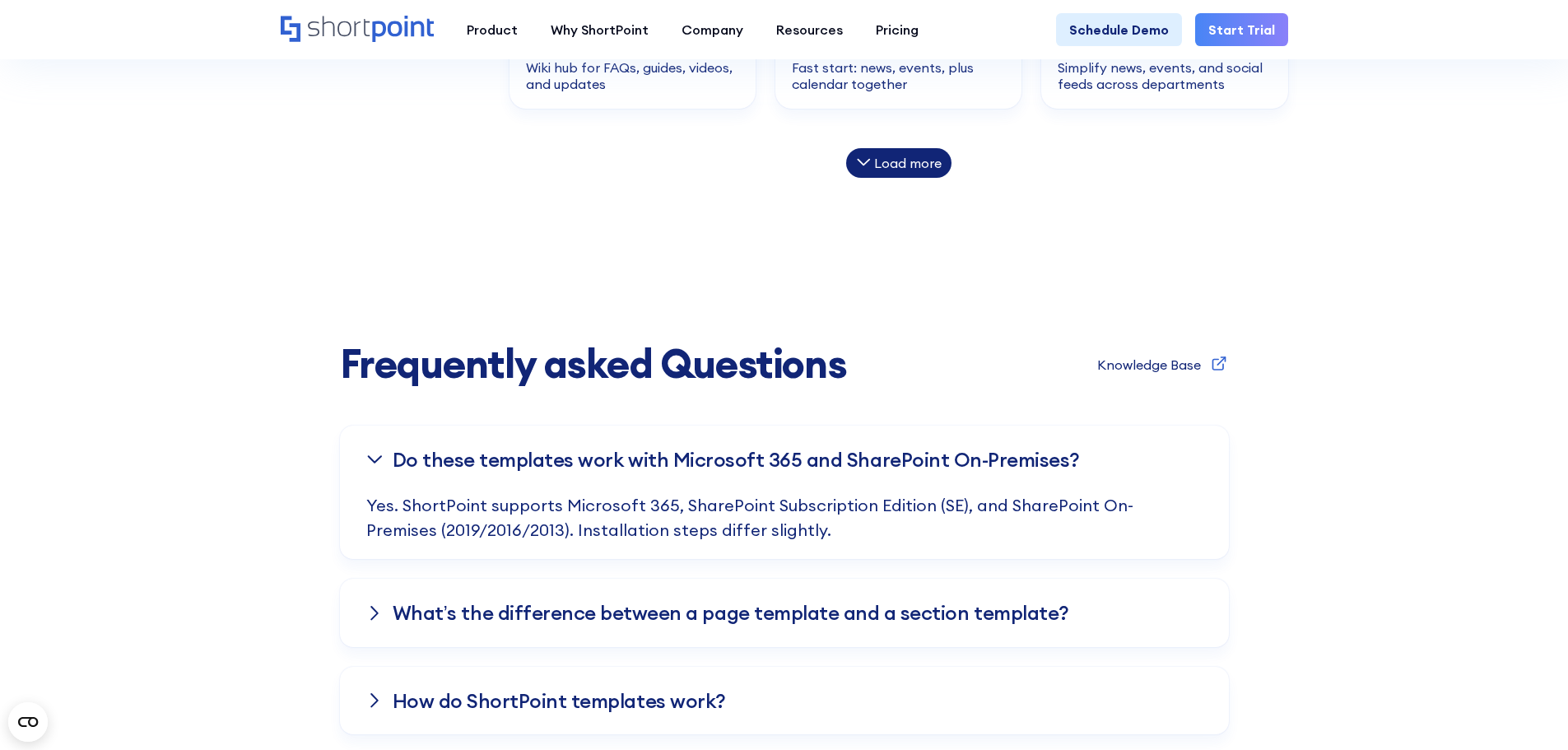
scroll to position [1893, 0]
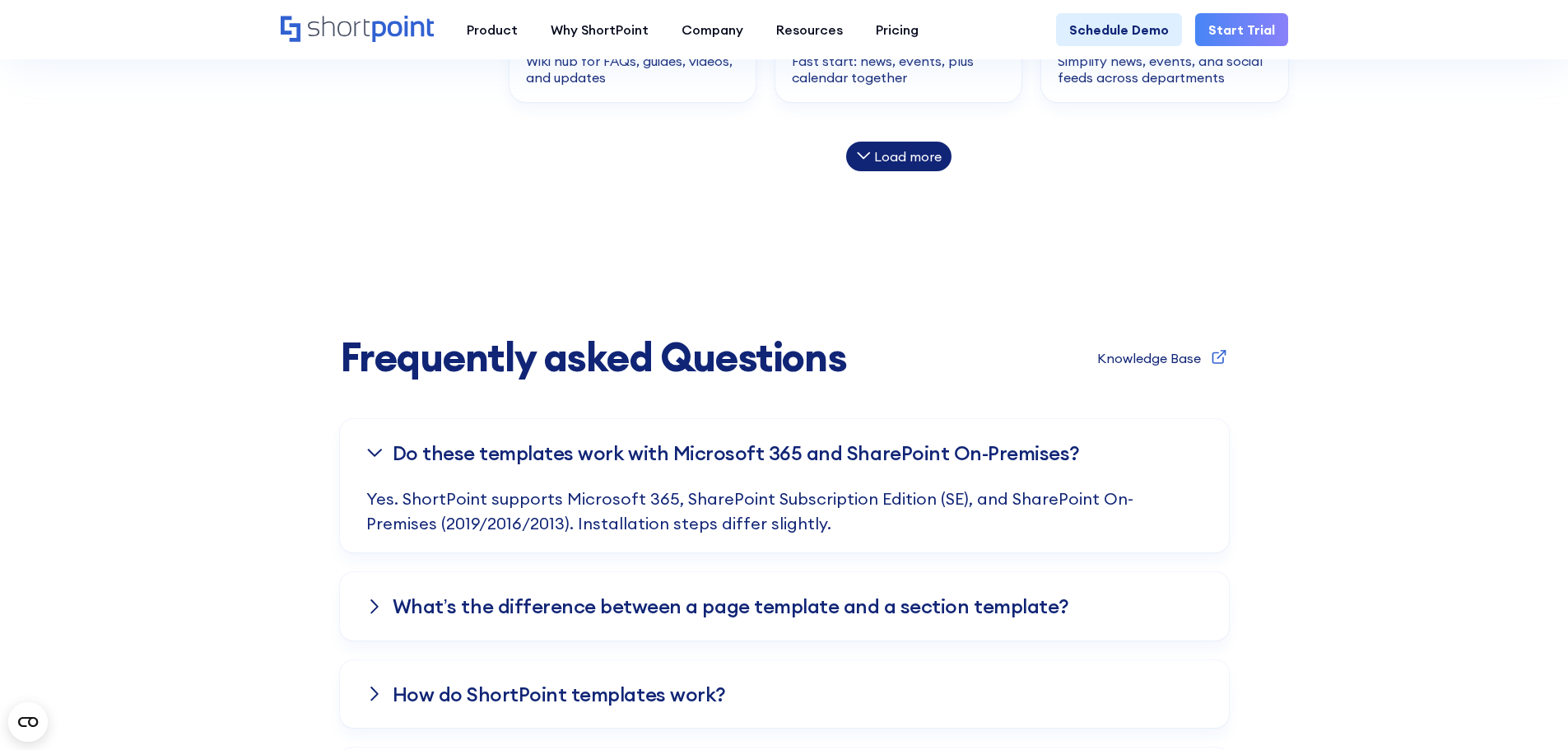
click at [1170, 692] on div "How do ShortPoint templates work?" at bounding box center [784, 693] width 889 height 68
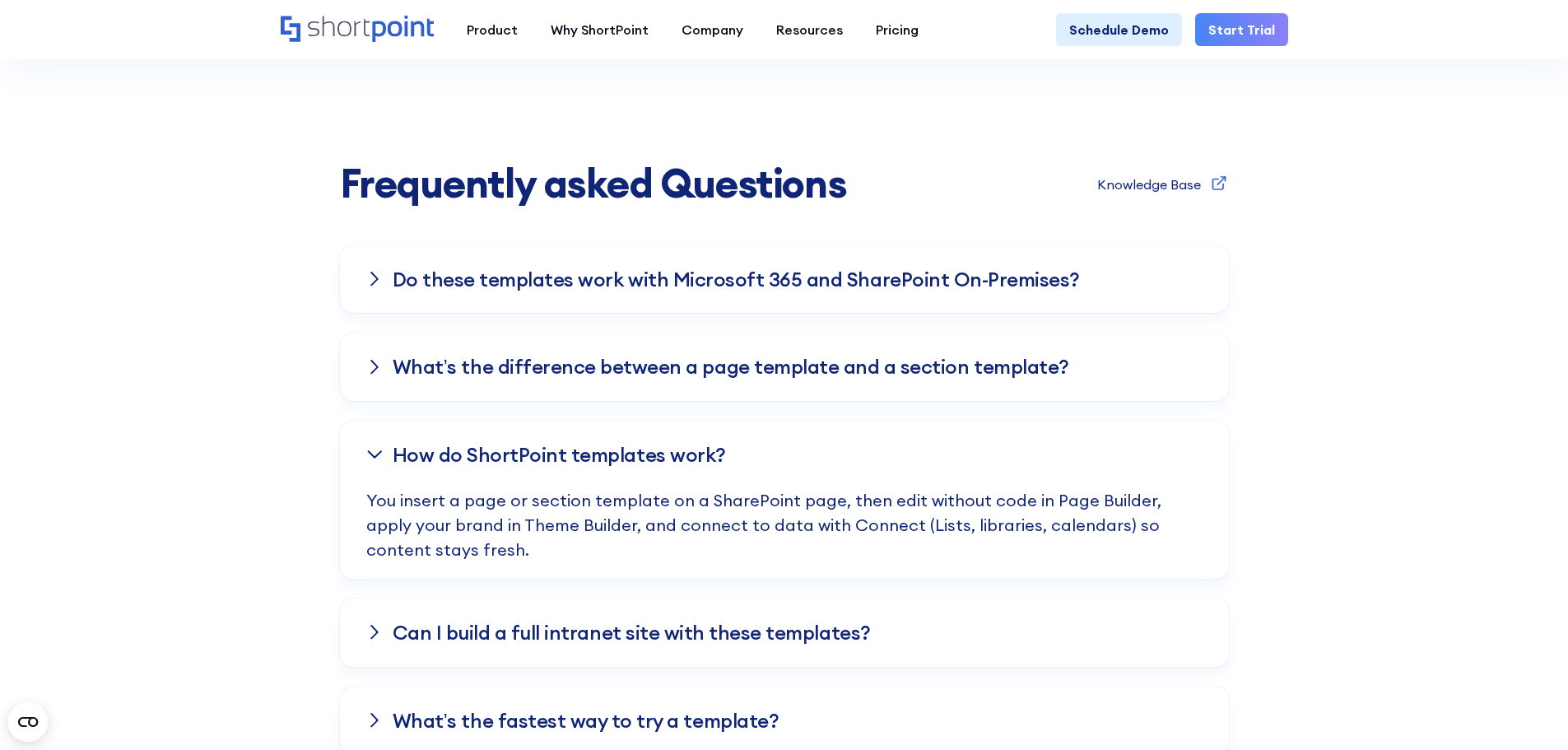
scroll to position [2140, 0]
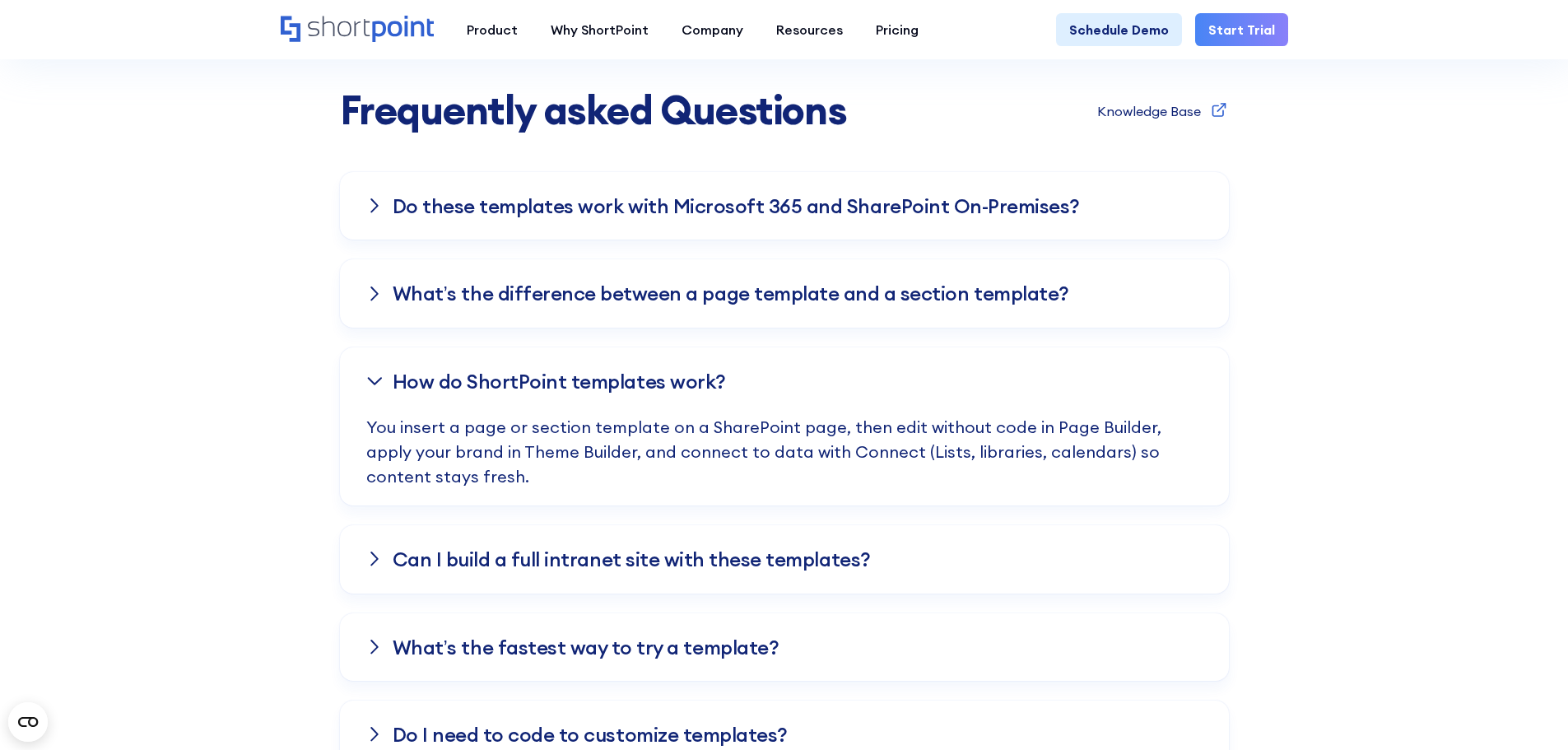
click at [379, 384] on icon at bounding box center [374, 381] width 17 height 10
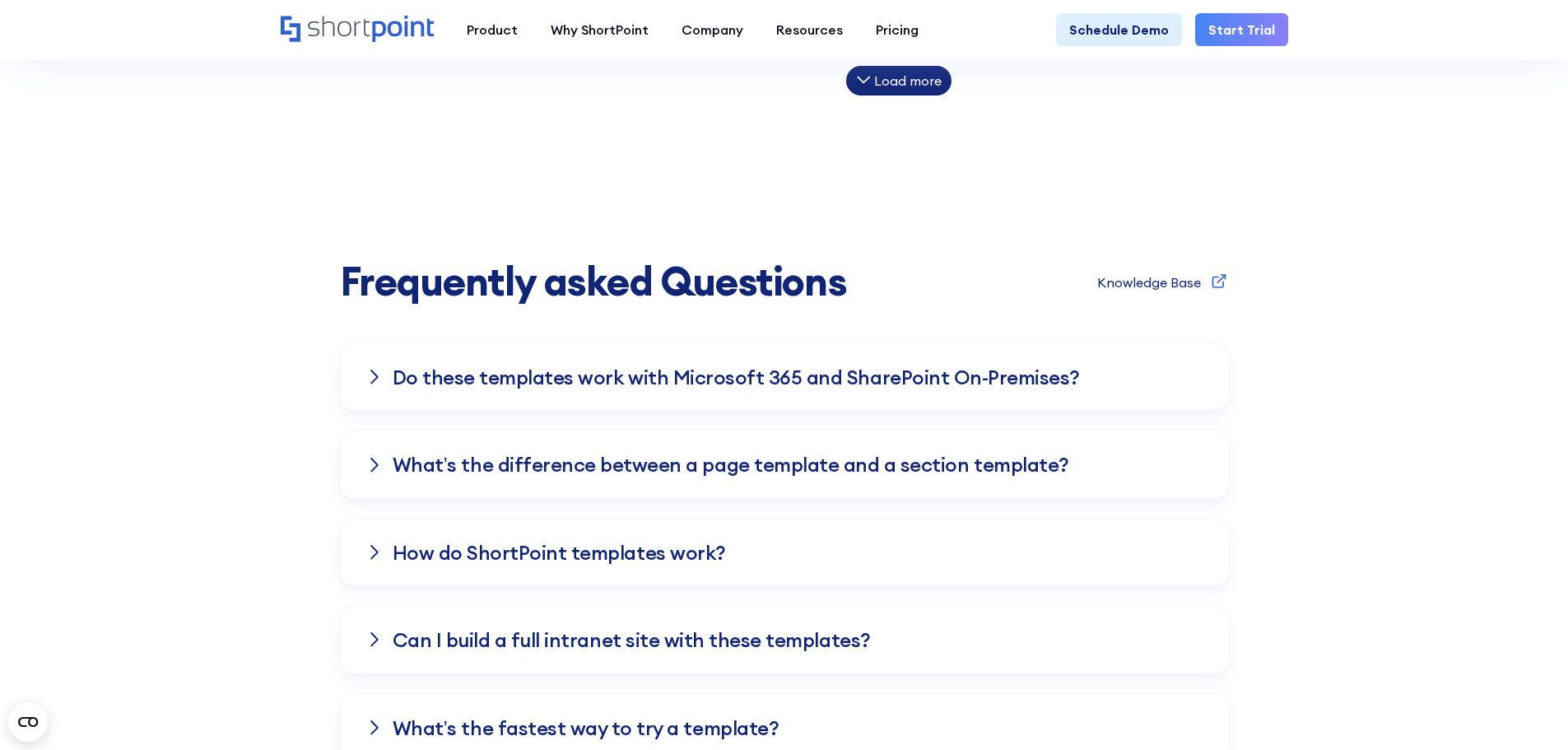
scroll to position [1975, 0]
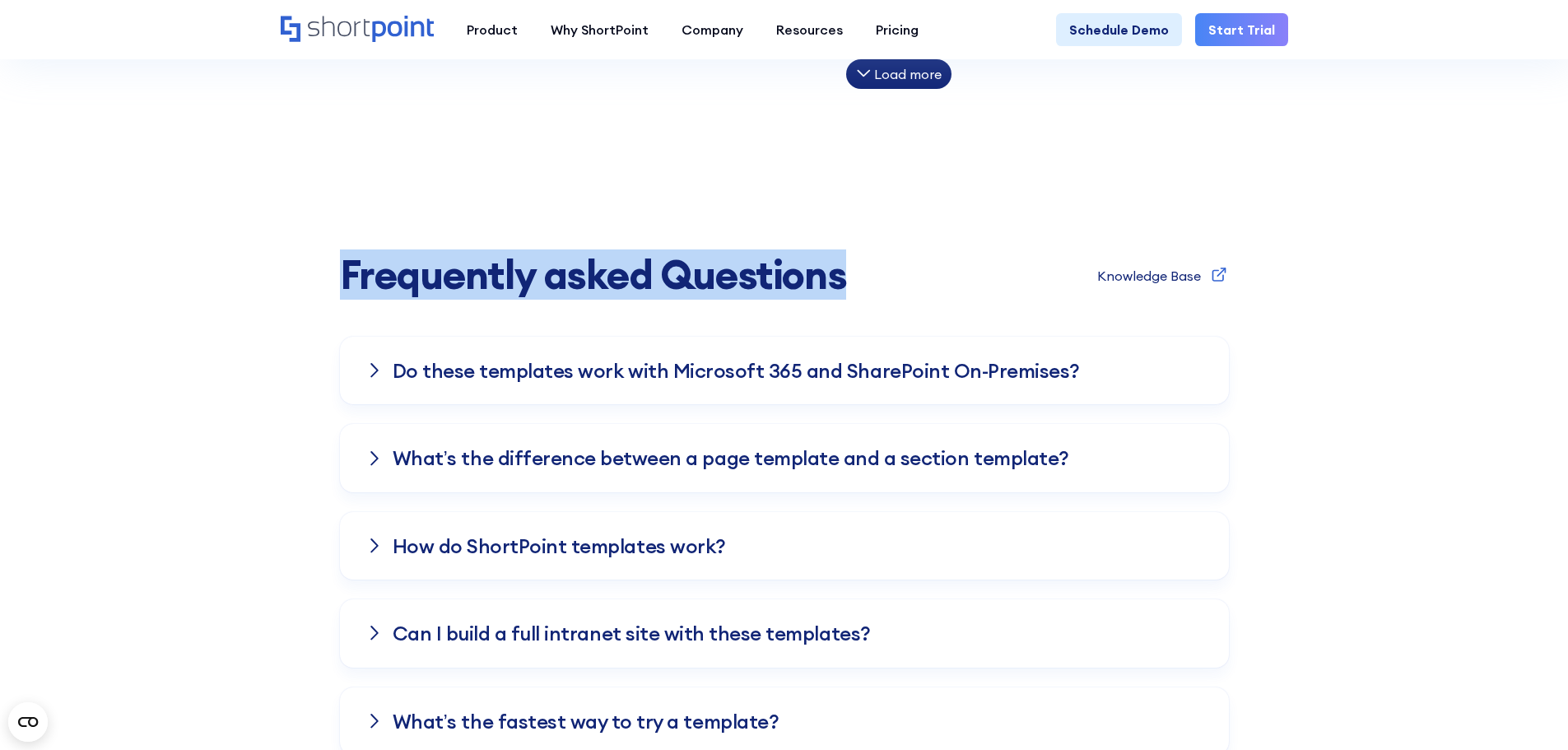
drag, startPoint x: 843, startPoint y: 271, endPoint x: 343, endPoint y: 291, distance: 500.4
click at [343, 291] on div "Frequently asked Questions Knowledge Base" at bounding box center [784, 275] width 889 height 43
copy span "Frequently asked Questions"
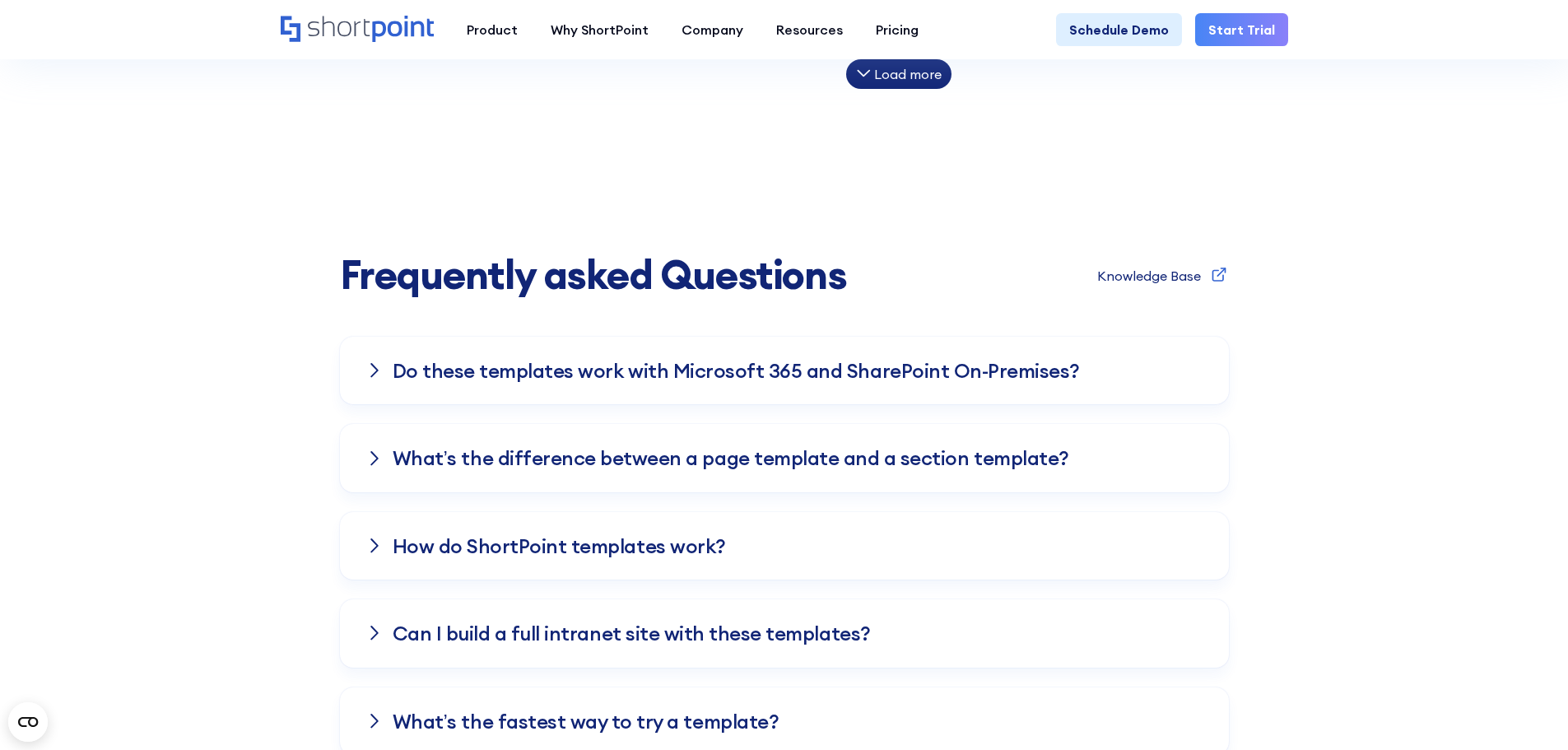
click at [368, 367] on div at bounding box center [374, 371] width 17 height 13
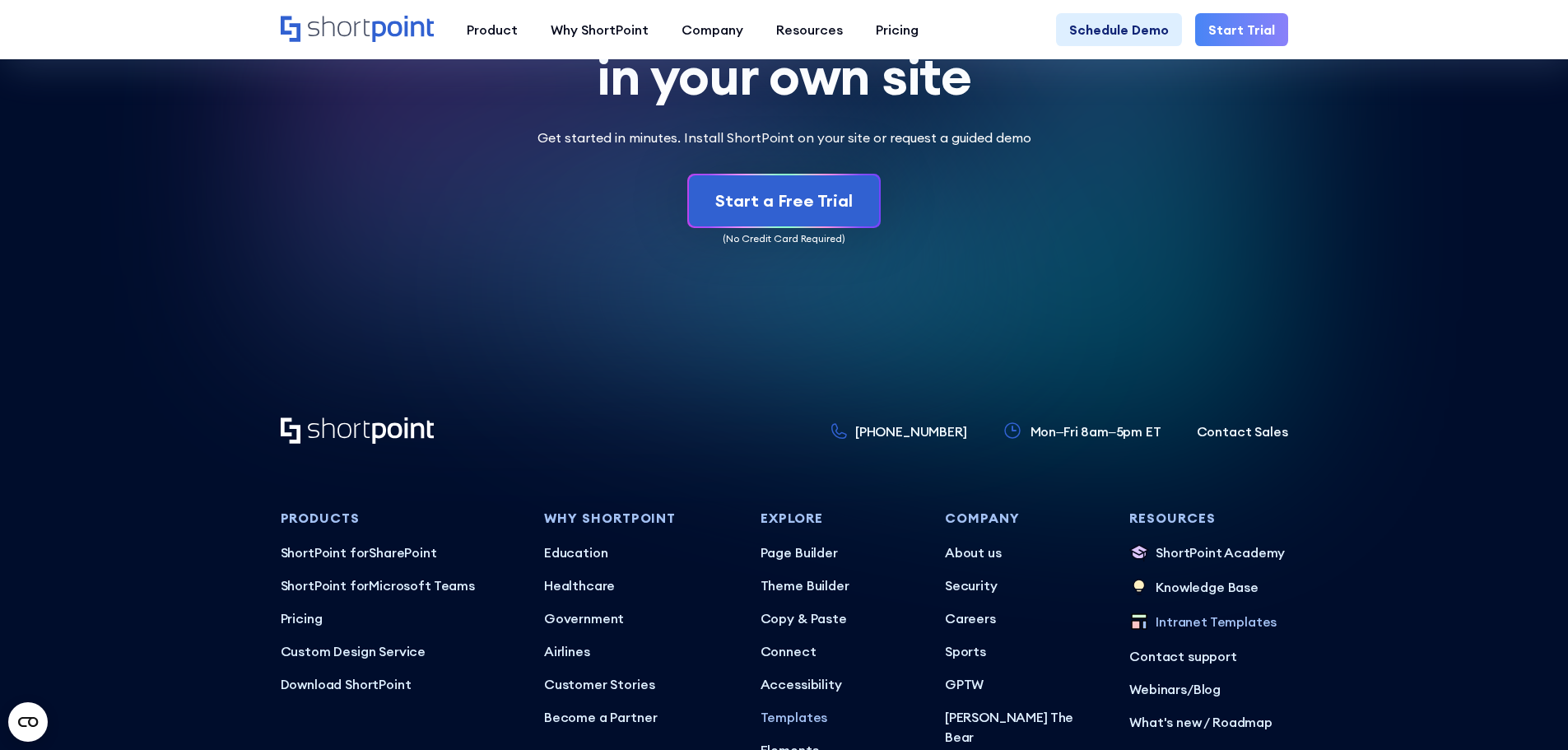
scroll to position [4527, 0]
